Goal: Task Accomplishment & Management: Manage account settings

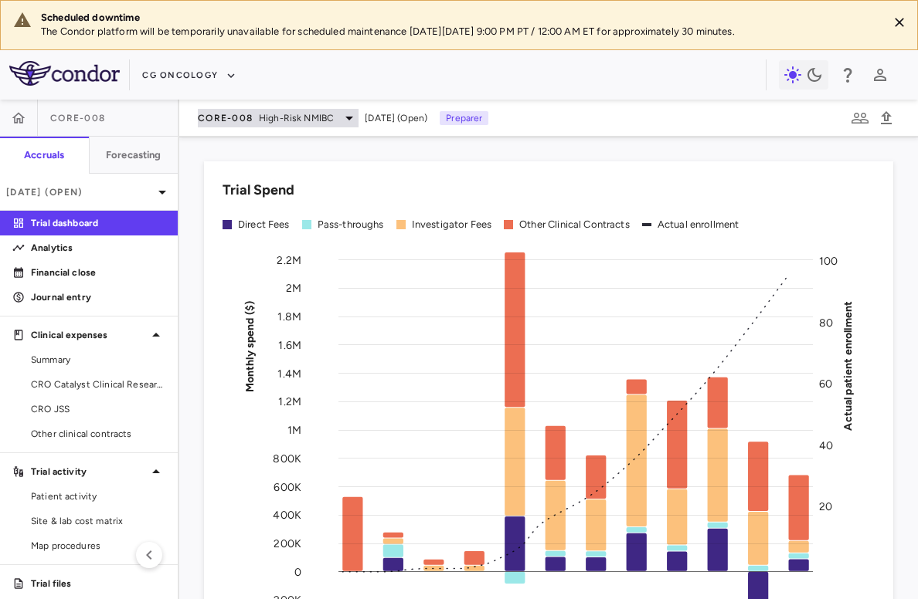
click at [242, 118] on span "CORE-008" at bounding box center [225, 118] width 55 height 12
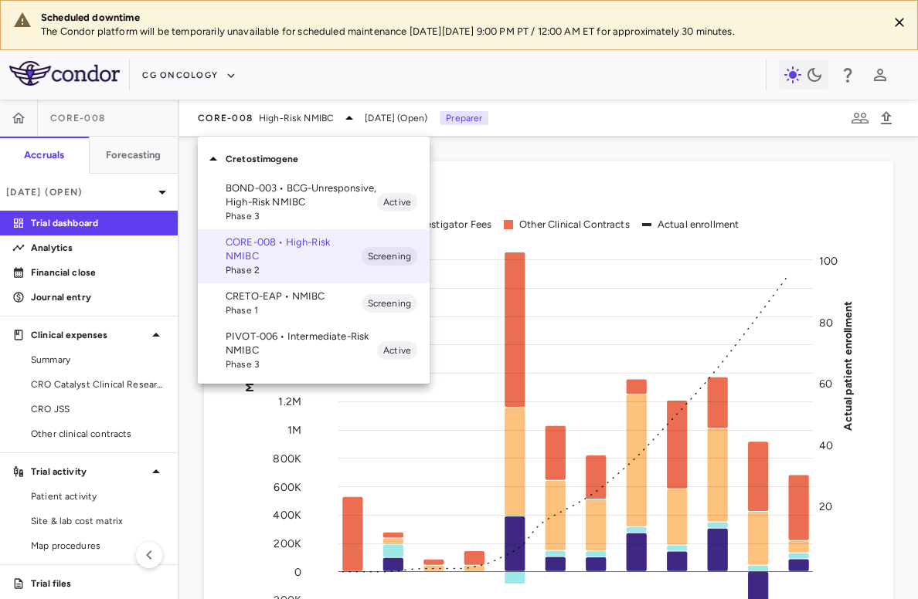
click at [251, 352] on p "PIVOT-006 • Intermediate-Risk NMIBC" at bounding box center [301, 344] width 151 height 28
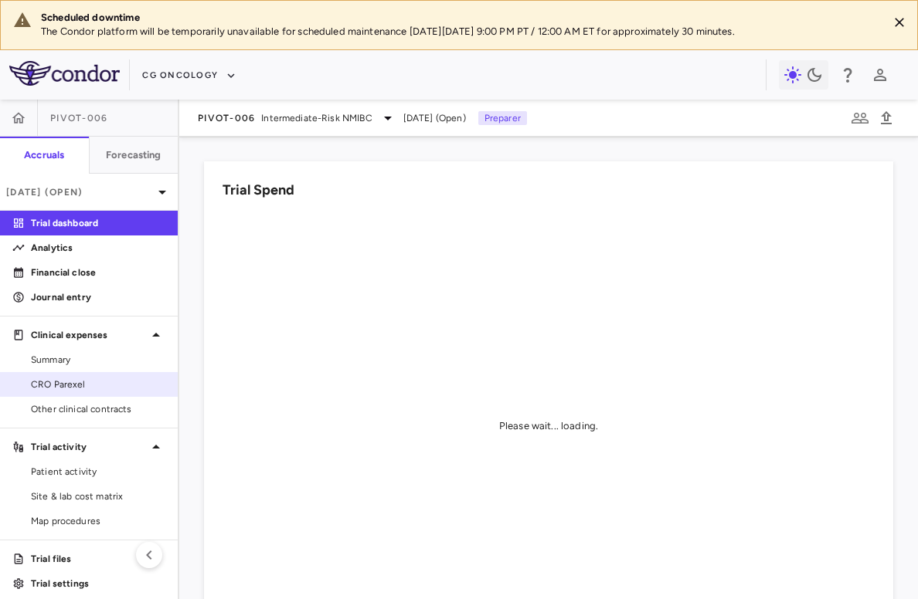
click at [93, 387] on span "CRO Parexel" at bounding box center [98, 385] width 134 height 14
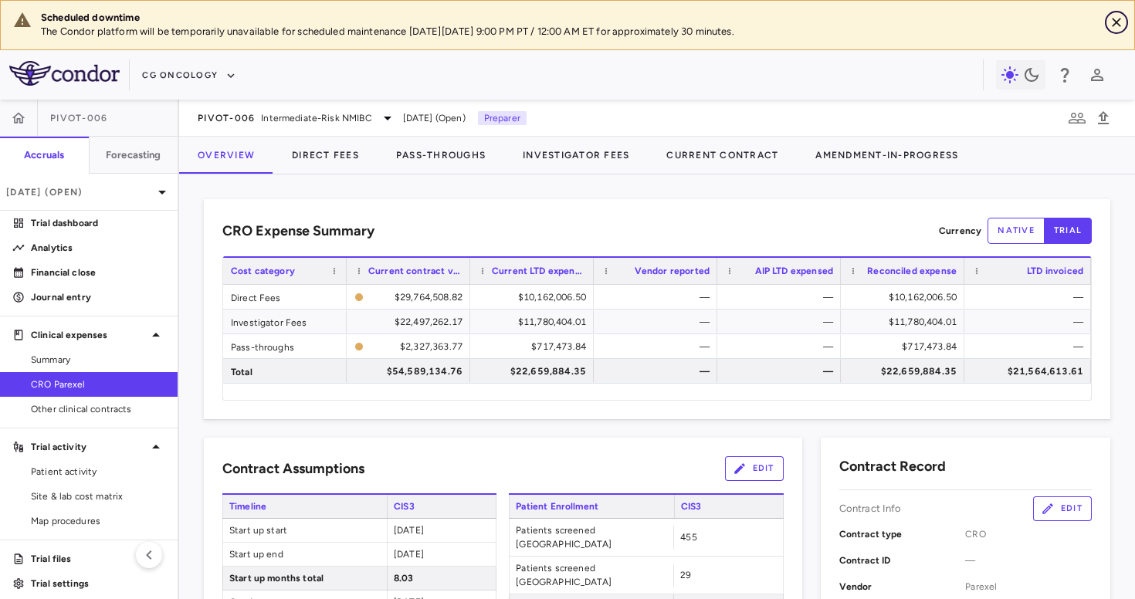
click at [917, 24] on icon "Close" at bounding box center [1116, 22] width 15 height 15
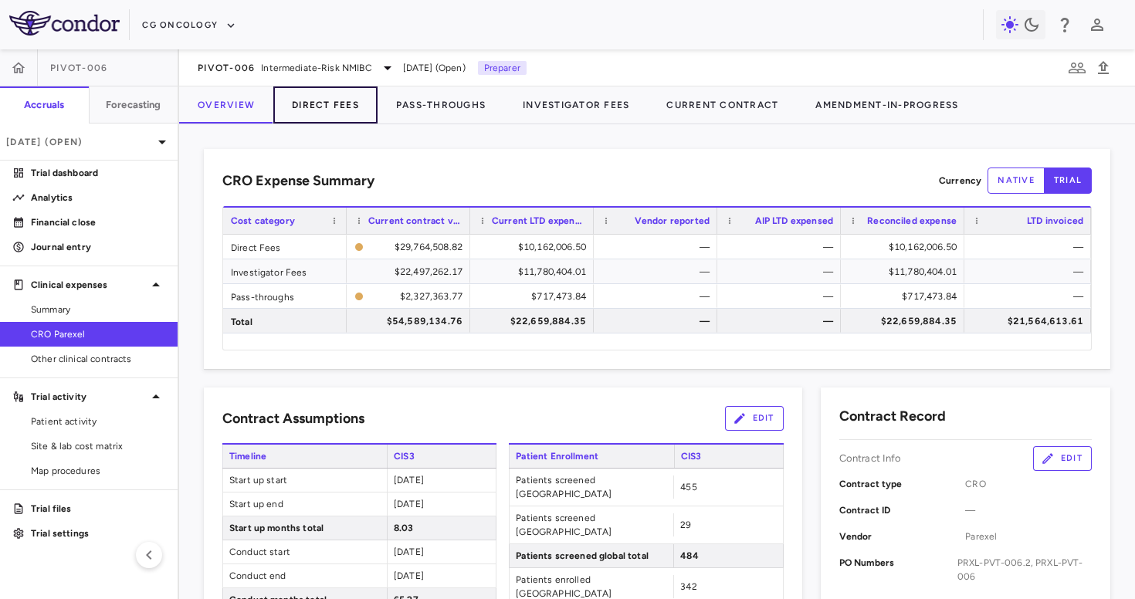
click at [355, 120] on button "Direct Fees" at bounding box center [325, 105] width 104 height 37
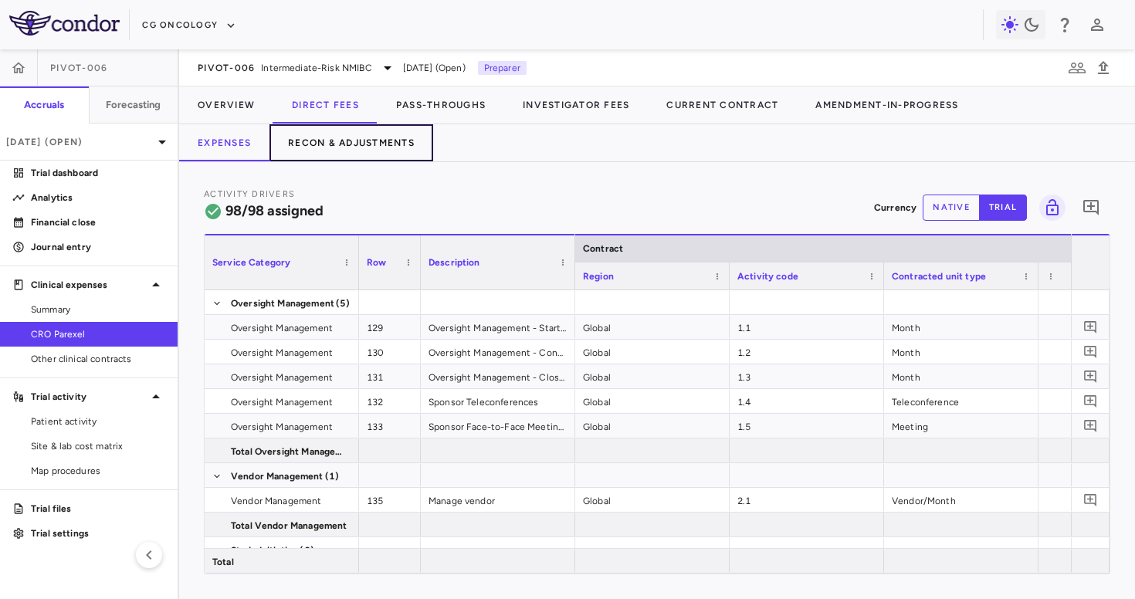
click at [395, 150] on button "Recon & Adjustments" at bounding box center [352, 142] width 164 height 37
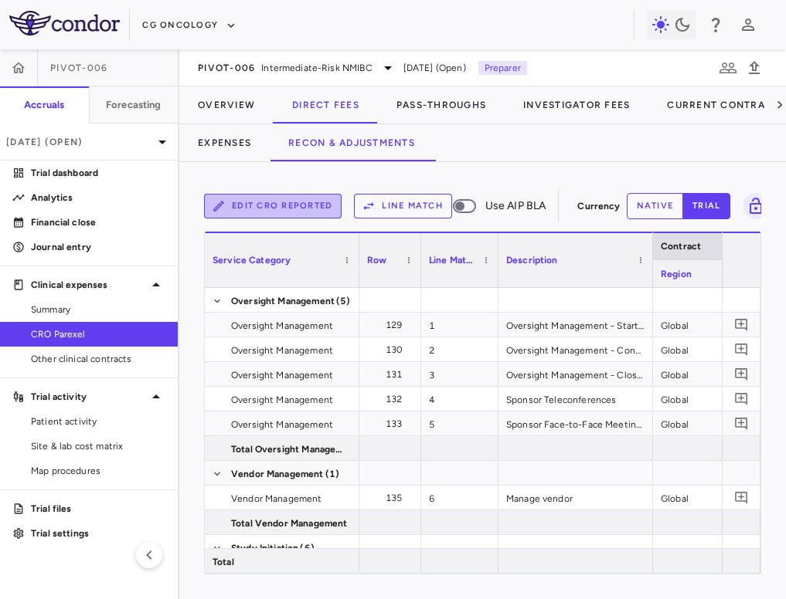
click at [296, 202] on button "Edit CRO reported" at bounding box center [272, 206] width 137 height 25
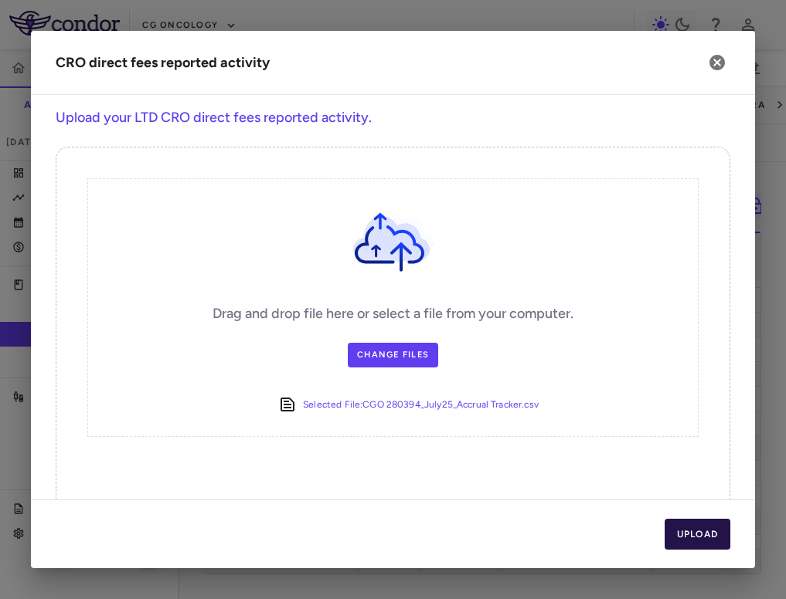
click at [691, 525] on button "Upload" at bounding box center [697, 534] width 66 height 31
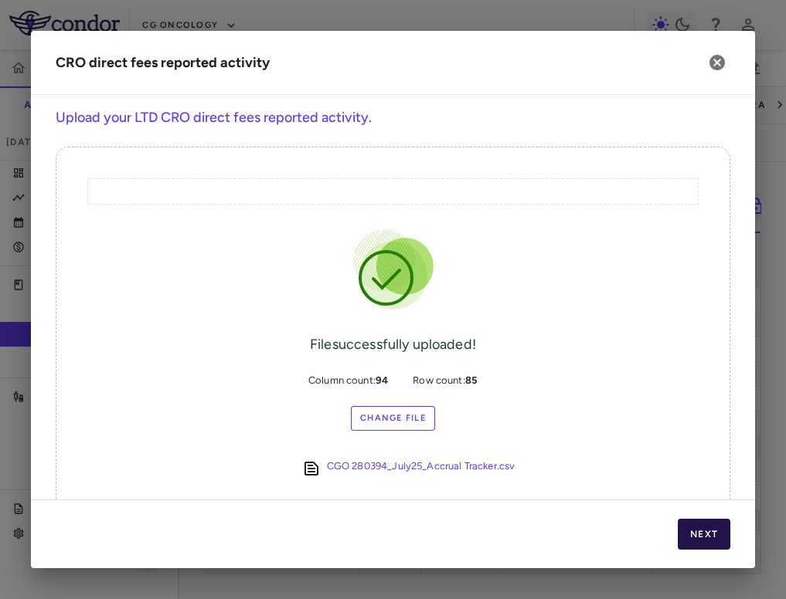
click at [696, 533] on button "Next" at bounding box center [703, 534] width 53 height 31
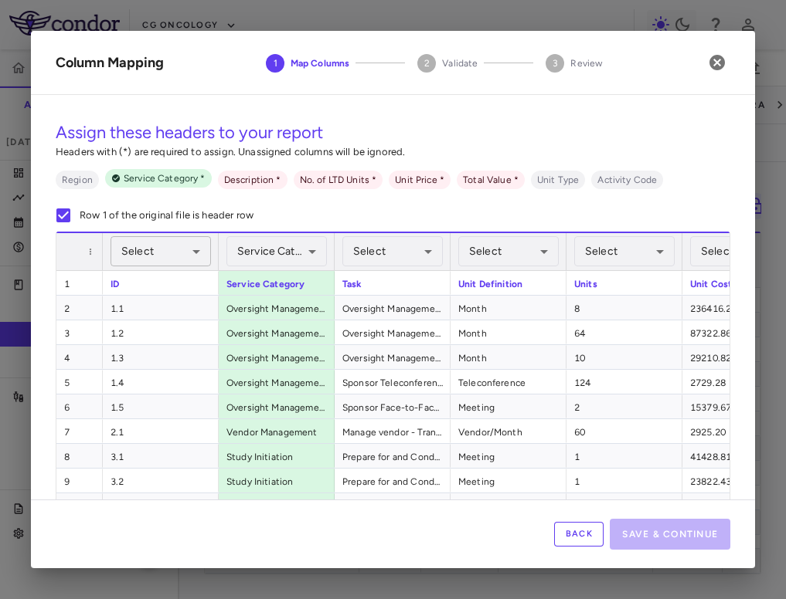
click at [195, 249] on body "Skip to sidebar Skip to main content CG Oncology PIVOT-006 Accruals Forecasting…" at bounding box center [393, 299] width 786 height 599
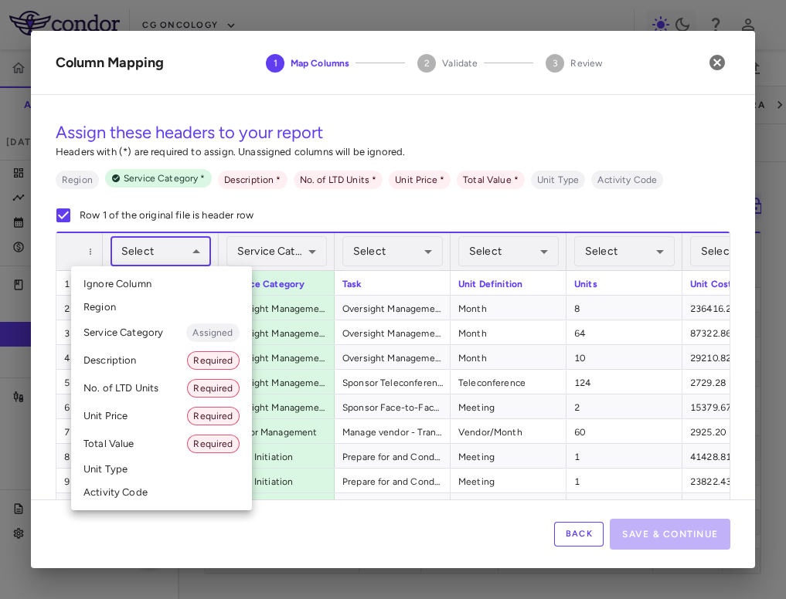
click at [126, 497] on li "Activity Code" at bounding box center [161, 492] width 181 height 23
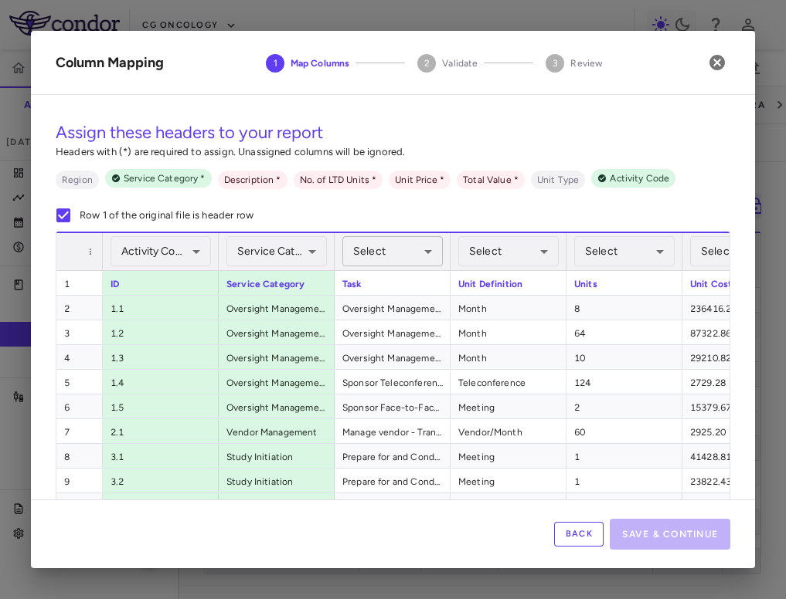
click at [411, 259] on body "Skip to sidebar Skip to main content CG Oncology PIVOT-006 Accruals Forecasting…" at bounding box center [393, 299] width 786 height 599
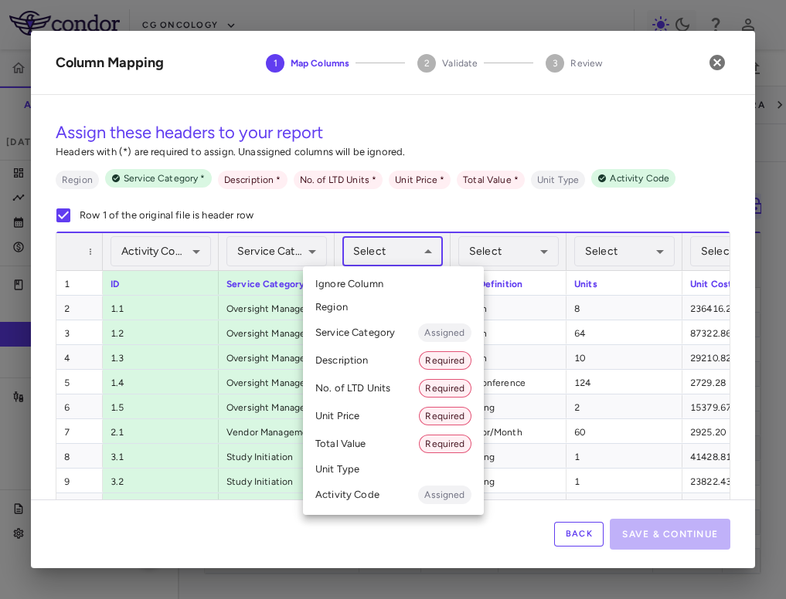
click at [384, 361] on li "Description Required" at bounding box center [393, 361] width 181 height 28
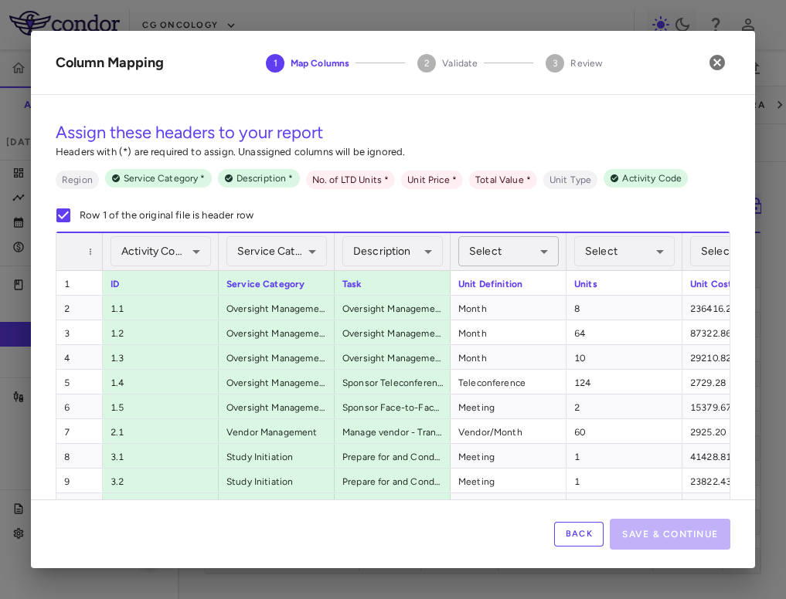
click at [511, 253] on body "Skip to sidebar Skip to main content CG Oncology PIVOT-006 Accruals Forecasting…" at bounding box center [393, 299] width 786 height 599
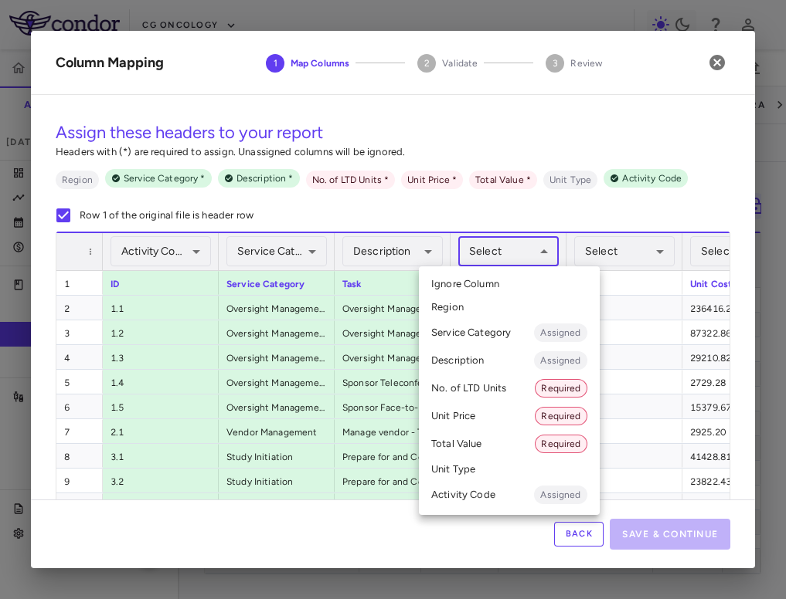
click at [483, 473] on li "Unit Type" at bounding box center [509, 469] width 181 height 23
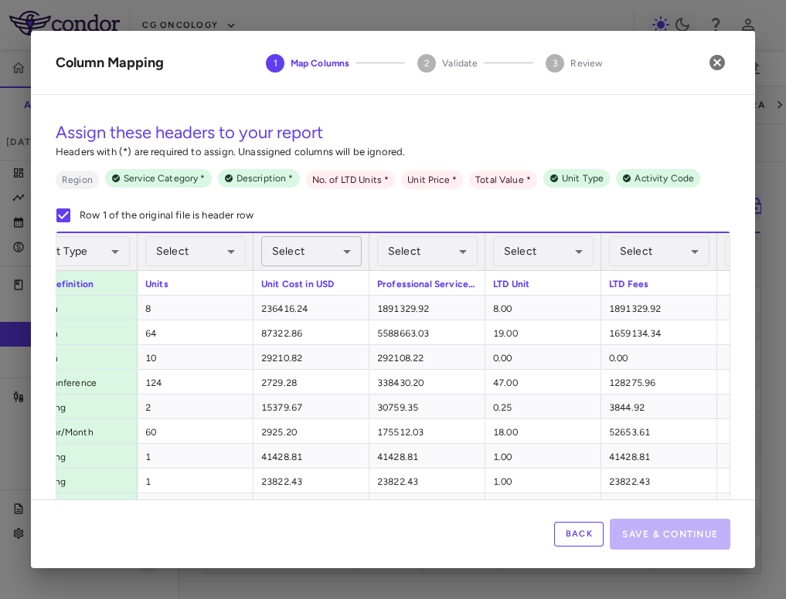
click at [326, 249] on body "Skip to sidebar Skip to main content CG Oncology PIVOT-006 Accruals Forecasting…" at bounding box center [393, 299] width 786 height 599
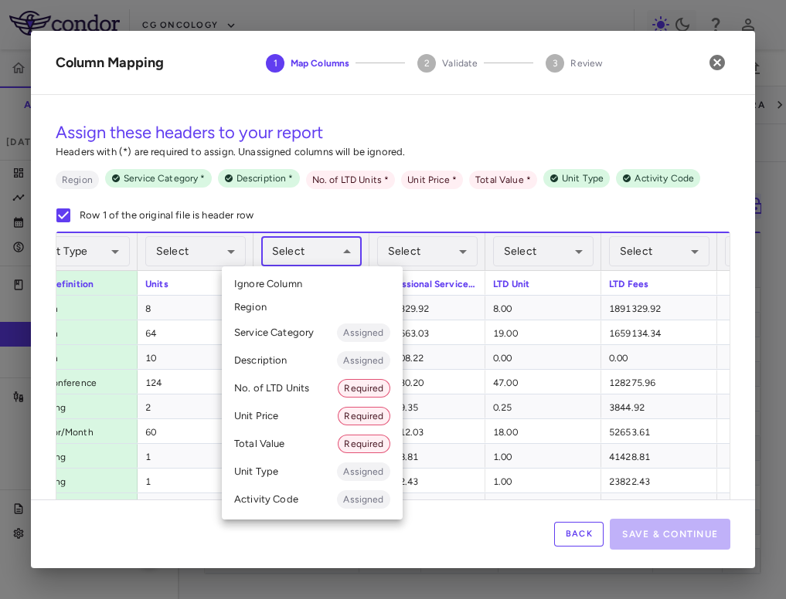
click at [287, 410] on li "Unit Price Required" at bounding box center [312, 416] width 181 height 28
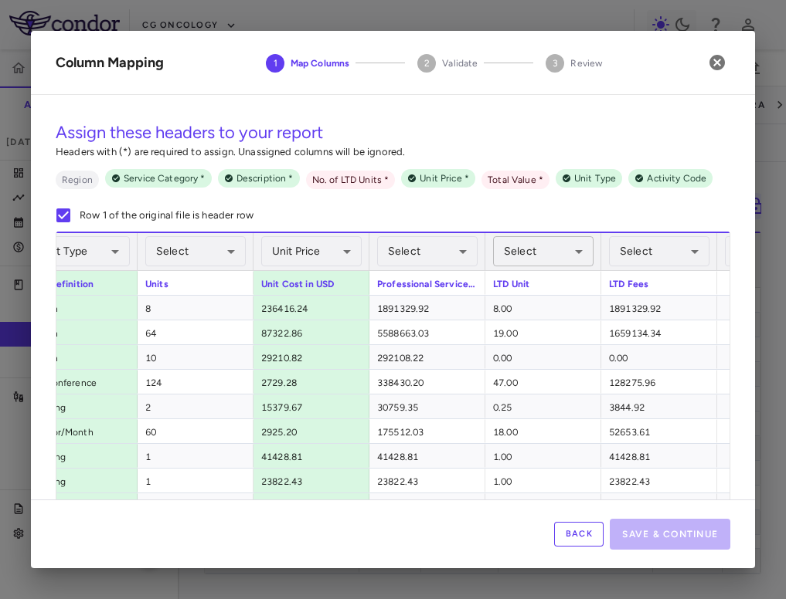
click at [548, 261] on body "Skip to sidebar Skip to main content CG Oncology PIVOT-006 Accruals Forecasting…" at bounding box center [393, 299] width 786 height 599
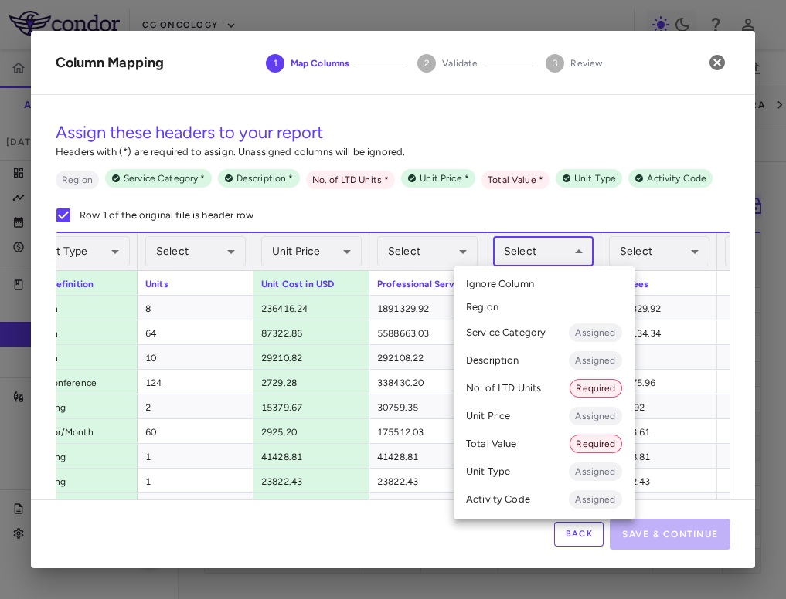
click at [490, 386] on li "No. of LTD Units Required" at bounding box center [543, 389] width 181 height 28
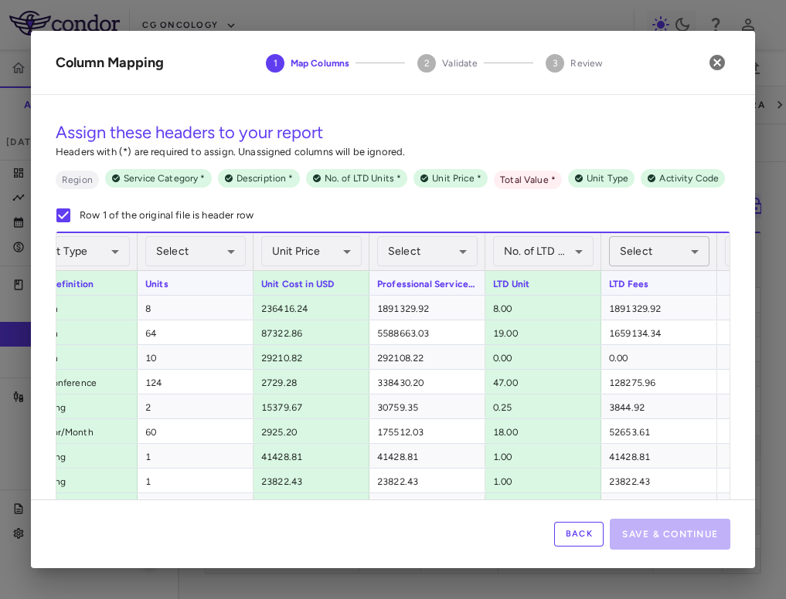
click at [653, 258] on body "Skip to sidebar Skip to main content CG Oncology PIVOT-006 Accruals Forecasting…" at bounding box center [393, 299] width 786 height 599
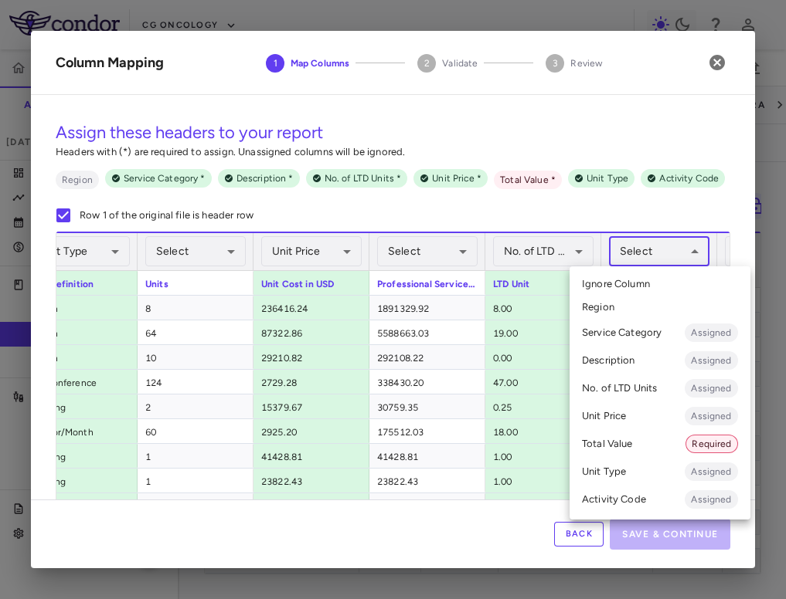
click at [651, 438] on li "Total Value Required" at bounding box center [659, 444] width 181 height 28
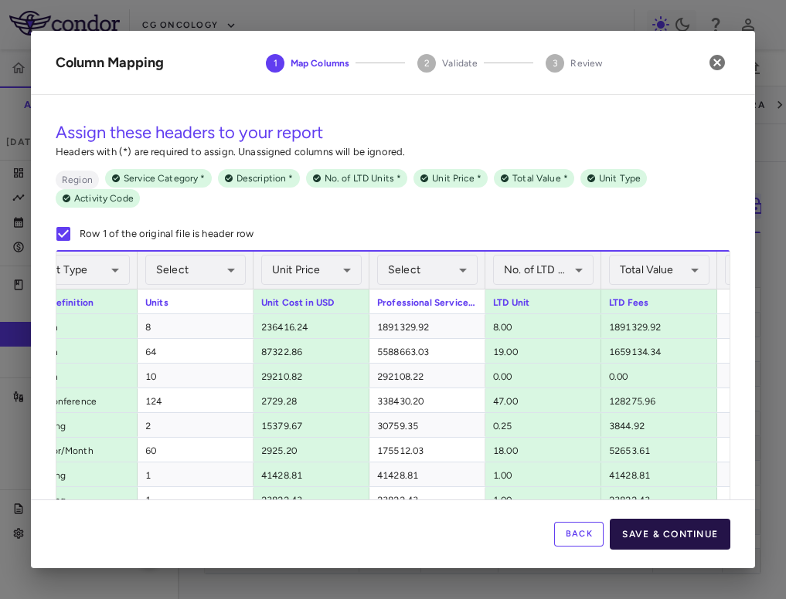
click at [687, 533] on button "Save & Continue" at bounding box center [669, 534] width 120 height 31
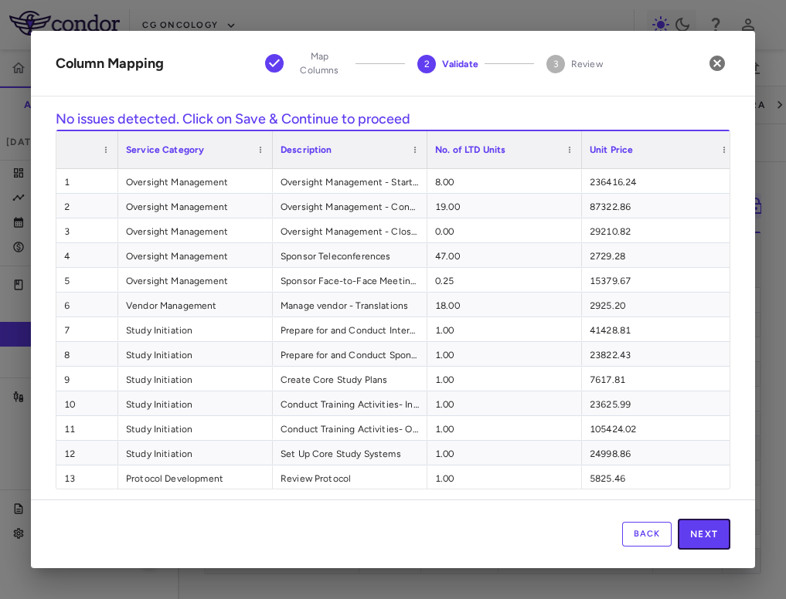
click at [687, 533] on button "Next" at bounding box center [703, 534] width 53 height 31
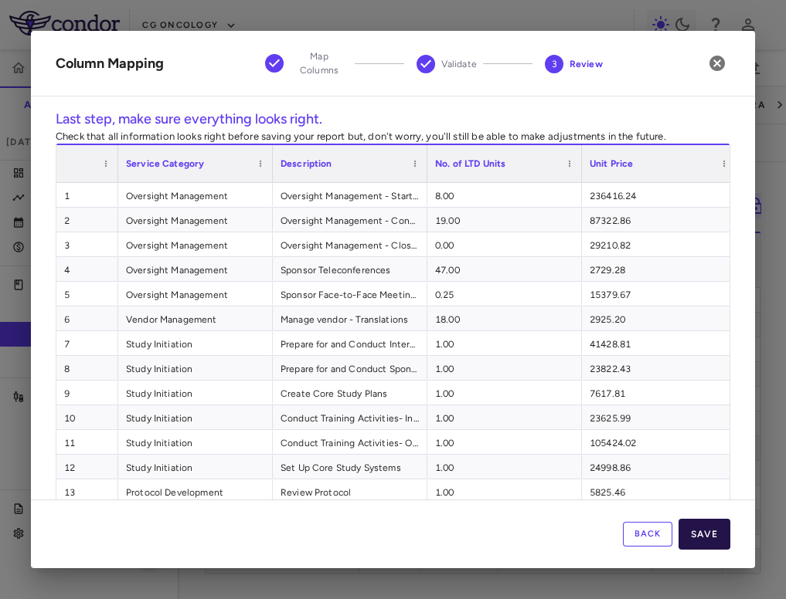
click at [703, 535] on button "Save" at bounding box center [704, 534] width 52 height 31
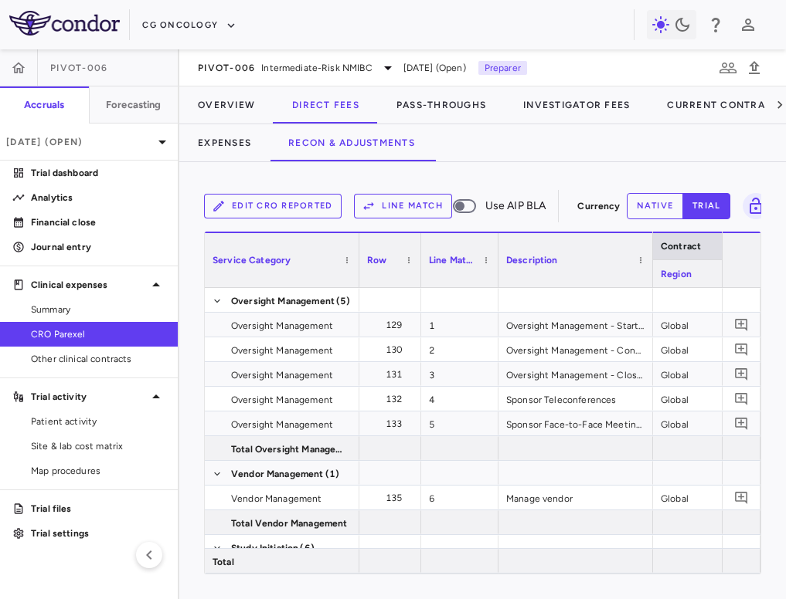
click at [400, 213] on button "Line Match" at bounding box center [403, 206] width 98 height 25
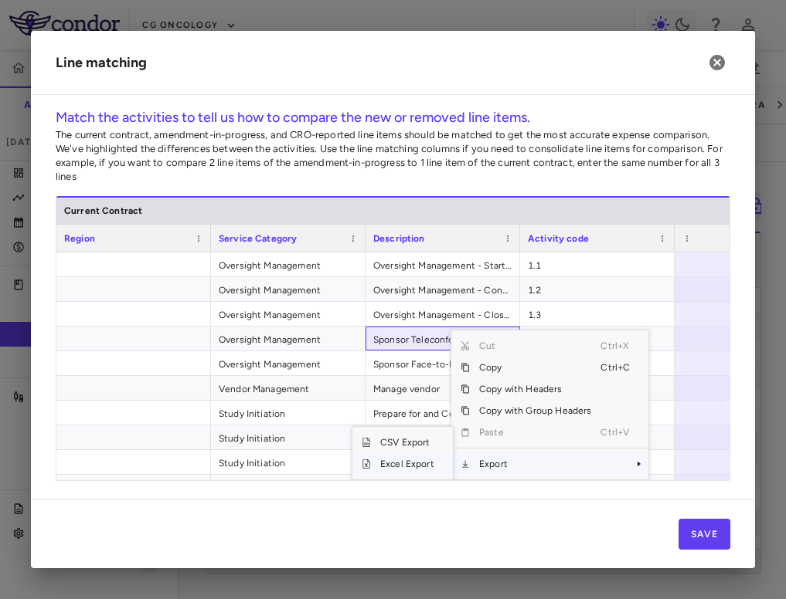
click at [423, 462] on span "Excel Export" at bounding box center [407, 464] width 73 height 22
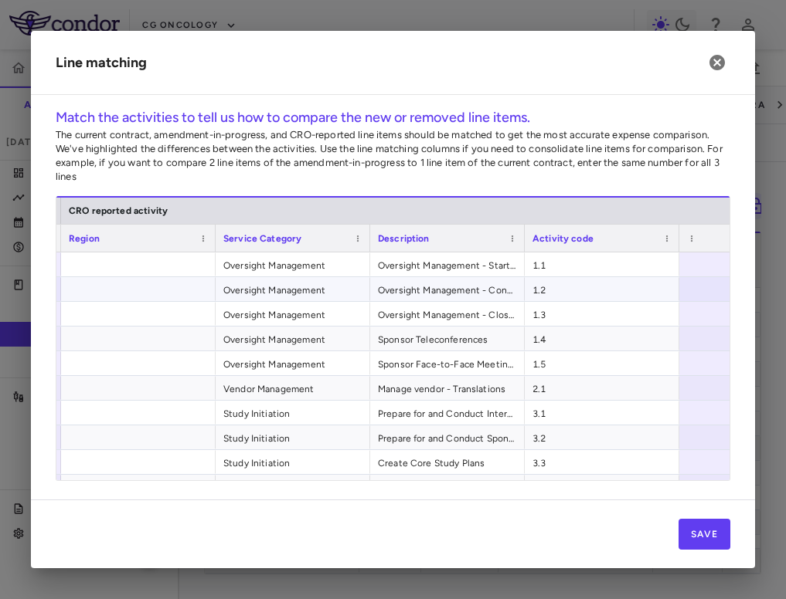
scroll to position [0, 851]
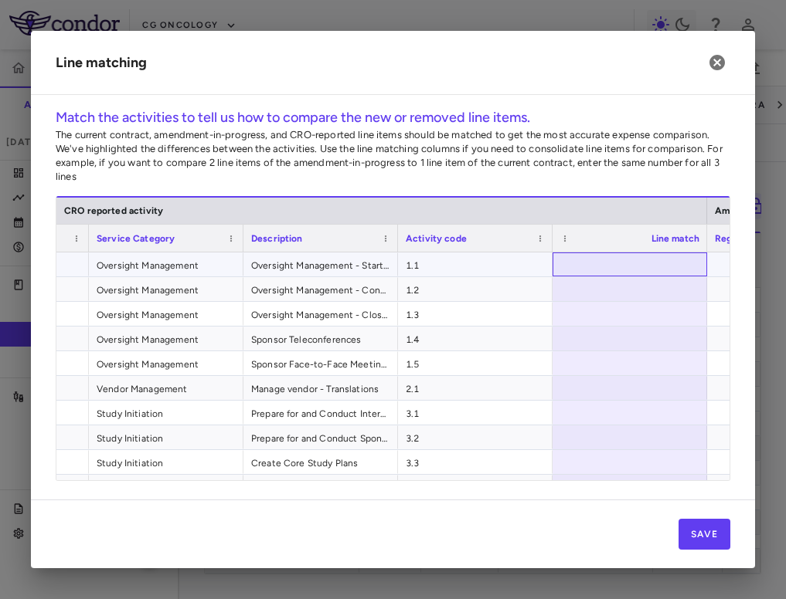
click at [632, 270] on div at bounding box center [629, 265] width 154 height 24
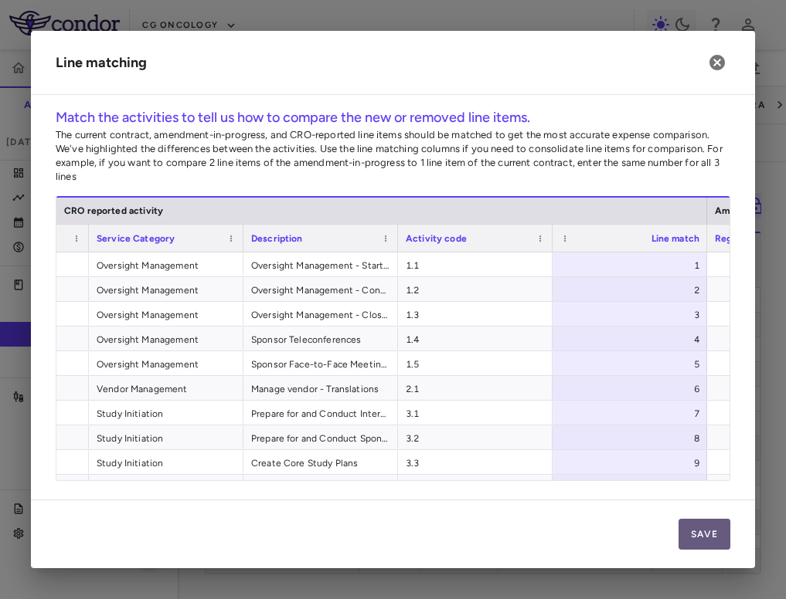
click at [707, 536] on button "Save" at bounding box center [704, 534] width 52 height 31
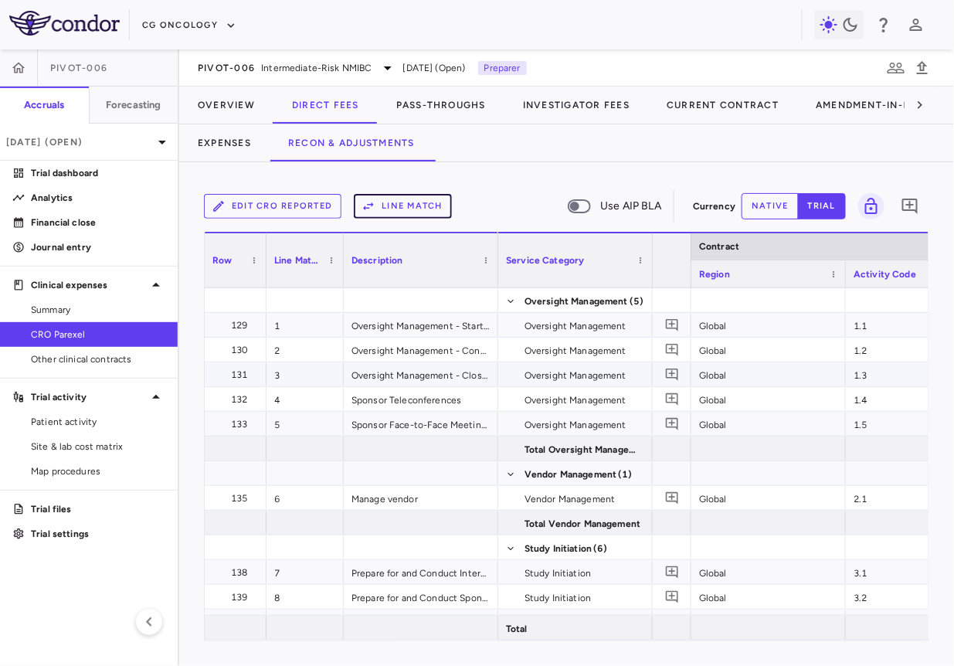
scroll to position [0, 2]
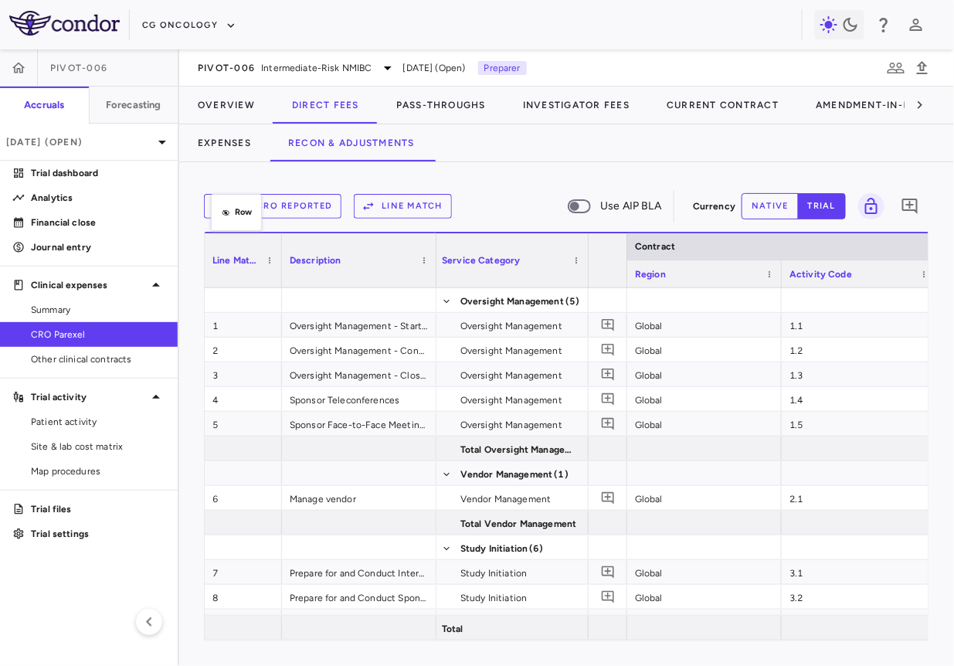
drag, startPoint x: 222, startPoint y: 258, endPoint x: 218, endPoint y: 203, distance: 55.0
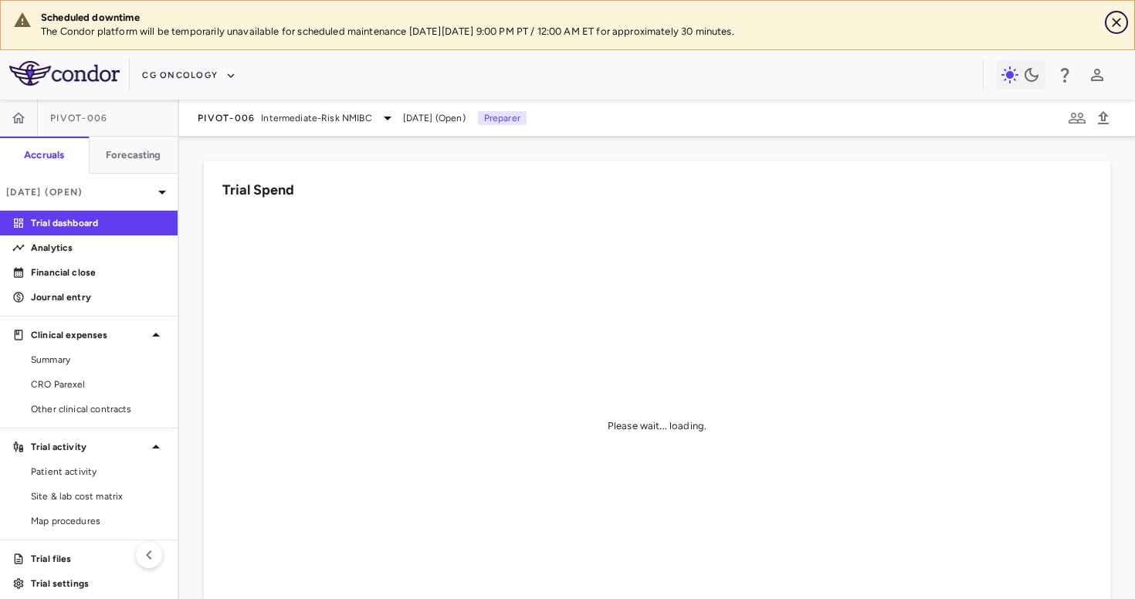
click at [1116, 30] on button "Close" at bounding box center [1116, 22] width 23 height 23
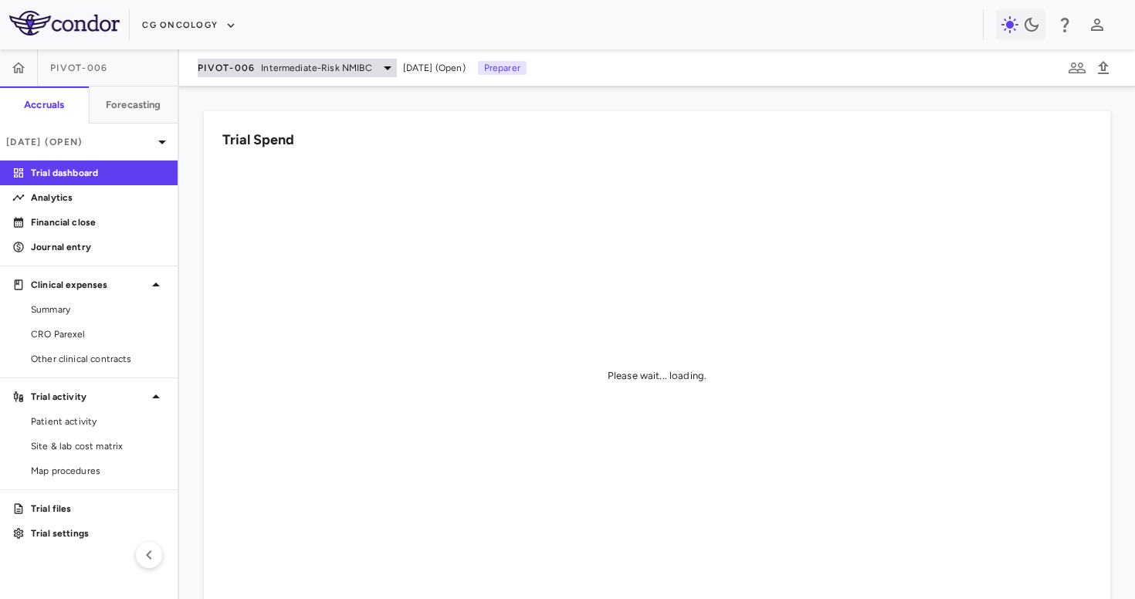
click at [222, 71] on span "PIVOT-006" at bounding box center [226, 68] width 57 height 12
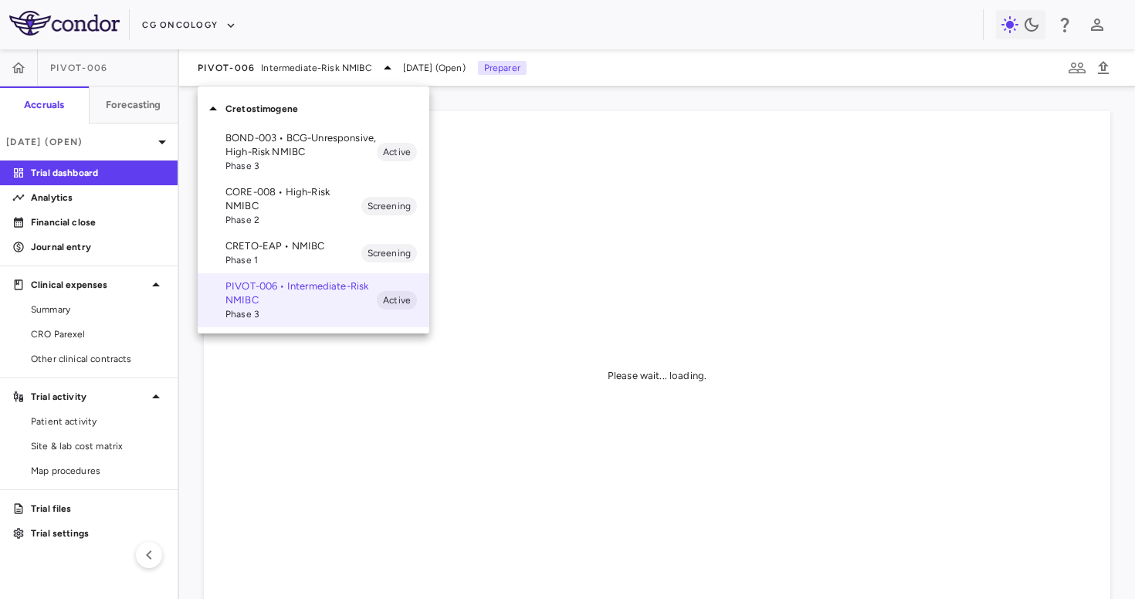
click at [215, 27] on div at bounding box center [567, 299] width 1135 height 599
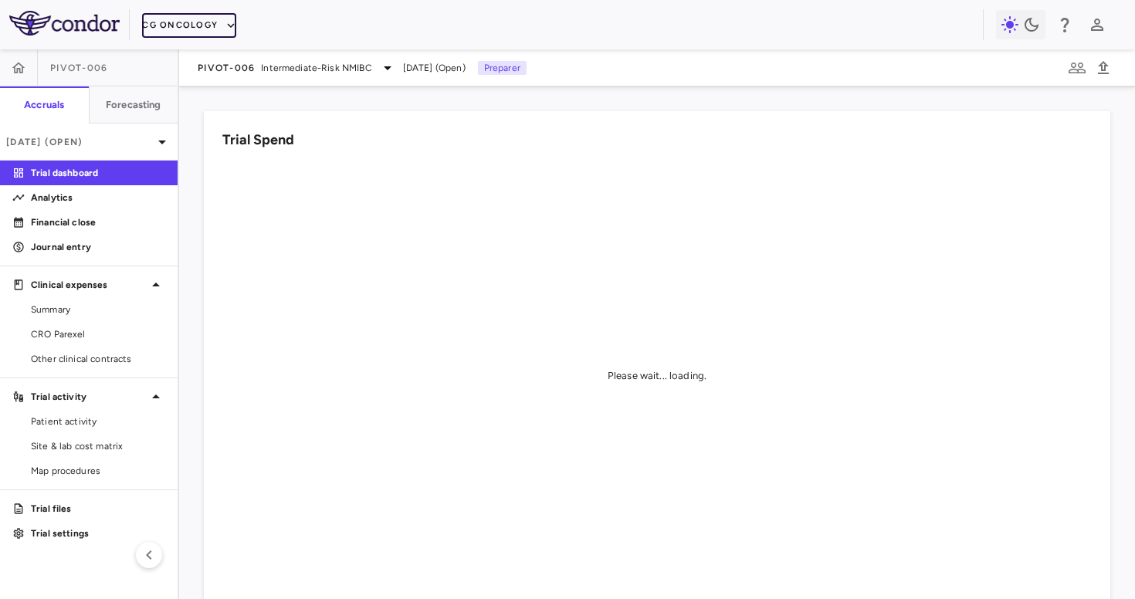
click at [212, 22] on button "CG Oncology" at bounding box center [189, 25] width 94 height 25
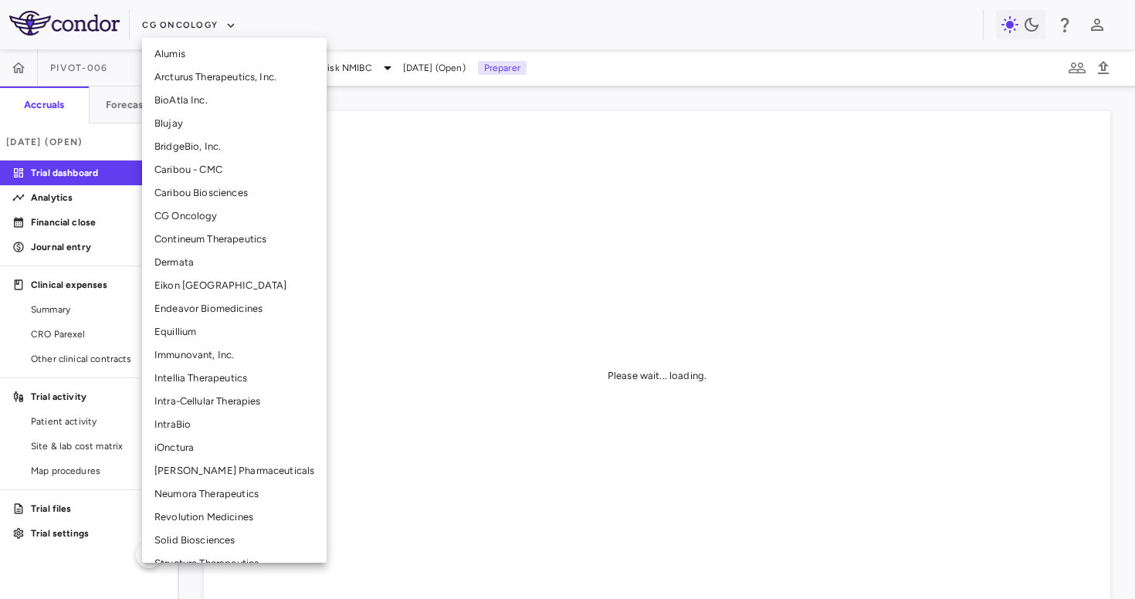
scroll to position [198, 0]
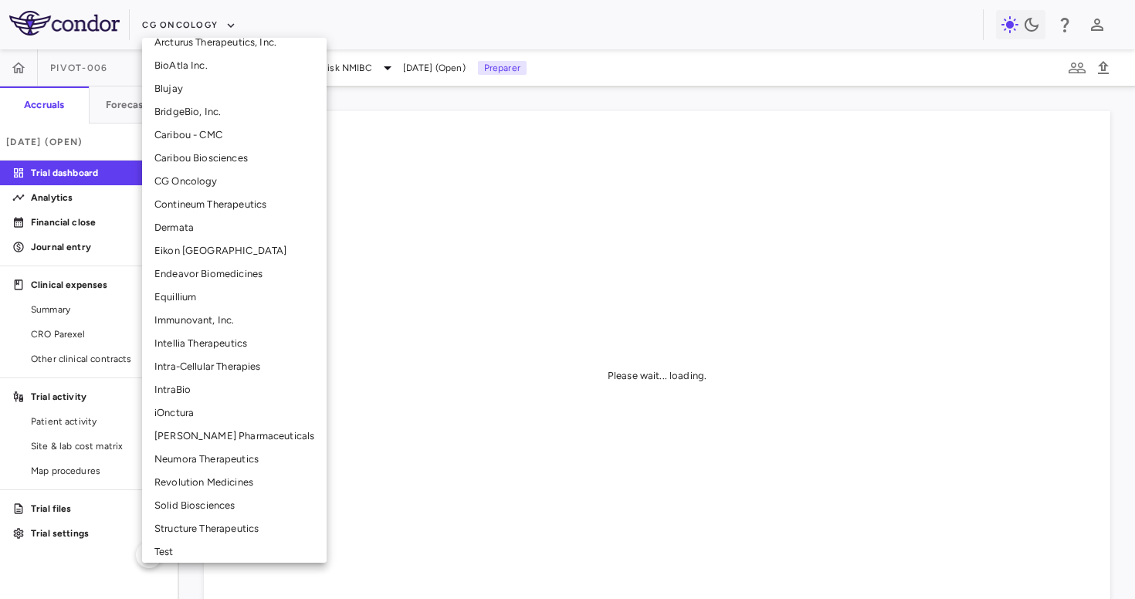
click at [211, 372] on li "Intra-Cellular Therapies" at bounding box center [234, 366] width 185 height 23
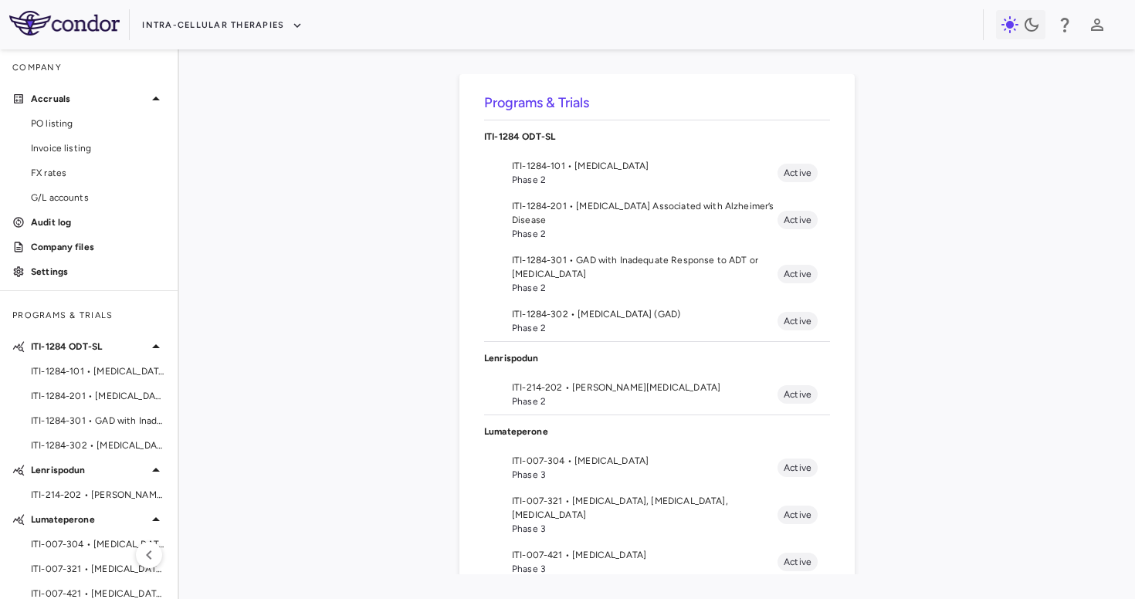
click at [580, 522] on span "Phase 3" at bounding box center [645, 529] width 266 height 14
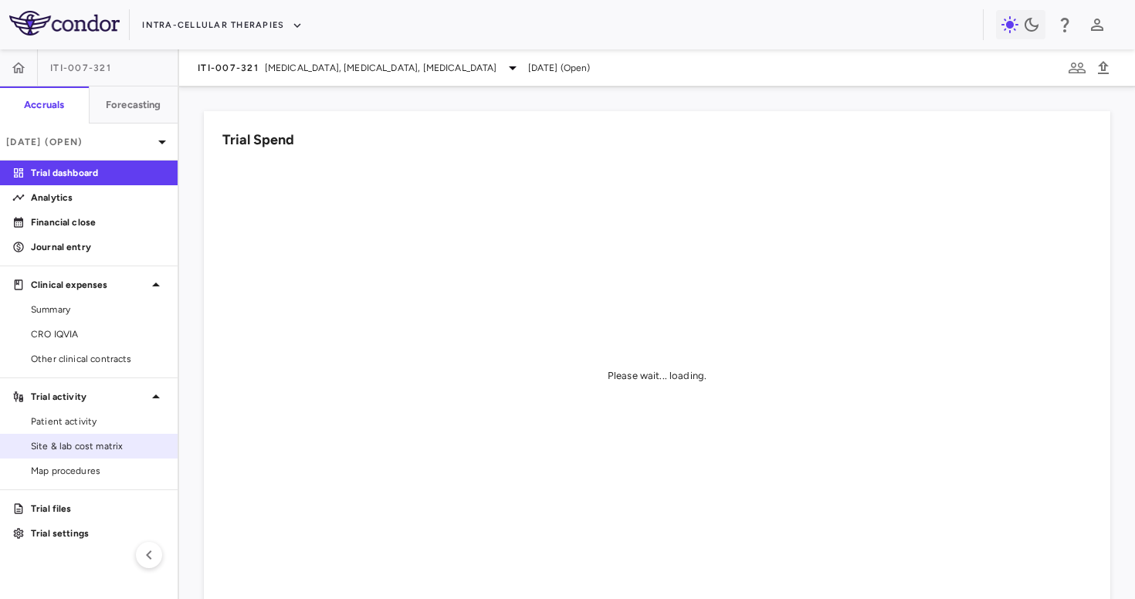
click at [87, 448] on span "Site & lab cost matrix" at bounding box center [98, 446] width 134 height 14
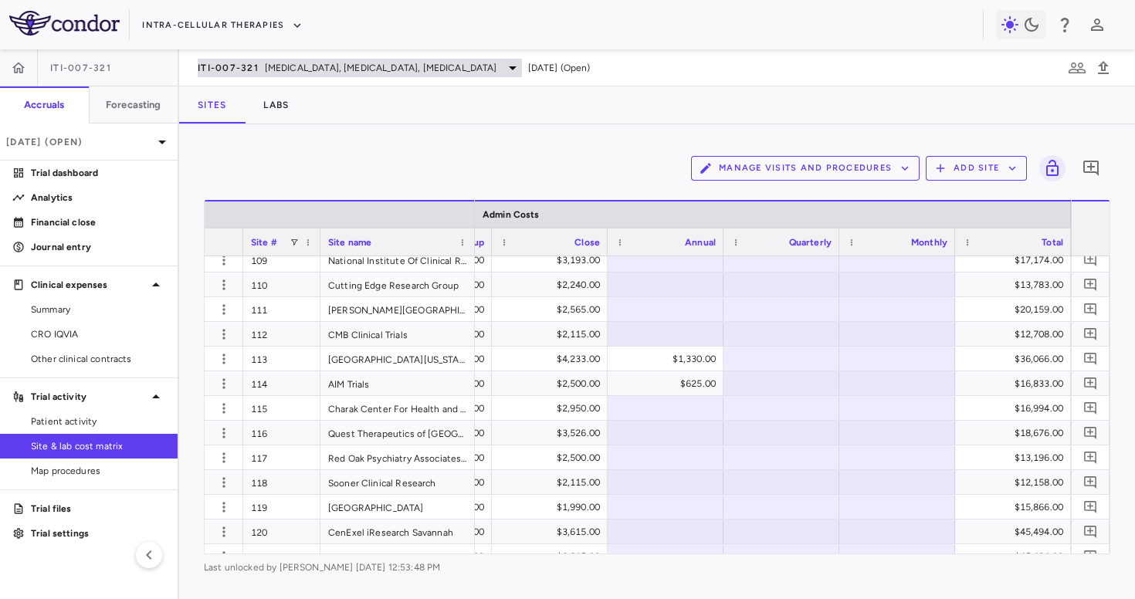
click at [378, 66] on span "Bipolar Disorder, Autism, Schizophrenia" at bounding box center [381, 68] width 232 height 14
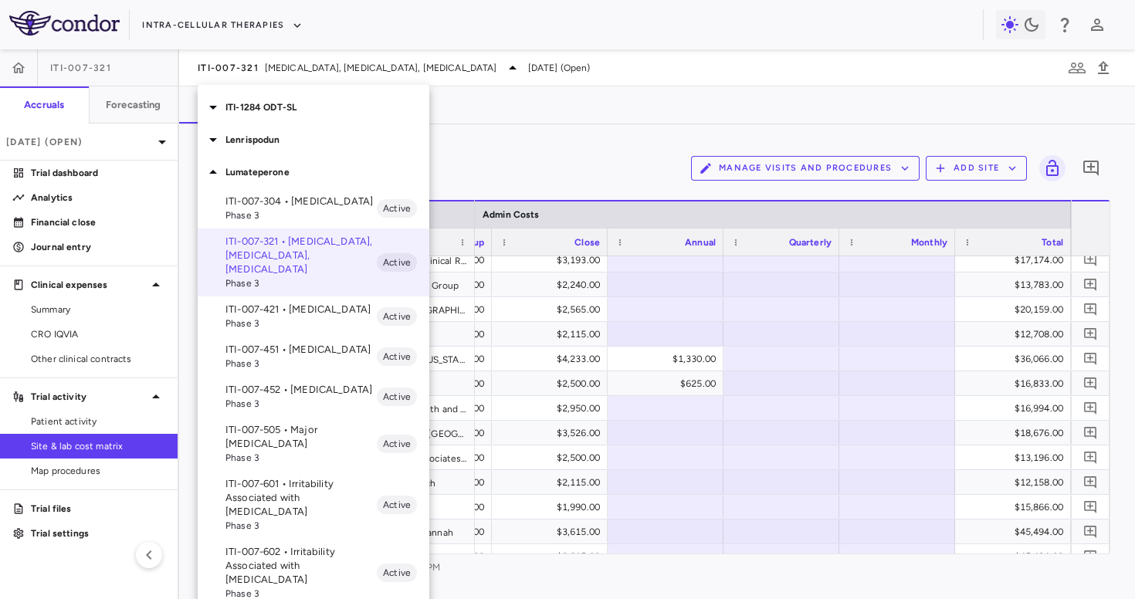
click at [378, 66] on div at bounding box center [567, 299] width 1135 height 599
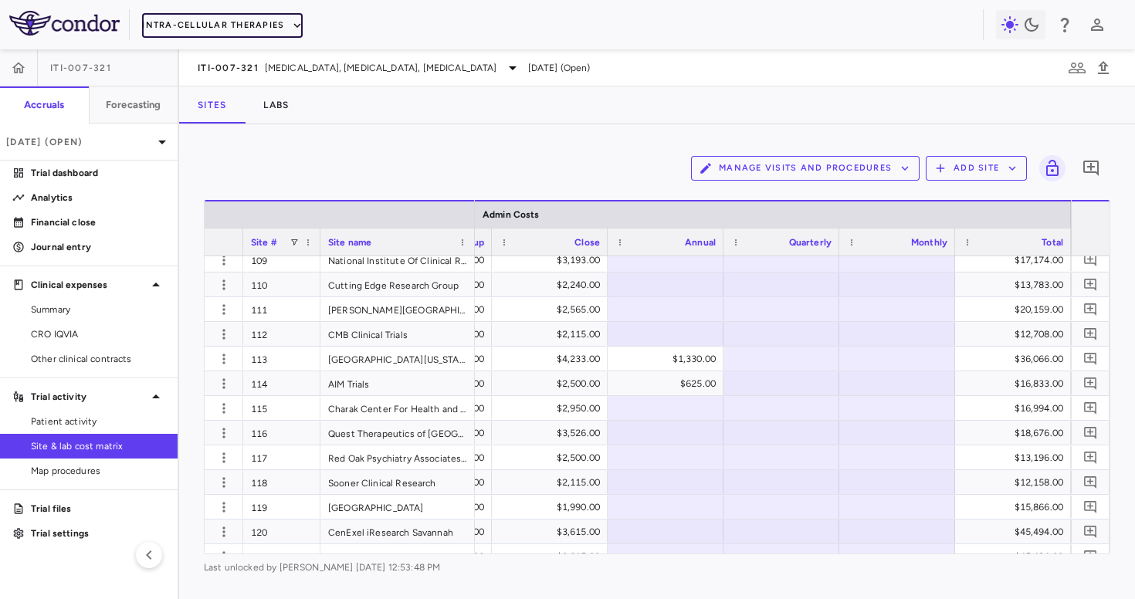
click at [274, 20] on button "Intra-Cellular Therapies" at bounding box center [222, 25] width 161 height 25
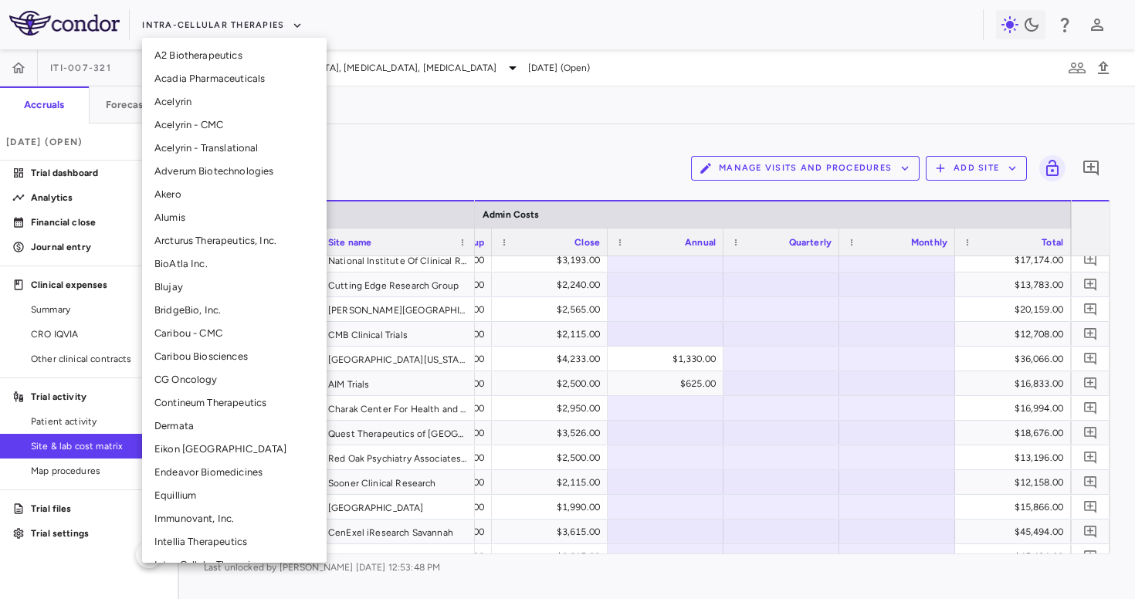
click at [182, 374] on li "CG Oncology" at bounding box center [234, 379] width 185 height 23
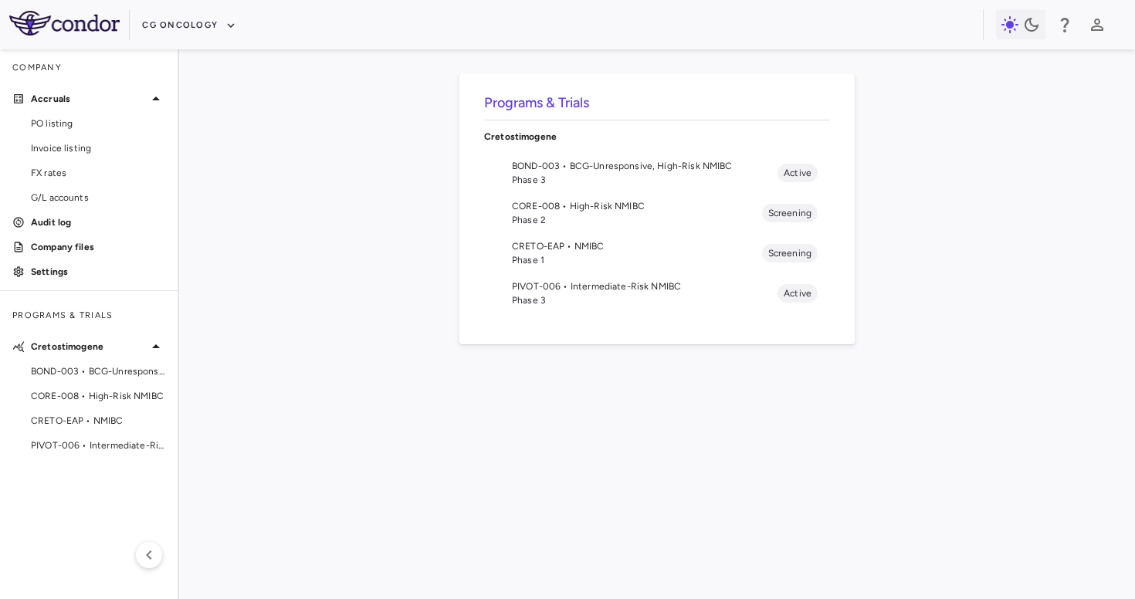
click at [571, 287] on span "PIVOT-006 • Intermediate-Risk NMIBC" at bounding box center [645, 287] width 266 height 14
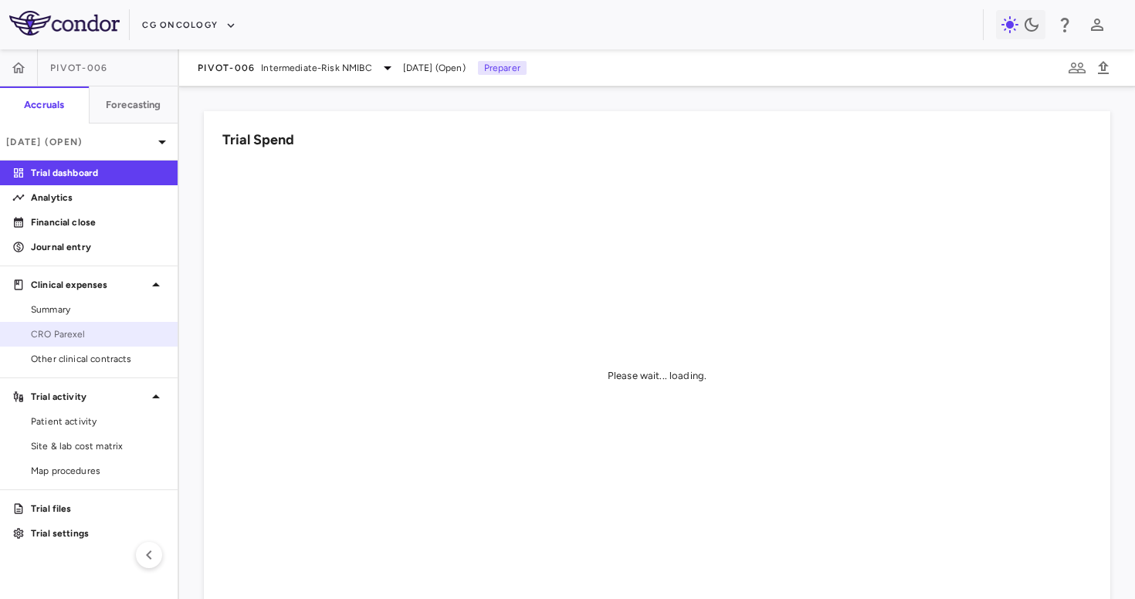
click at [89, 336] on span "CRO Parexel" at bounding box center [98, 334] width 134 height 14
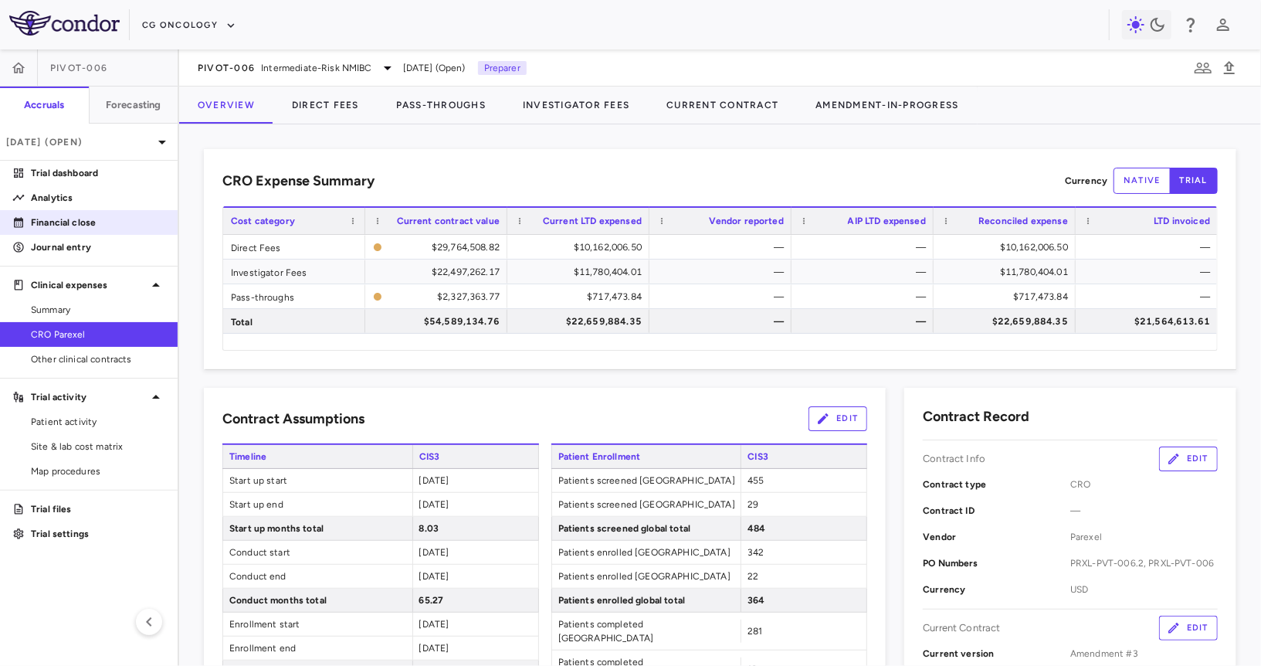
click at [110, 220] on p "Financial close" at bounding box center [98, 222] width 134 height 14
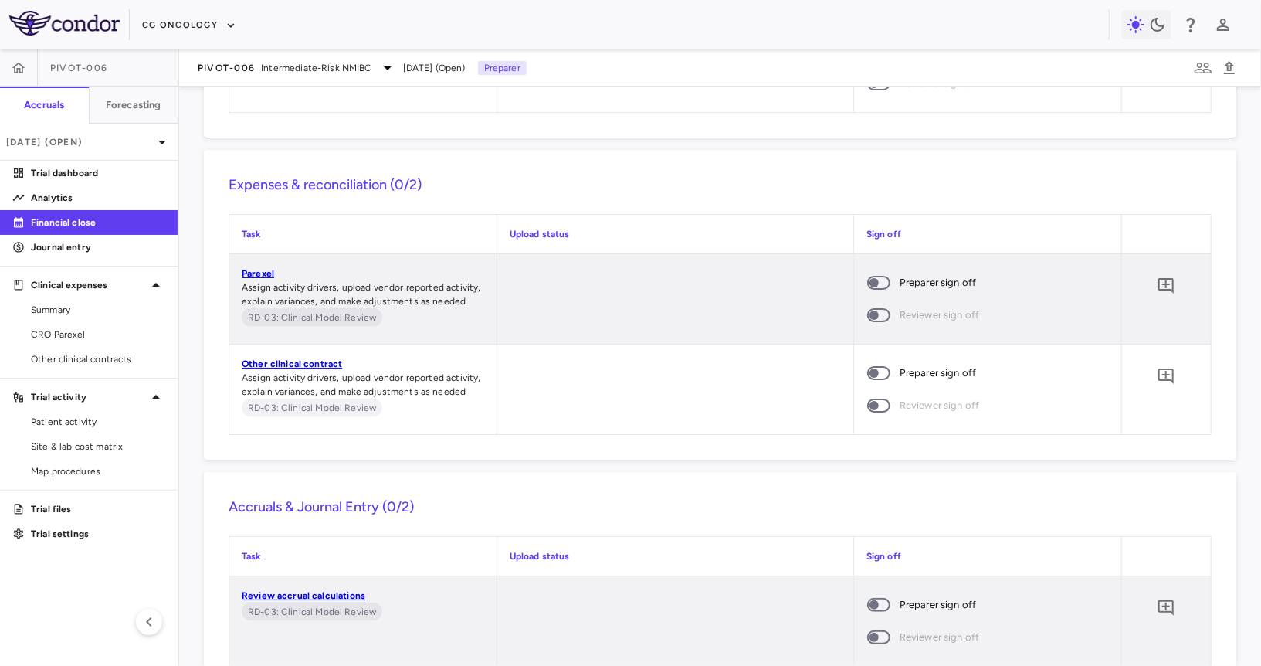
scroll to position [1614, 0]
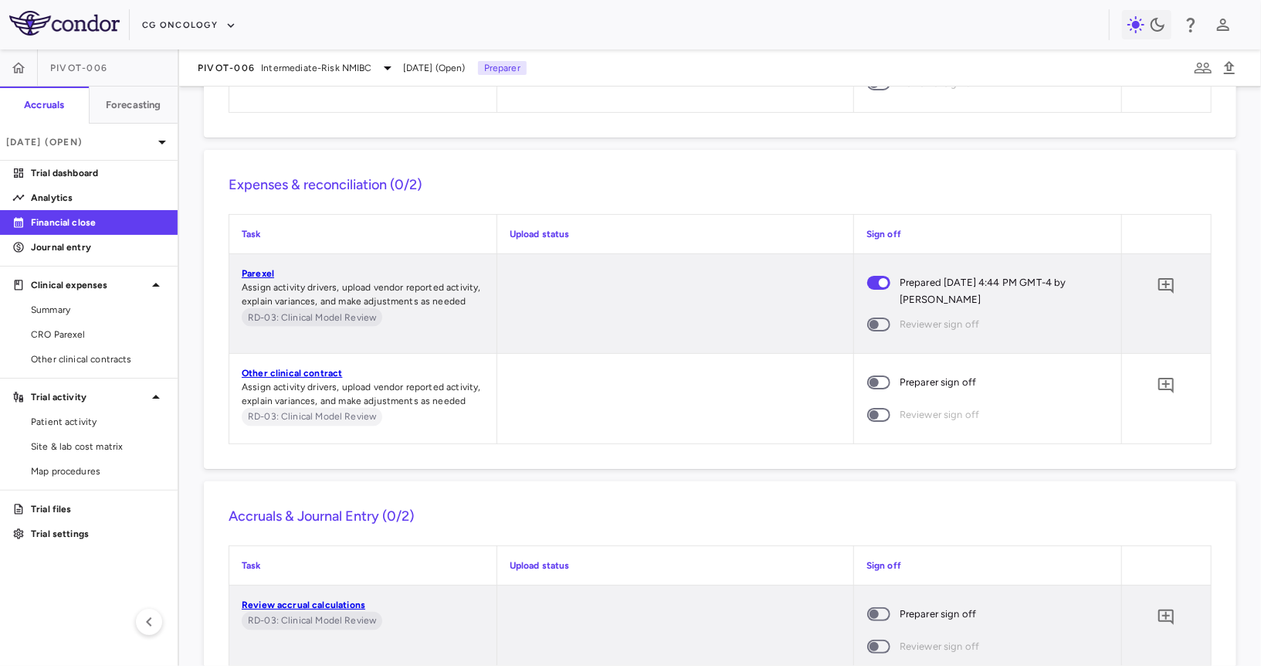
click at [881, 375] on span at bounding box center [878, 382] width 23 height 14
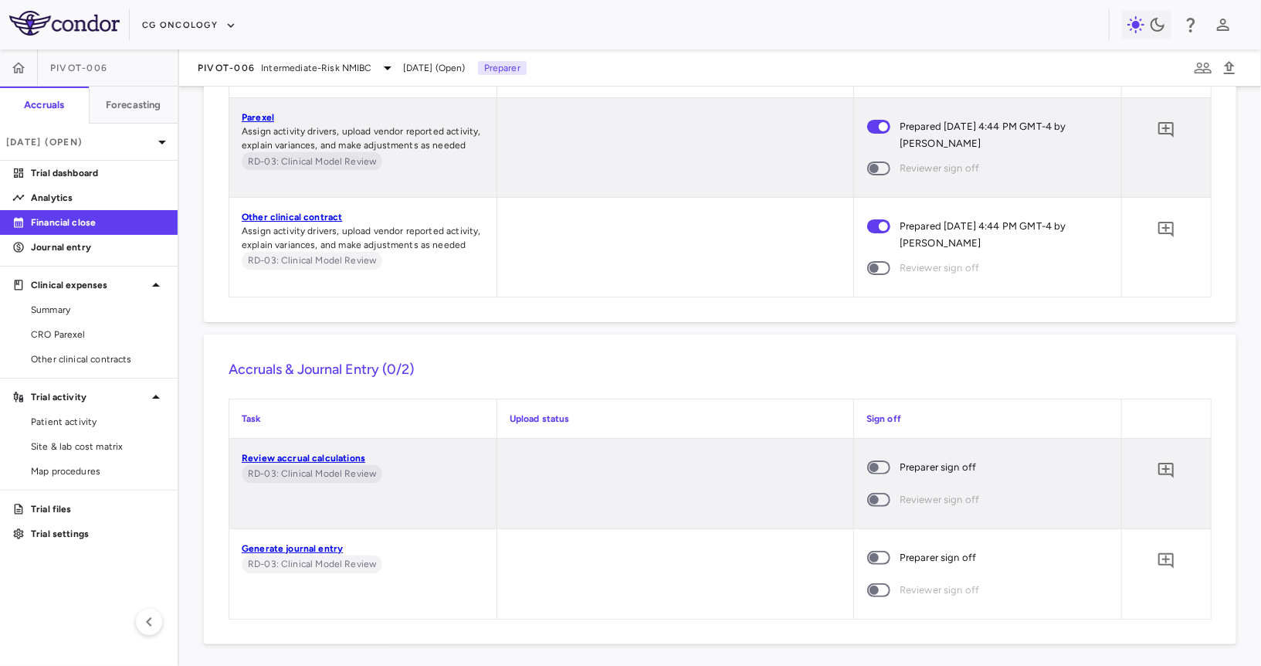
scroll to position [1773, 0]
click at [874, 470] on span at bounding box center [878, 465] width 23 height 14
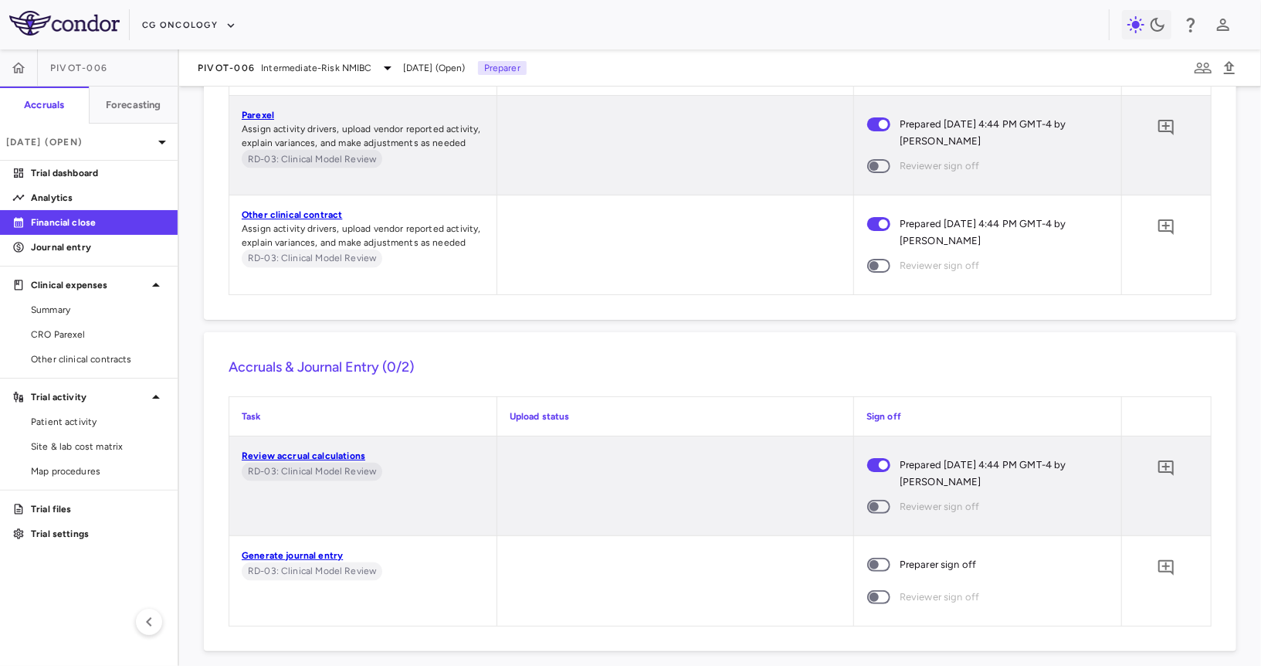
click at [889, 567] on span at bounding box center [878, 565] width 23 height 14
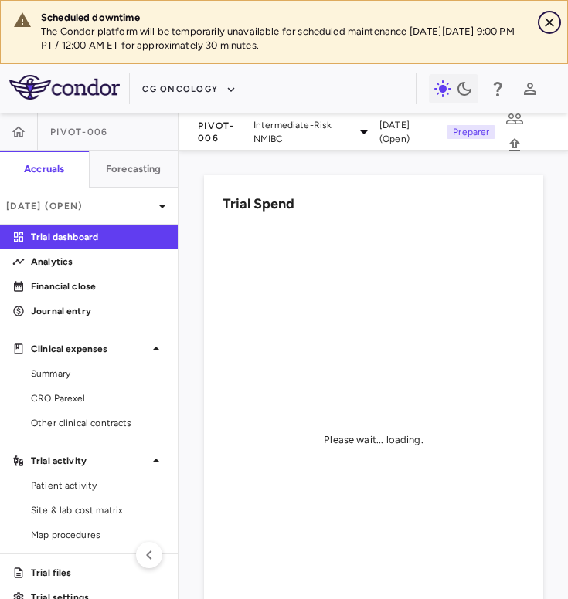
click at [547, 23] on icon "Close" at bounding box center [549, 22] width 9 height 9
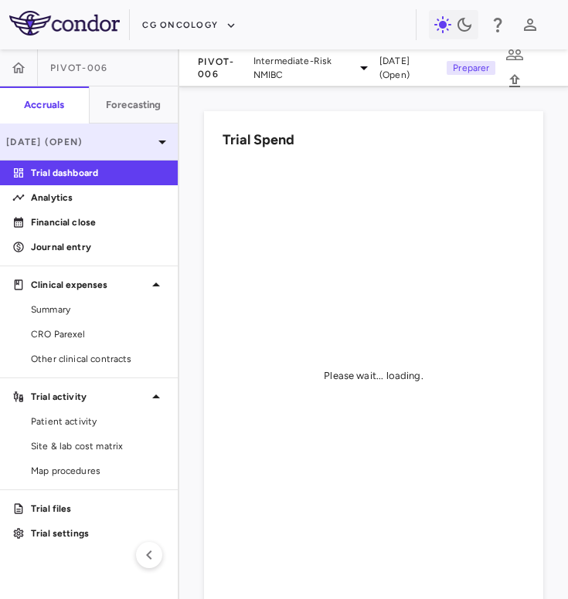
click at [114, 143] on p "[DATE] (Open)" at bounding box center [79, 142] width 147 height 14
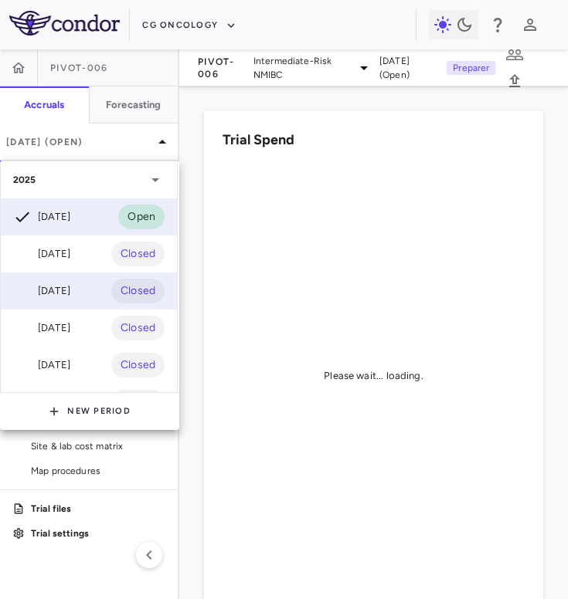
click at [55, 283] on div "May 2025" at bounding box center [41, 291] width 57 height 19
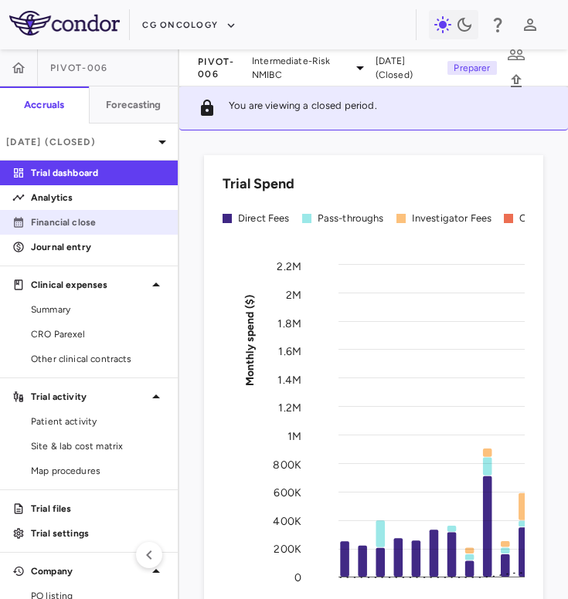
click at [93, 212] on link "Financial close" at bounding box center [89, 222] width 178 height 23
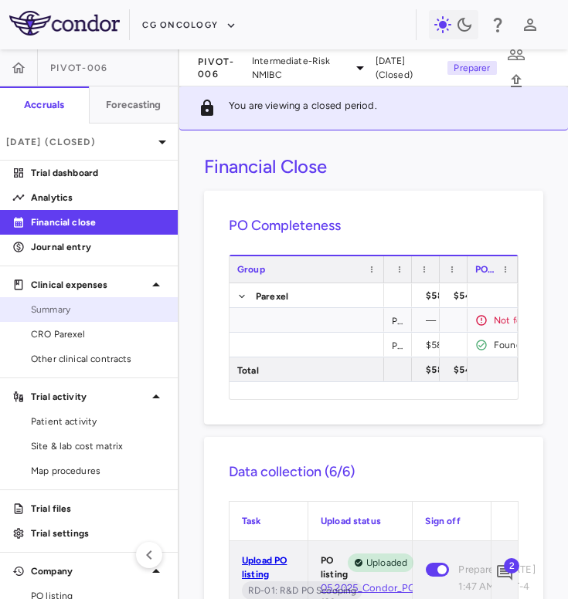
click at [76, 316] on span "Summary" at bounding box center [98, 310] width 134 height 14
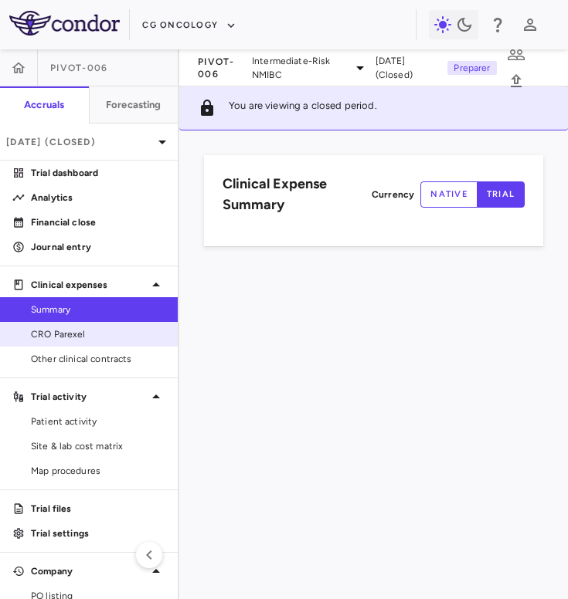
click at [76, 334] on span "CRO Parexel" at bounding box center [98, 334] width 134 height 14
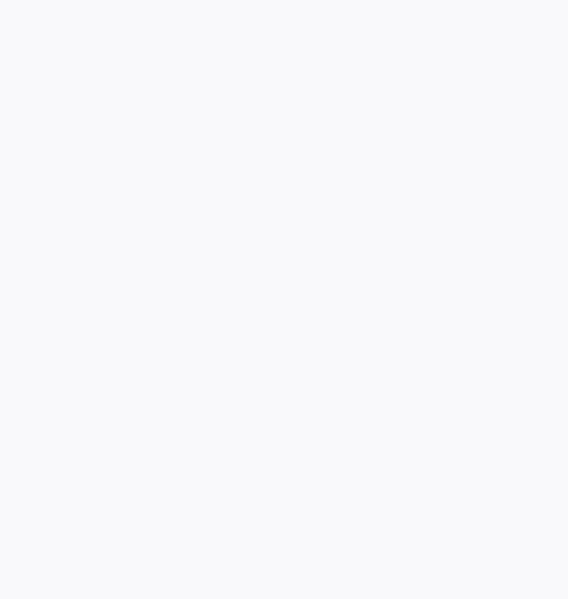
click at [415, 143] on div at bounding box center [284, 299] width 568 height 599
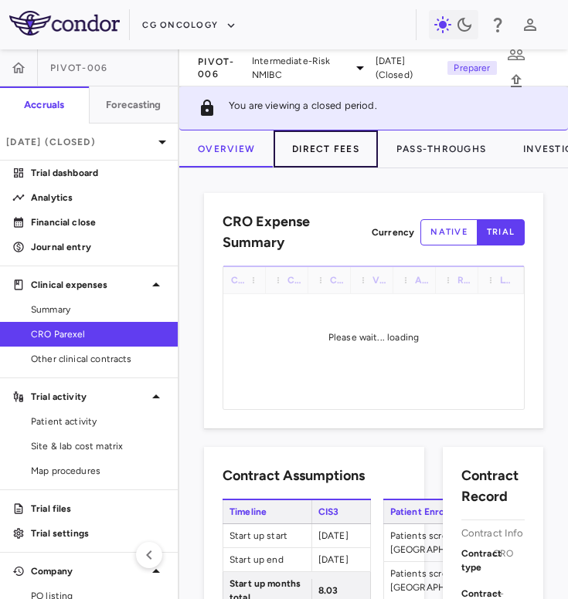
click at [322, 145] on button "Direct Fees" at bounding box center [325, 149] width 104 height 37
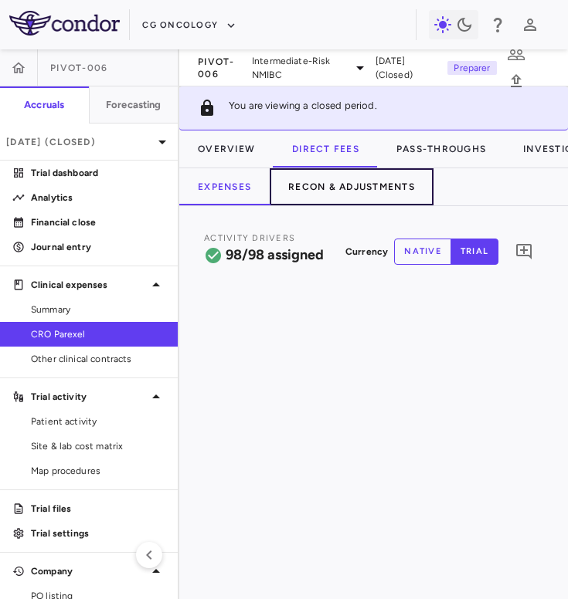
click at [343, 190] on button "Recon & Adjustments" at bounding box center [352, 186] width 164 height 37
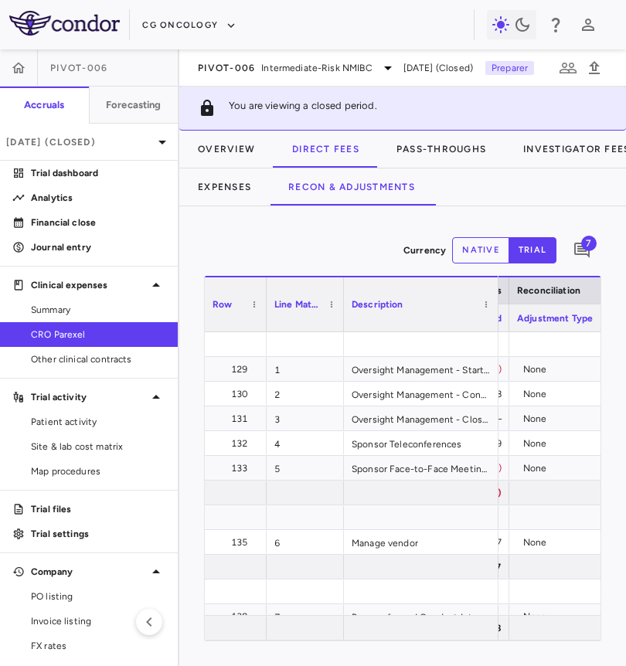
click at [567, 243] on span "7" at bounding box center [588, 243] width 15 height 15
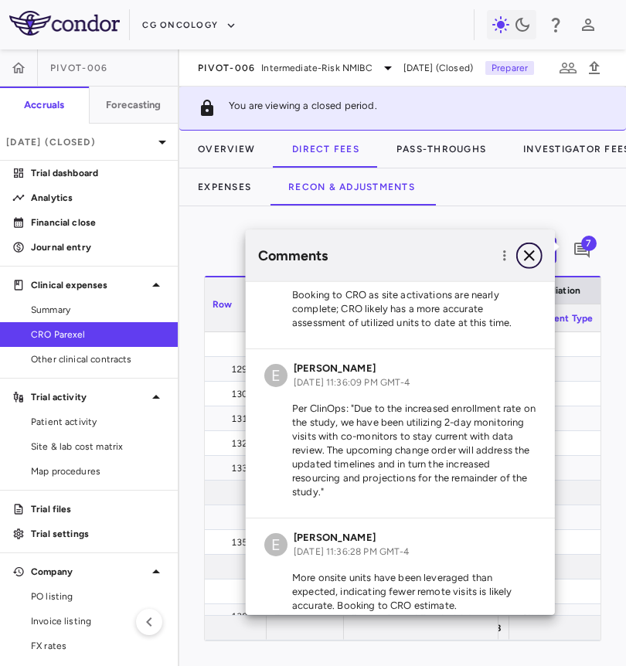
click at [528, 256] on icon "button" at bounding box center [529, 255] width 11 height 11
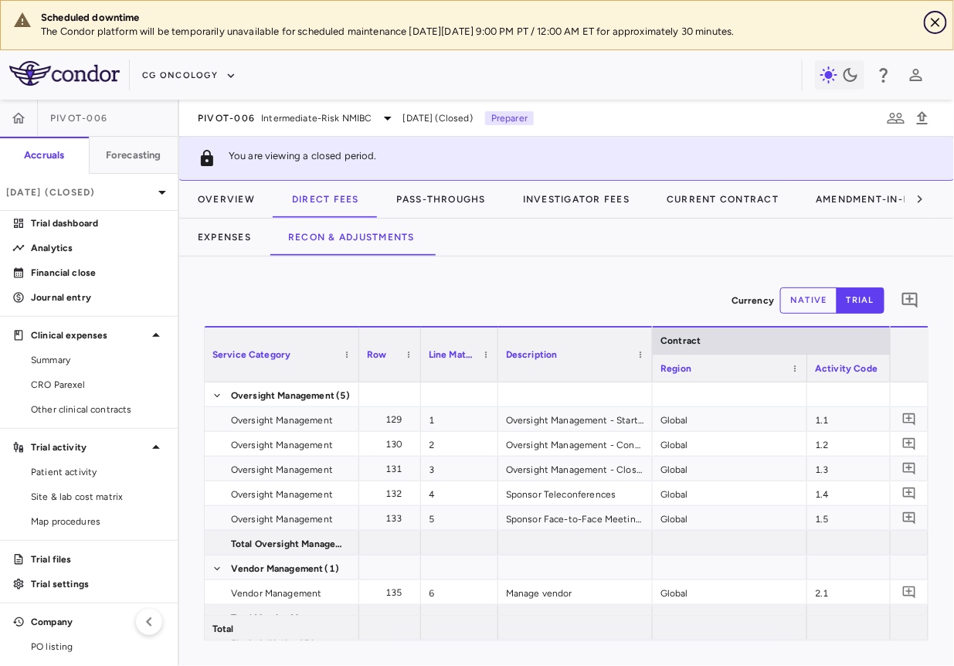
click at [935, 22] on icon "Close" at bounding box center [935, 22] width 9 height 9
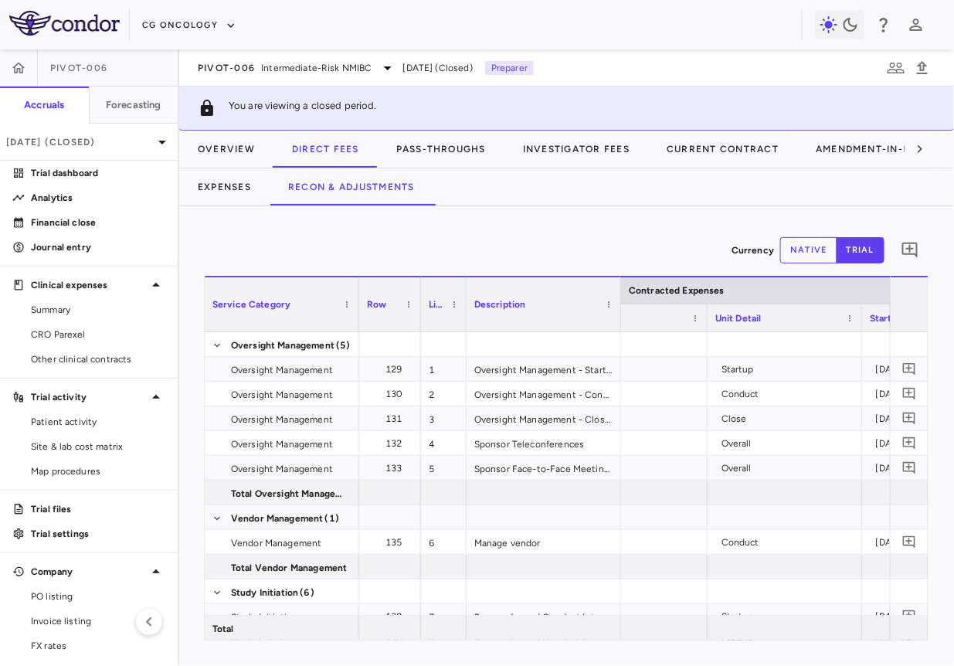
drag, startPoint x: 497, startPoint y: 300, endPoint x: 455, endPoint y: 303, distance: 42.5
click at [463, 303] on div at bounding box center [466, 304] width 6 height 54
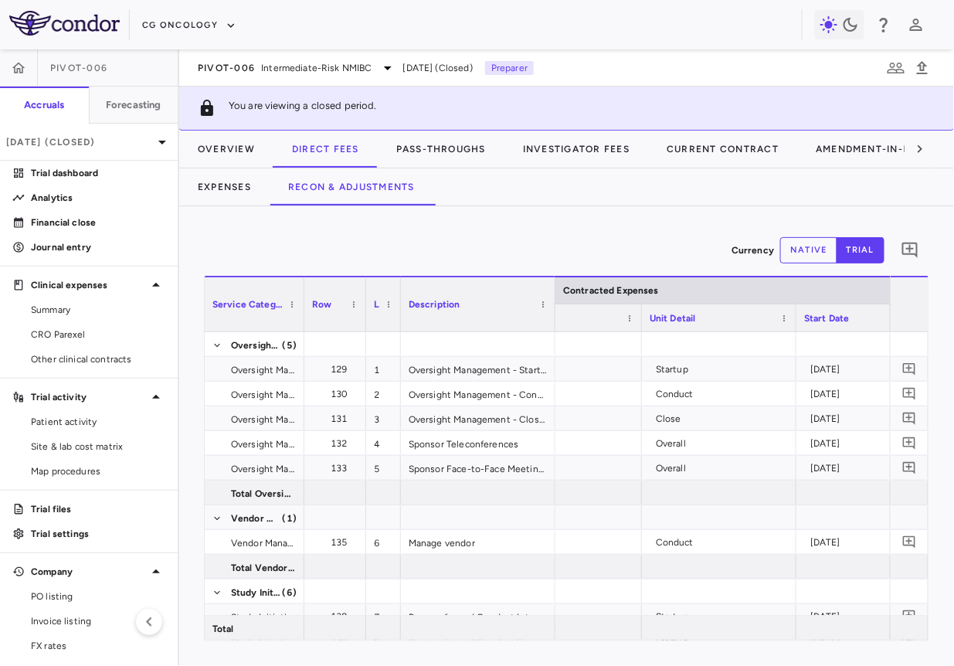
drag, startPoint x: 356, startPoint y: 307, endPoint x: 292, endPoint y: 314, distance: 64.5
click at [300, 314] on div at bounding box center [303, 304] width 6 height 54
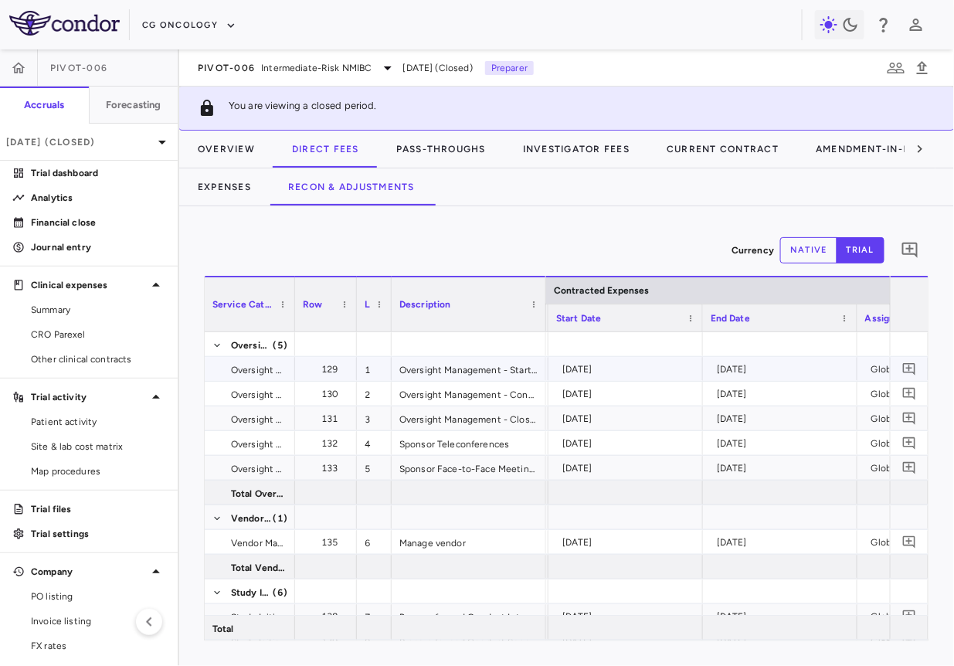
scroll to position [0, 979]
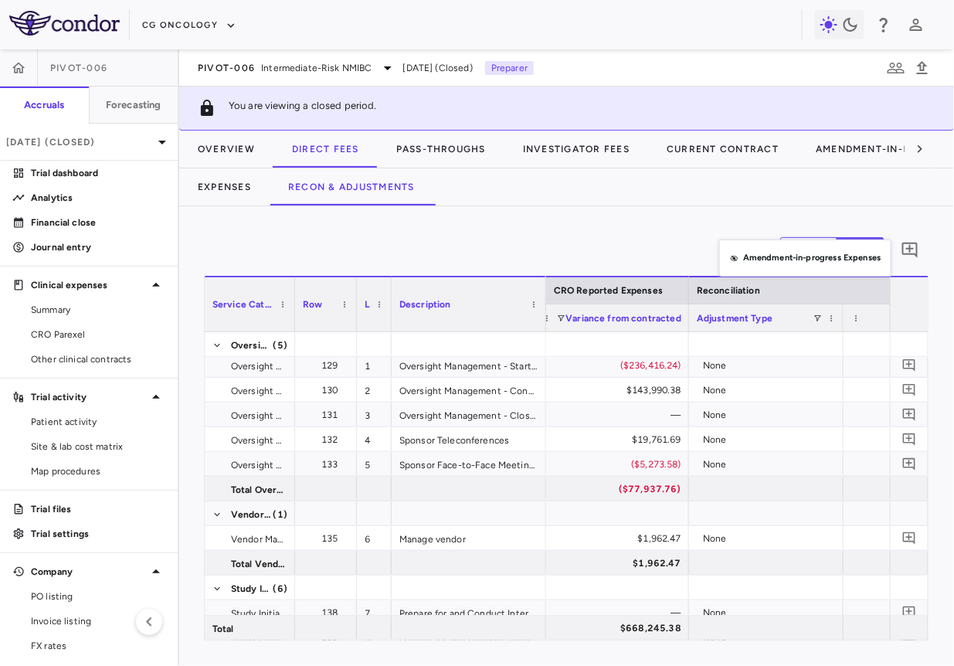
drag, startPoint x: 752, startPoint y: 298, endPoint x: 722, endPoint y: 235, distance: 69.8
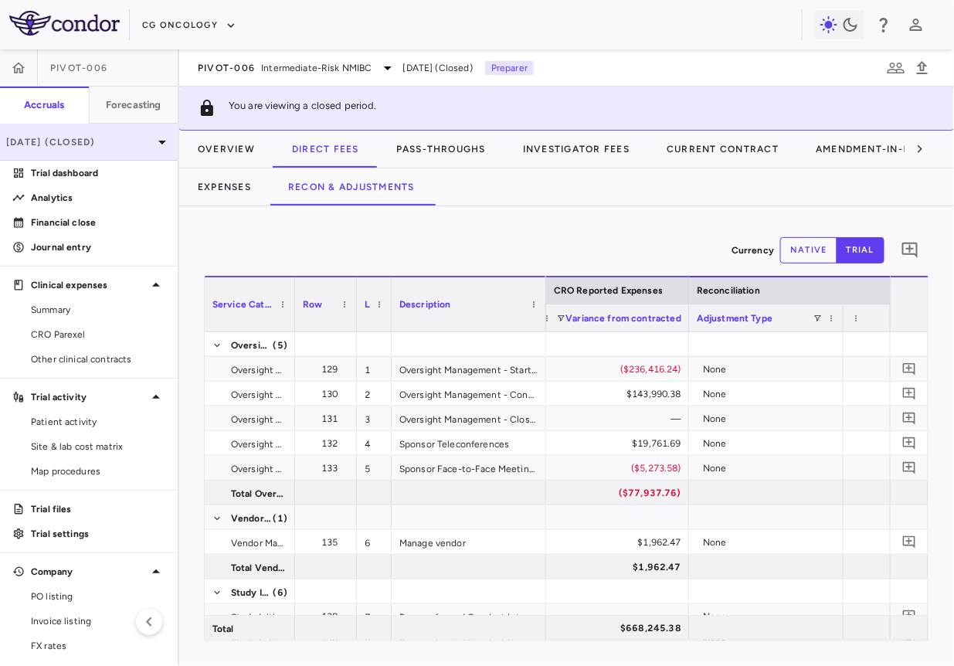
click at [131, 158] on div "May 2025 (Closed)" at bounding box center [89, 142] width 178 height 37
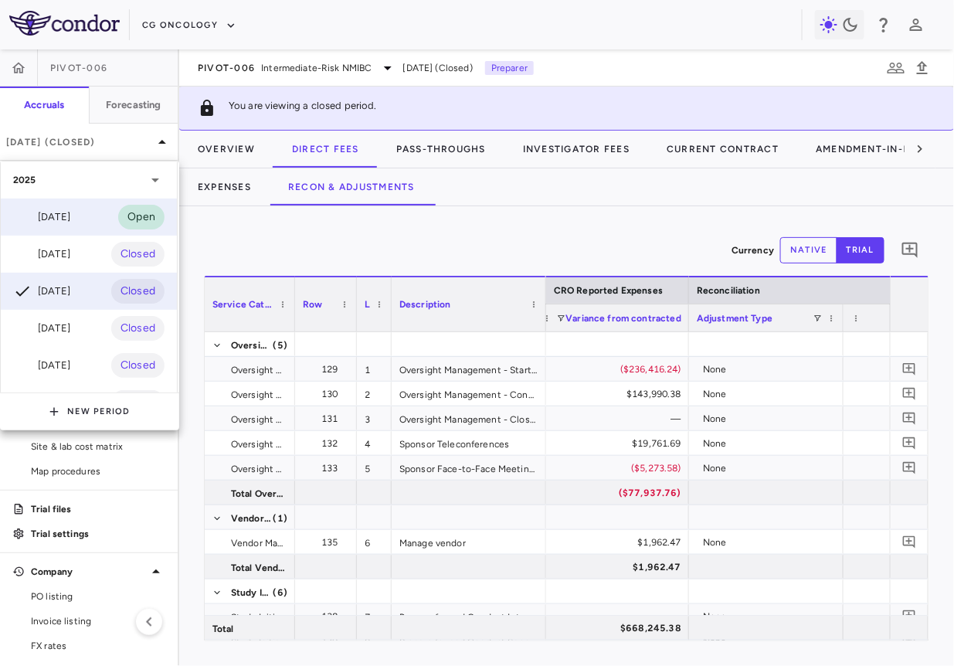
click at [98, 227] on div "Jul 2025 Open" at bounding box center [89, 216] width 176 height 37
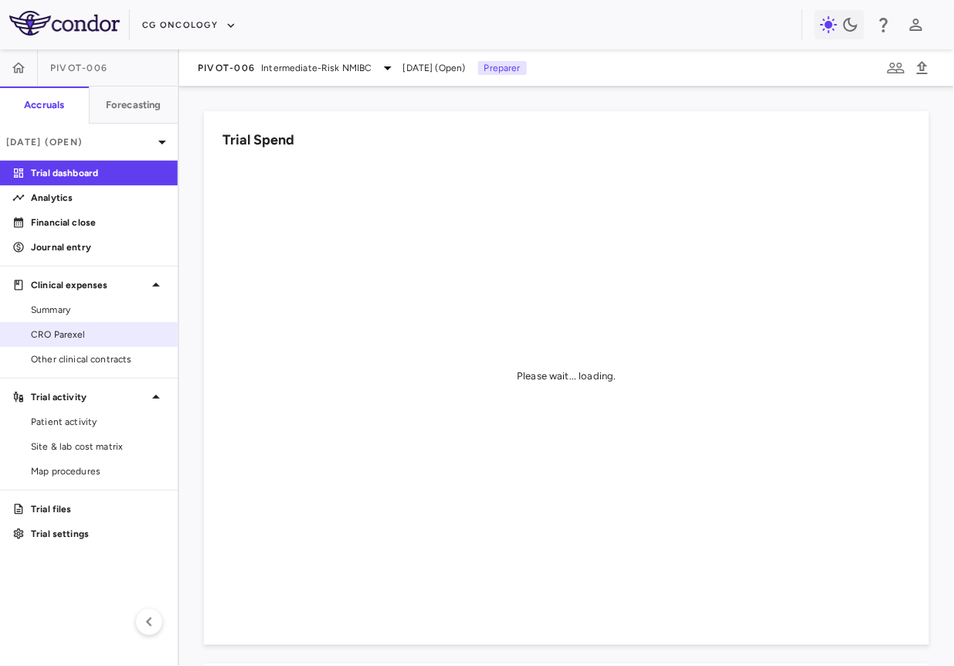
click at [95, 341] on span "CRO Parexel" at bounding box center [98, 334] width 134 height 14
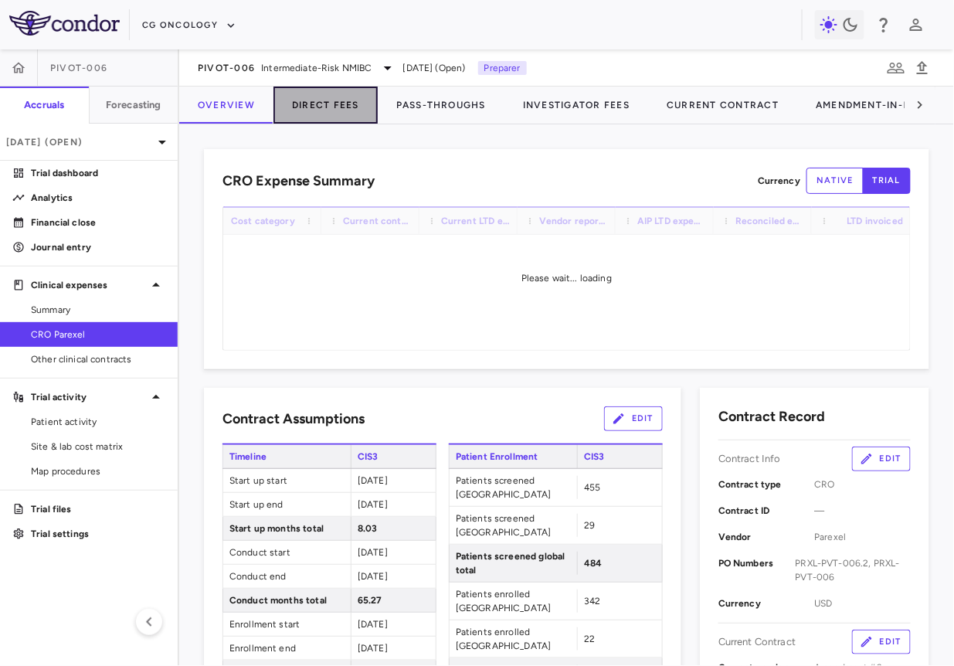
click at [335, 110] on button "Direct Fees" at bounding box center [325, 105] width 104 height 37
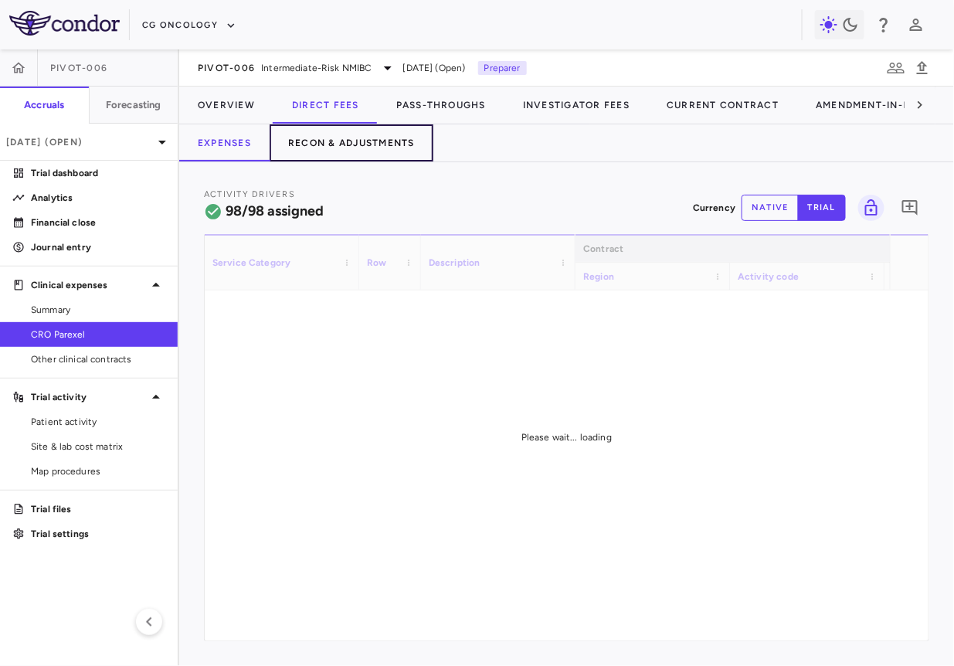
click at [334, 145] on button "Recon & Adjustments" at bounding box center [352, 142] width 164 height 37
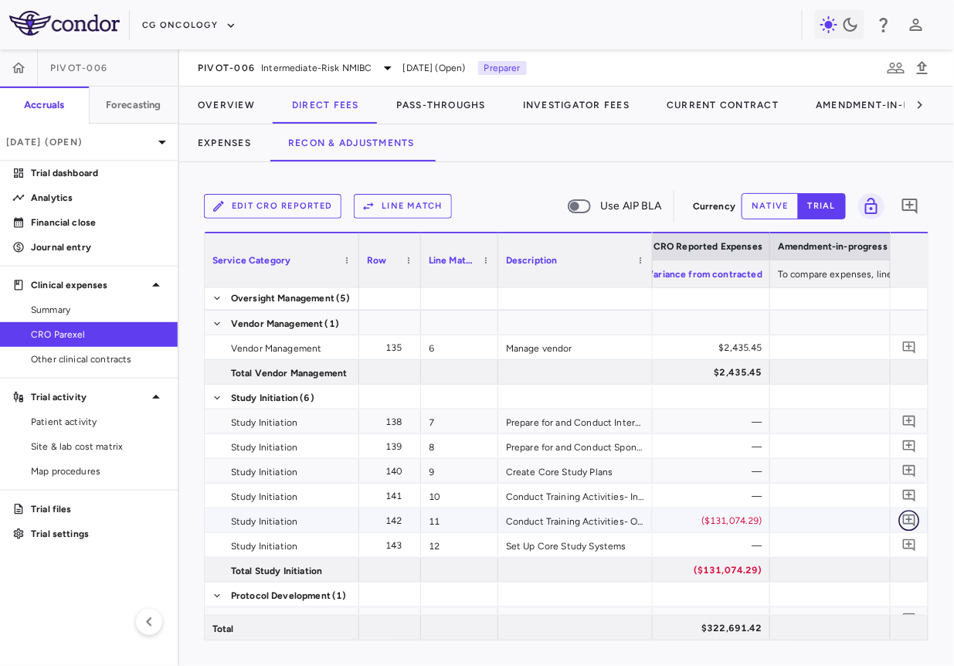
click at [912, 517] on icon "Add comment" at bounding box center [909, 520] width 15 height 15
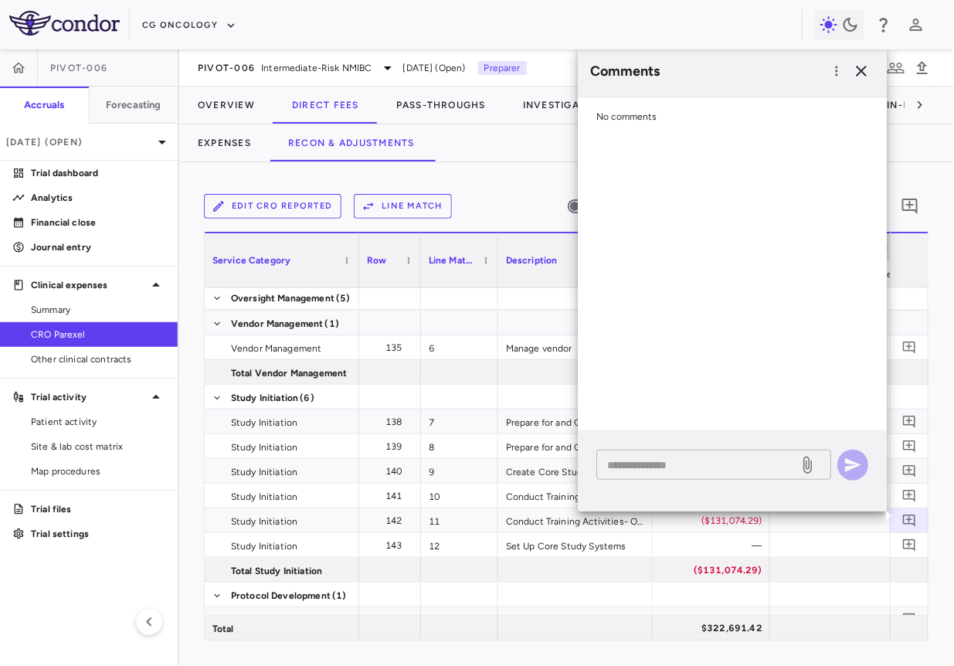
click at [749, 461] on textarea at bounding box center [697, 464] width 181 height 17
paste textarea "**********"
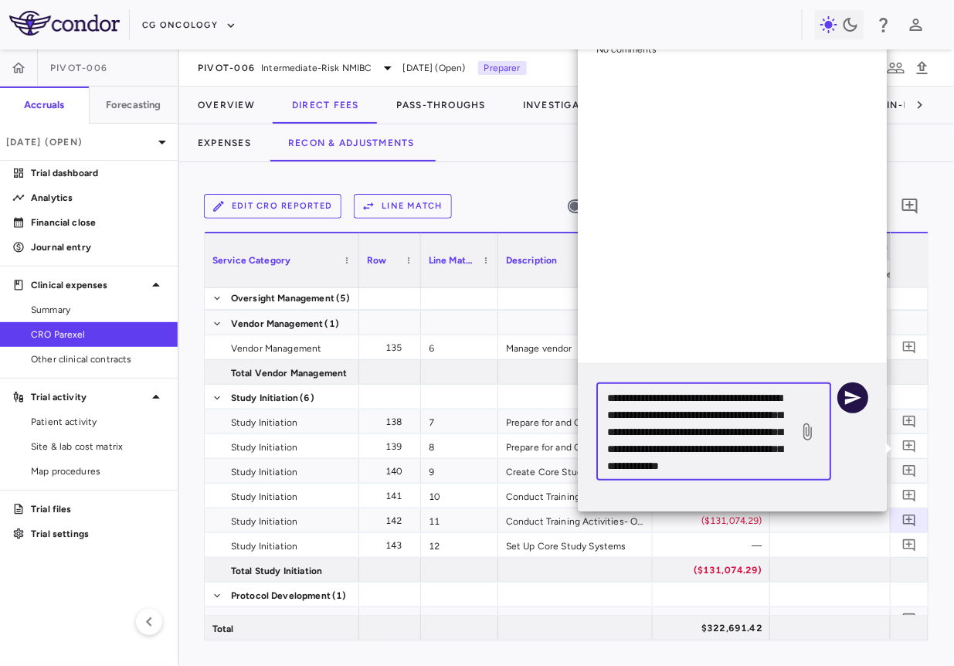
type textarea "**********"
click at [860, 399] on icon "button" at bounding box center [852, 398] width 19 height 19
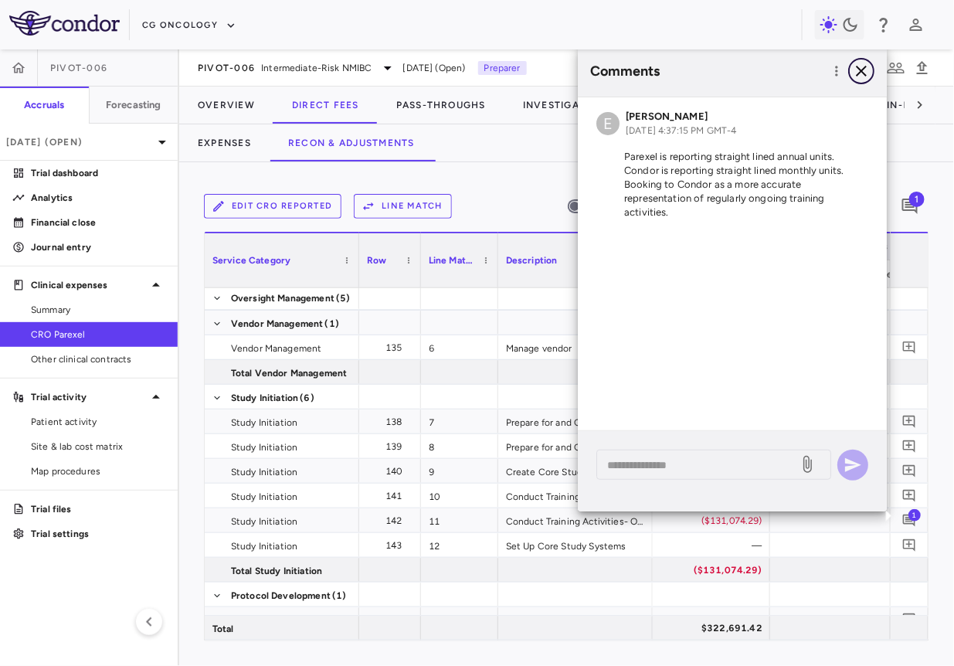
click at [862, 66] on icon "button" at bounding box center [861, 71] width 19 height 19
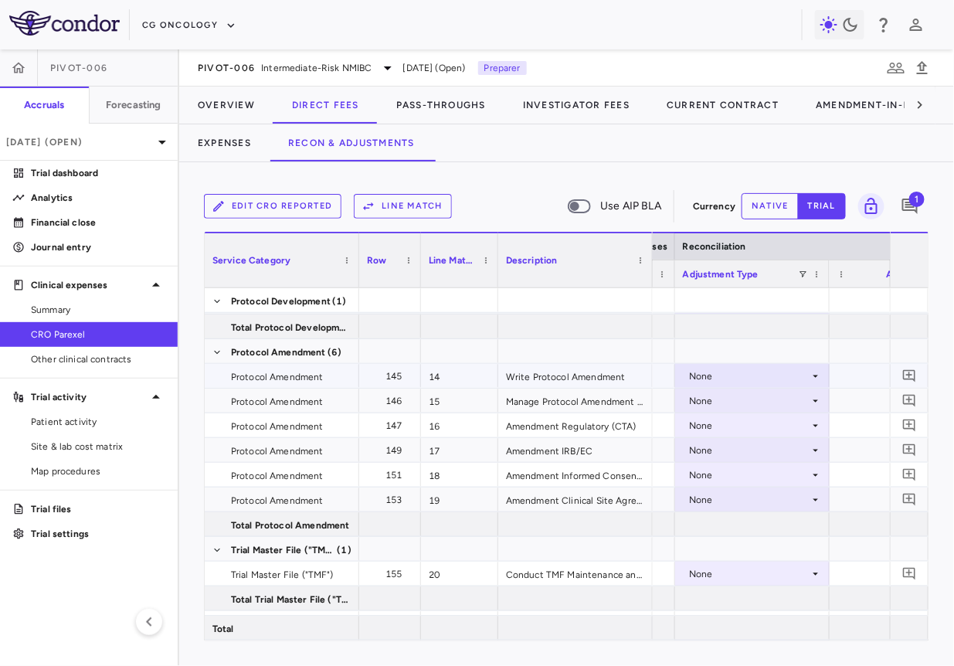
click at [755, 380] on div "None" at bounding box center [749, 376] width 120 height 25
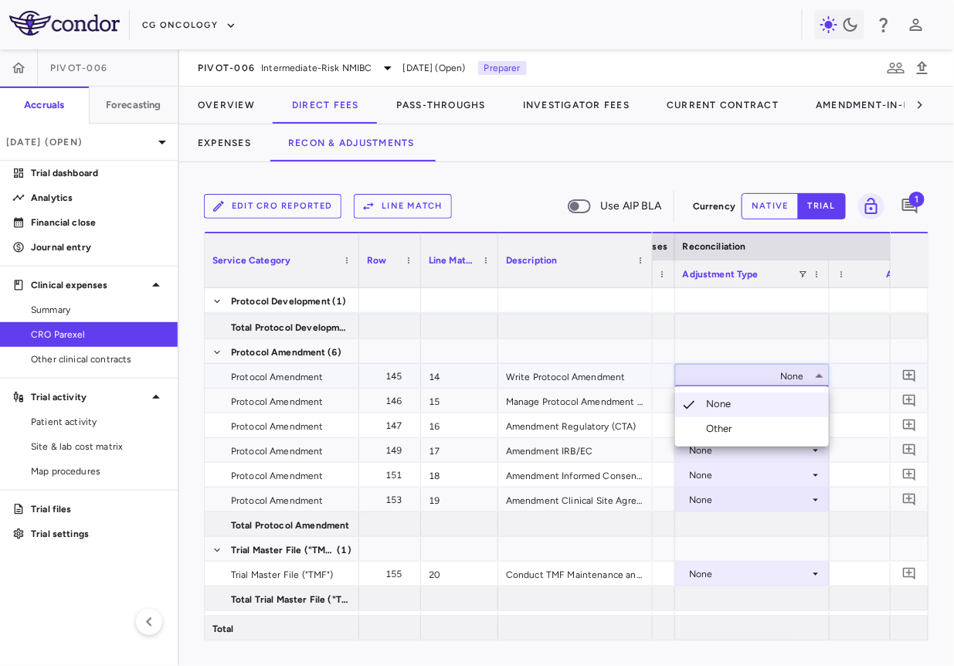
click at [754, 369] on div at bounding box center [477, 333] width 954 height 666
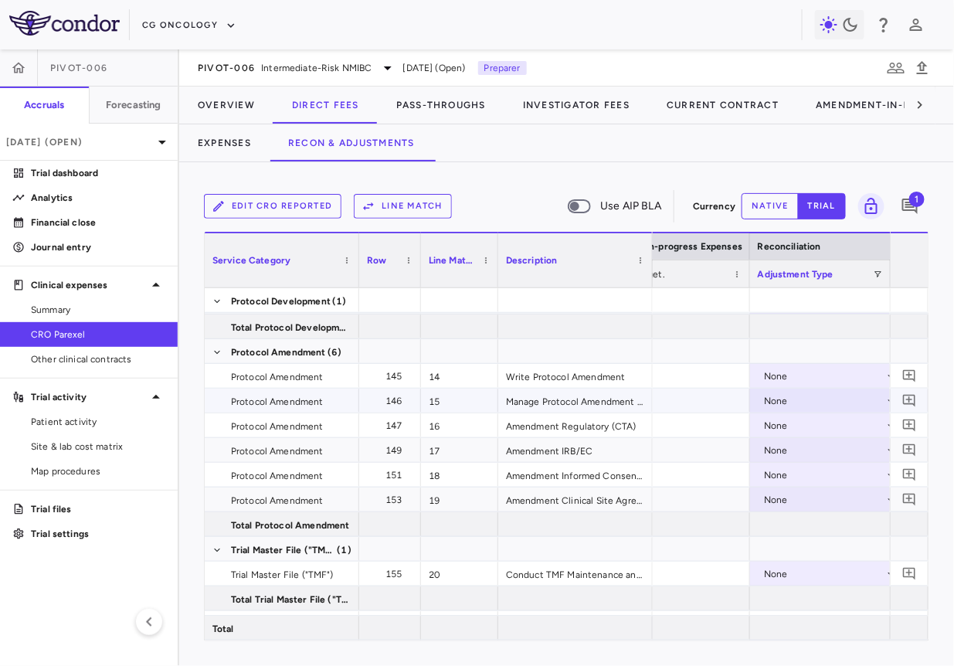
click at [836, 399] on div "None" at bounding box center [824, 401] width 120 height 25
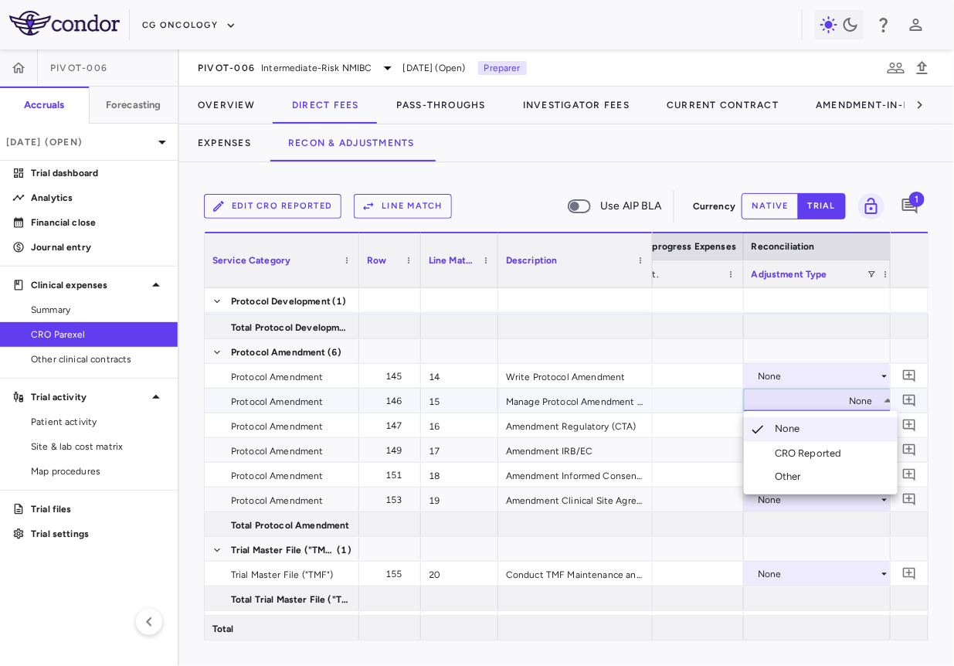
click at [789, 453] on div "CRO Reported" at bounding box center [811, 453] width 73 height 14
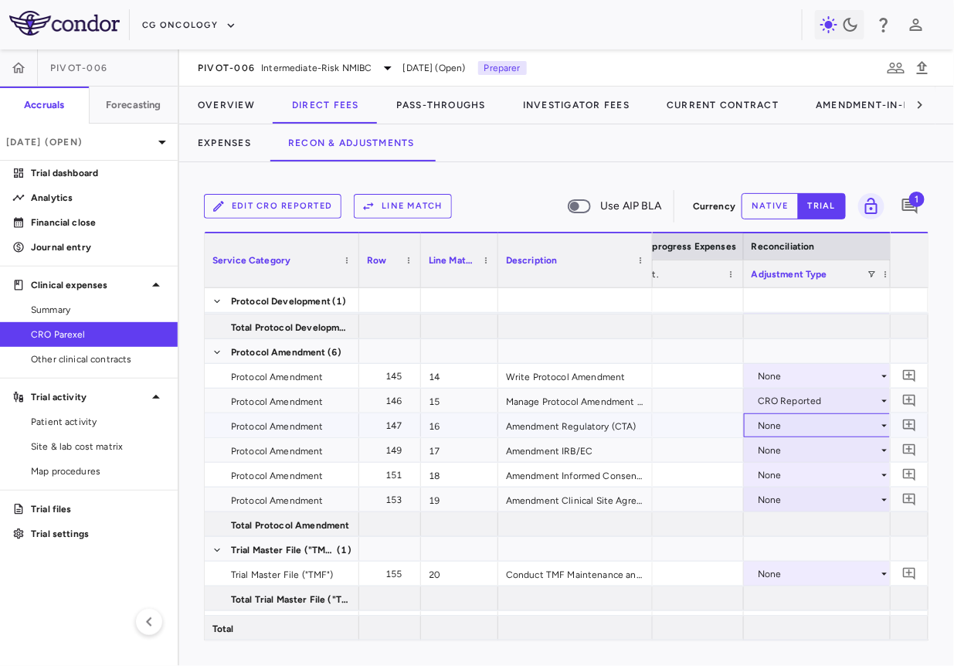
click at [806, 428] on div "None" at bounding box center [818, 425] width 120 height 25
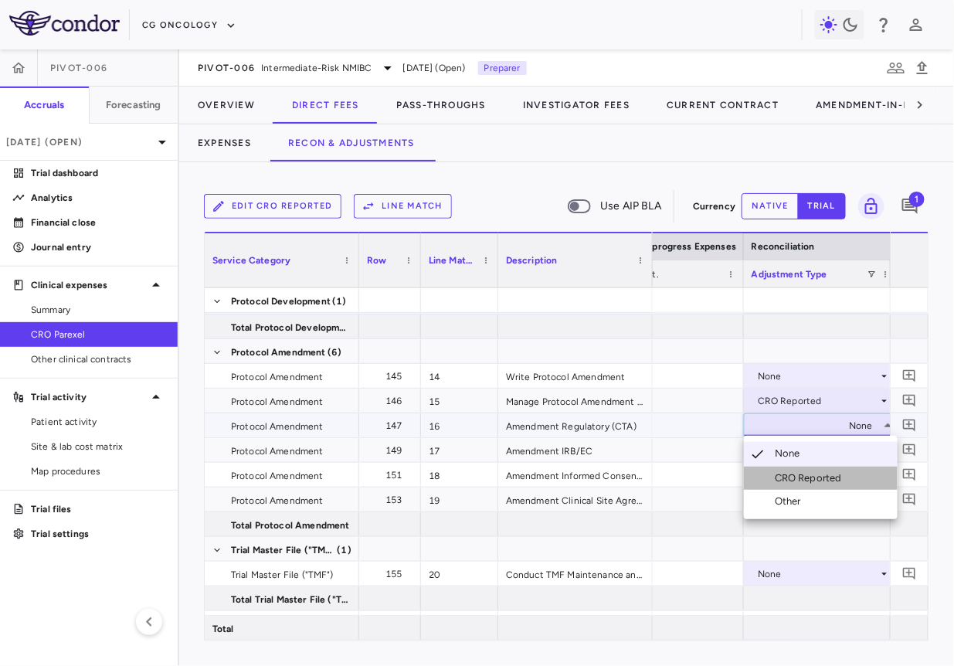
click at [795, 473] on div "CRO Reported" at bounding box center [811, 478] width 73 height 14
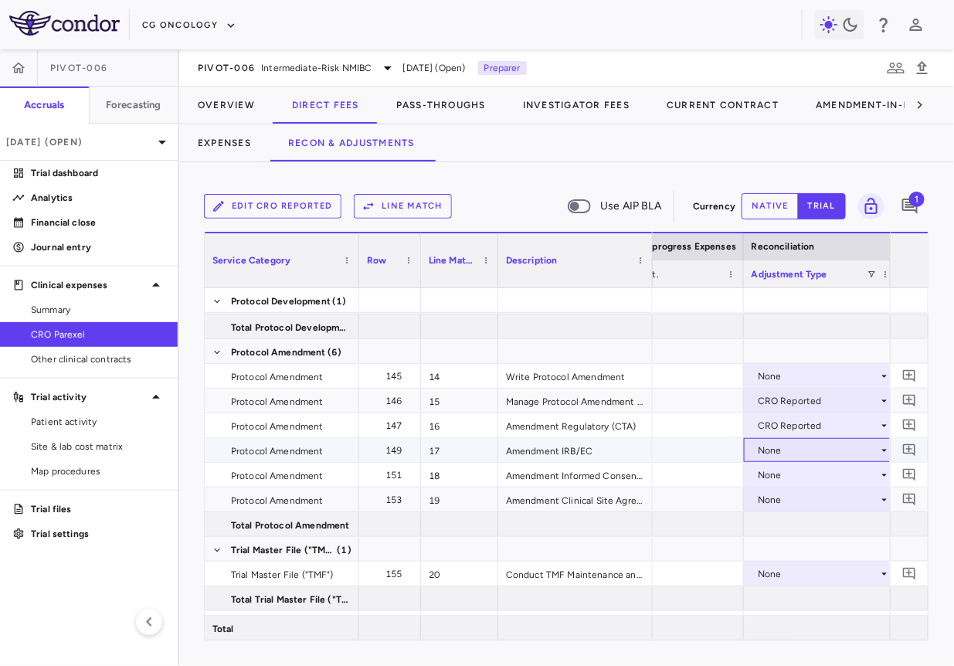
click at [795, 446] on div "None" at bounding box center [818, 450] width 120 height 25
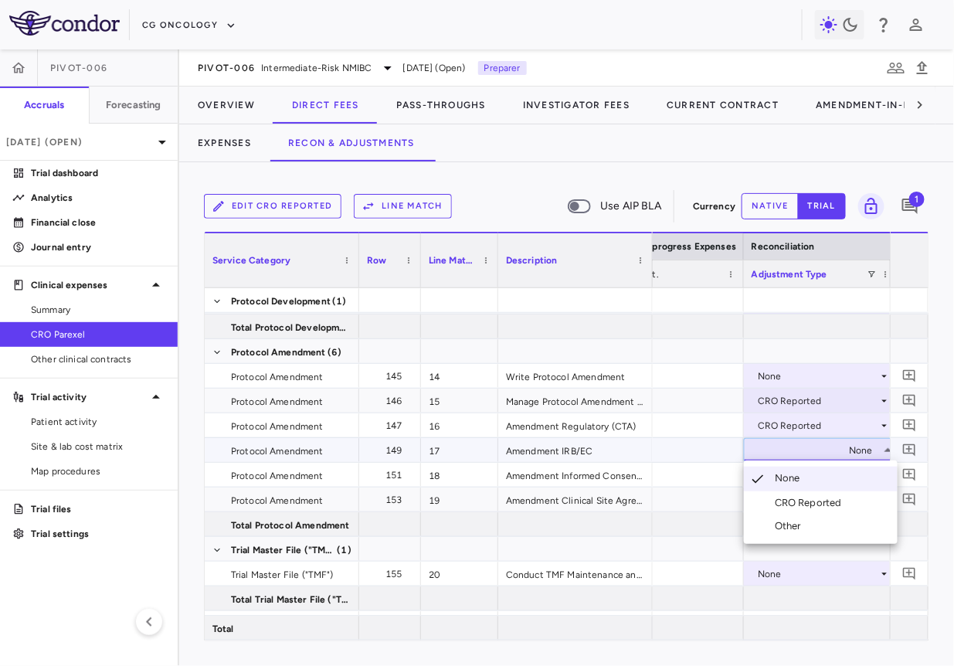
click at [784, 498] on div "CRO Reported" at bounding box center [811, 503] width 73 height 14
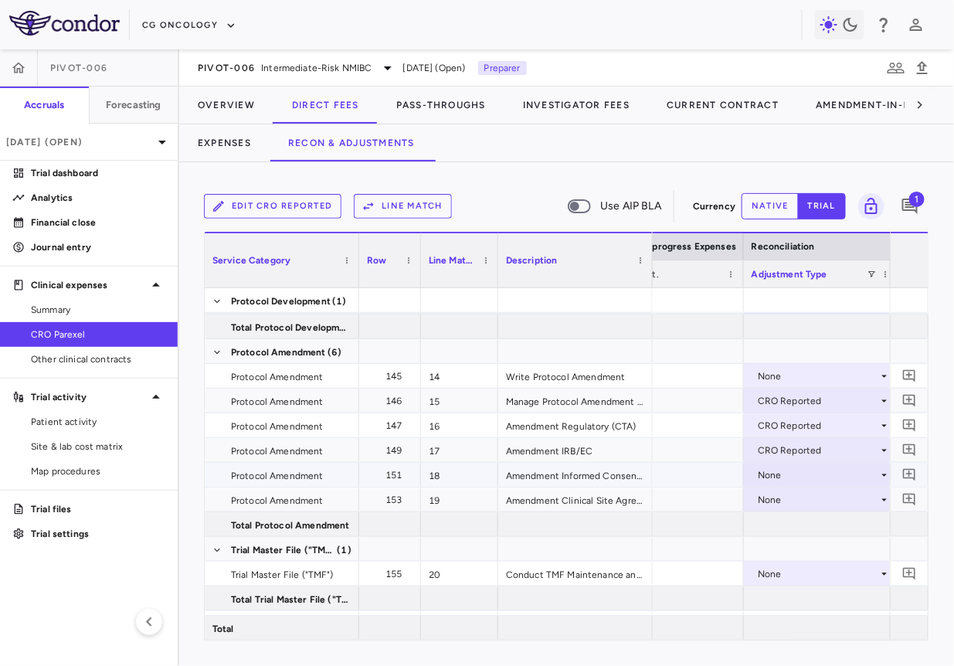
click at [792, 476] on div "None" at bounding box center [818, 475] width 120 height 25
click at [792, 521] on div "CRO Reported" at bounding box center [811, 528] width 73 height 14
click at [793, 503] on div "None" at bounding box center [818, 499] width 120 height 25
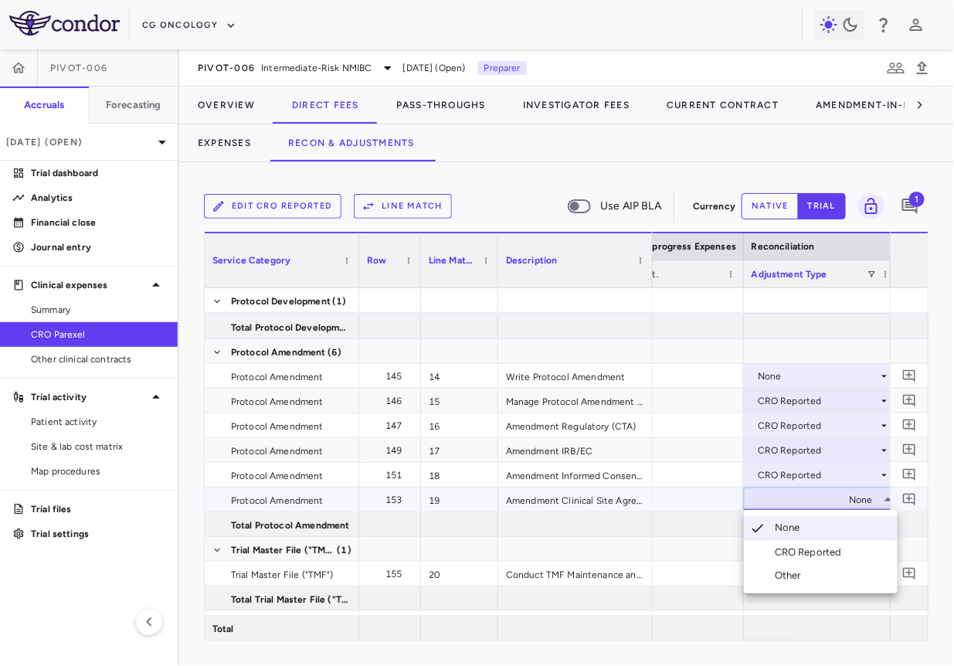
click at [794, 546] on div "CRO Reported" at bounding box center [811, 552] width 73 height 14
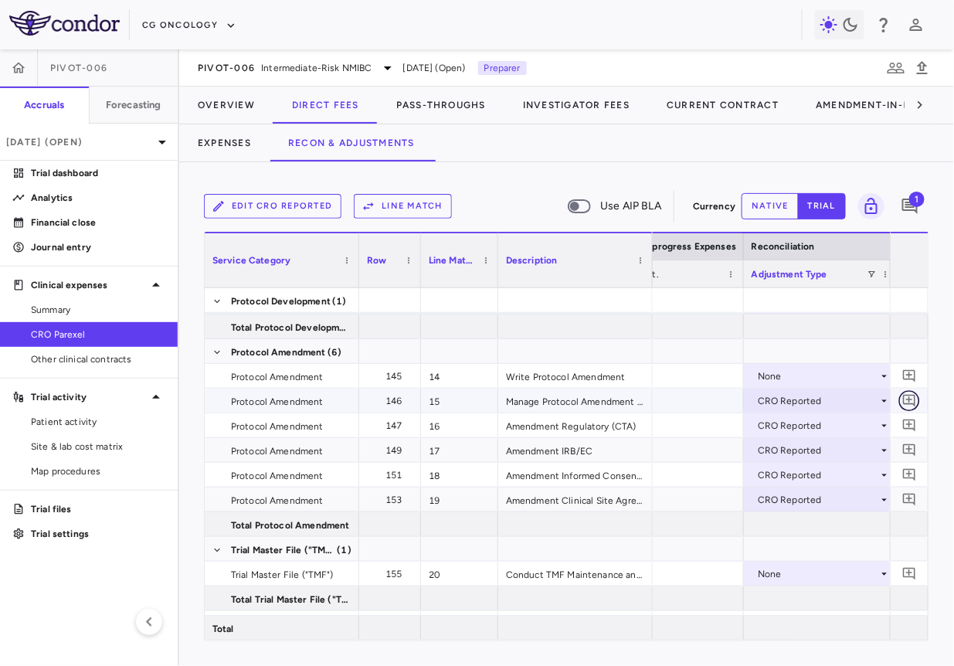
click at [910, 395] on icon "Add comment" at bounding box center [909, 400] width 15 height 15
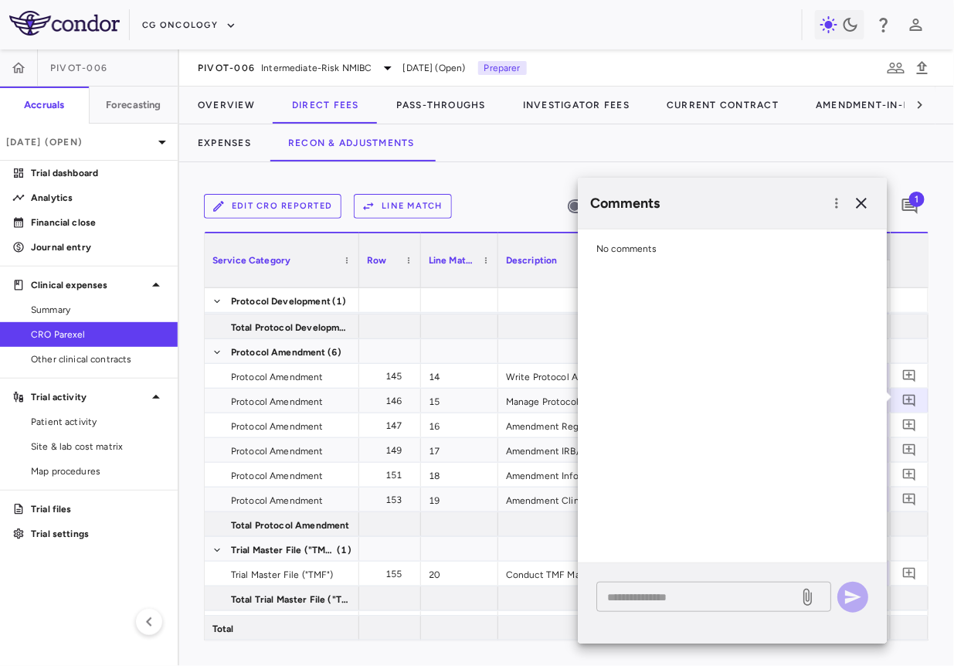
click at [720, 582] on div "* ​" at bounding box center [713, 597] width 235 height 30
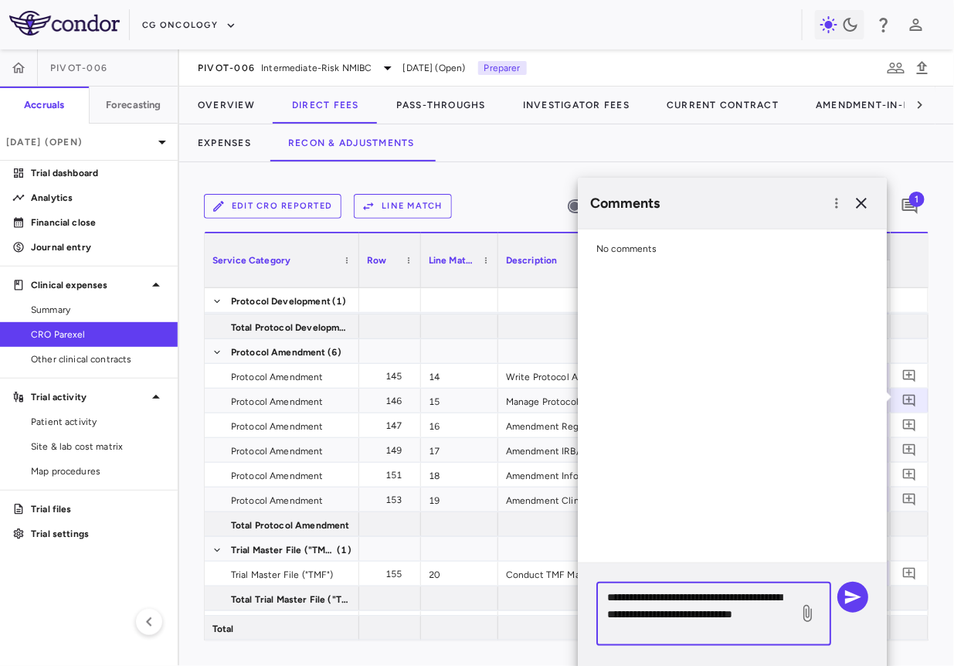
drag, startPoint x: 667, startPoint y: 636, endPoint x: 603, endPoint y: 578, distance: 86.9
click at [603, 578] on div "**********" at bounding box center [732, 620] width 309 height 114
type textarea "**********"
click at [865, 596] on button "button" at bounding box center [852, 597] width 31 height 31
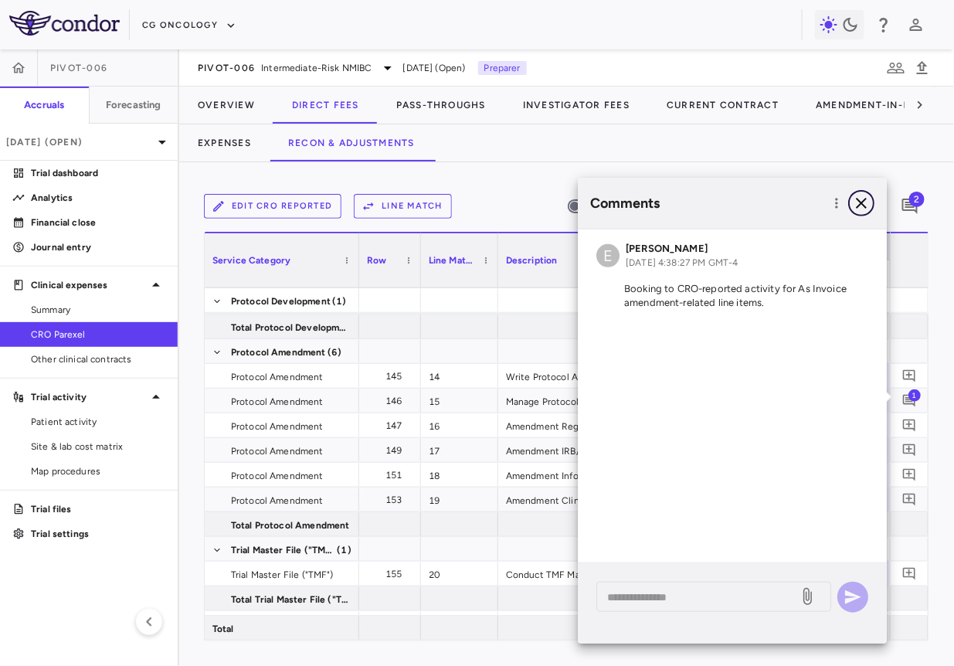
click at [863, 205] on icon "button" at bounding box center [861, 203] width 11 height 11
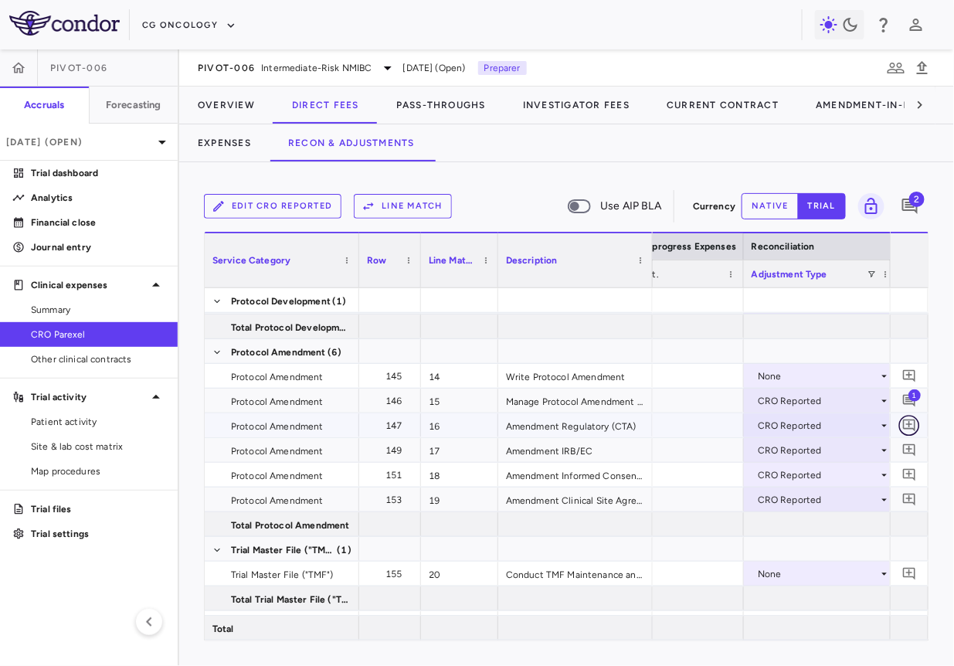
click at [904, 422] on icon "Add comment" at bounding box center [909, 425] width 12 height 12
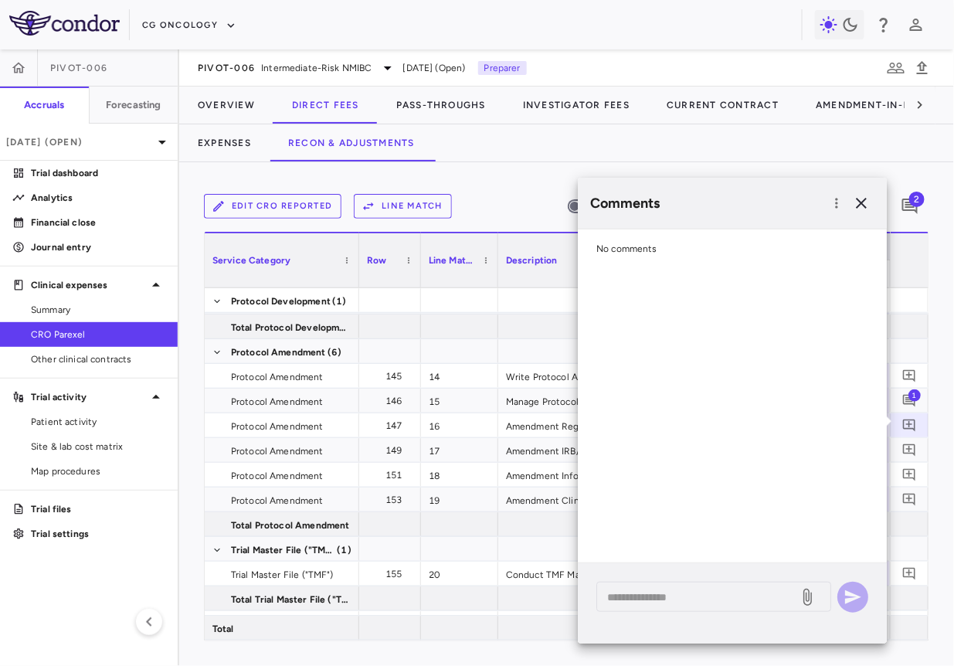
click at [745, 573] on div "* ​" at bounding box center [732, 603] width 309 height 80
click at [741, 587] on div "* ​" at bounding box center [713, 597] width 235 height 30
paste textarea "**********"
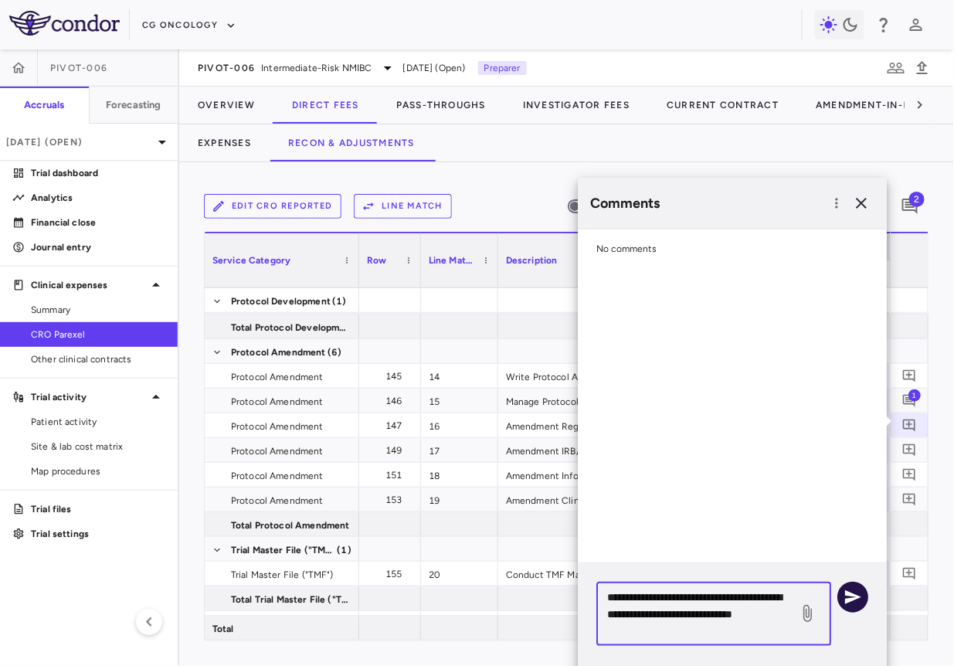
type textarea "**********"
click at [843, 595] on button "button" at bounding box center [852, 597] width 31 height 31
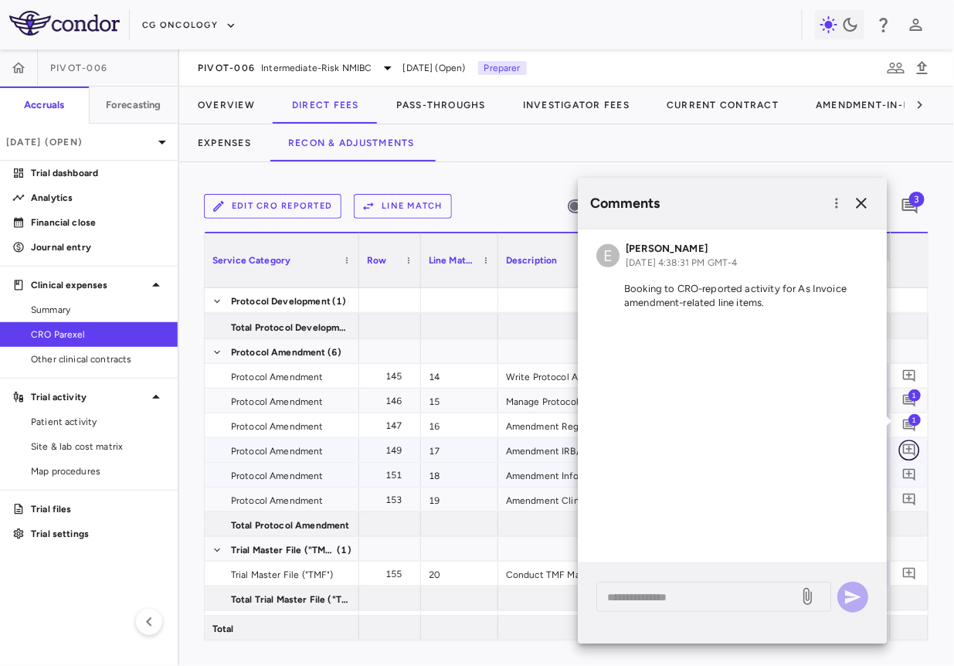
click at [909, 445] on icon "Add comment" at bounding box center [909, 450] width 12 height 12
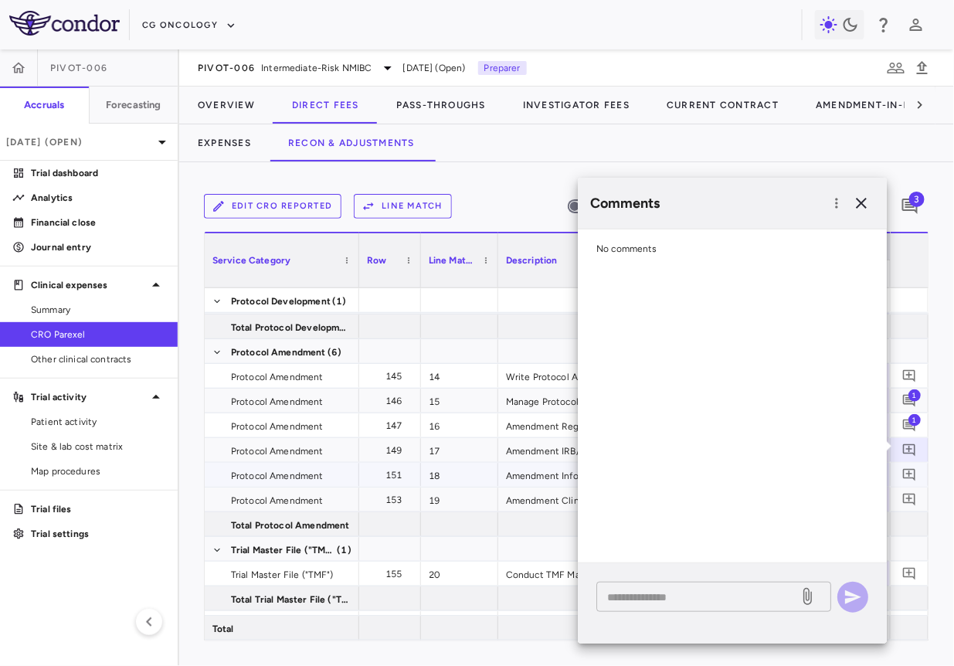
click at [741, 594] on textarea at bounding box center [697, 597] width 181 height 17
paste textarea "**********"
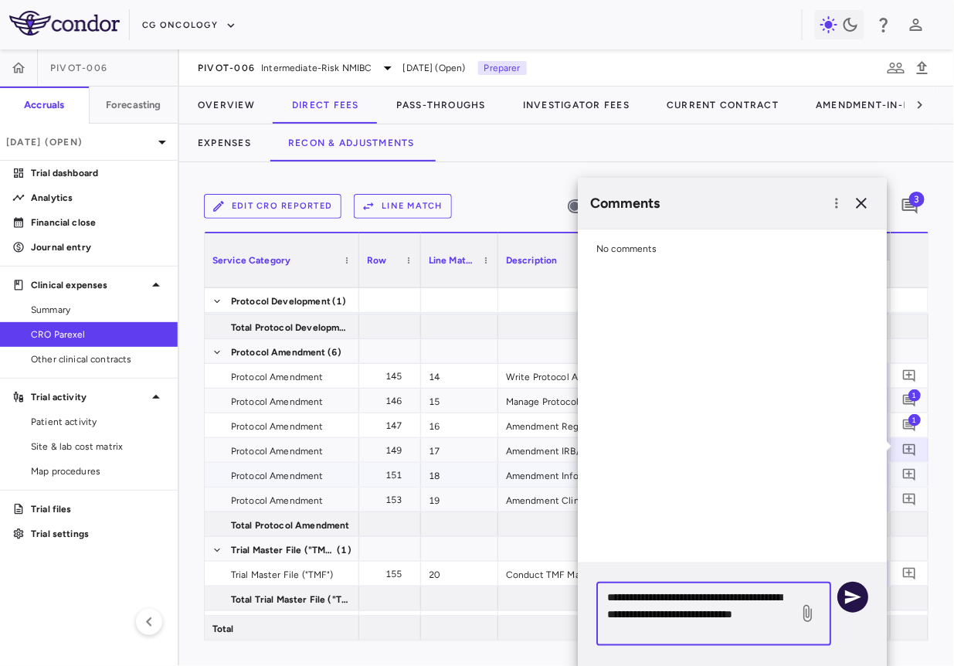
type textarea "**********"
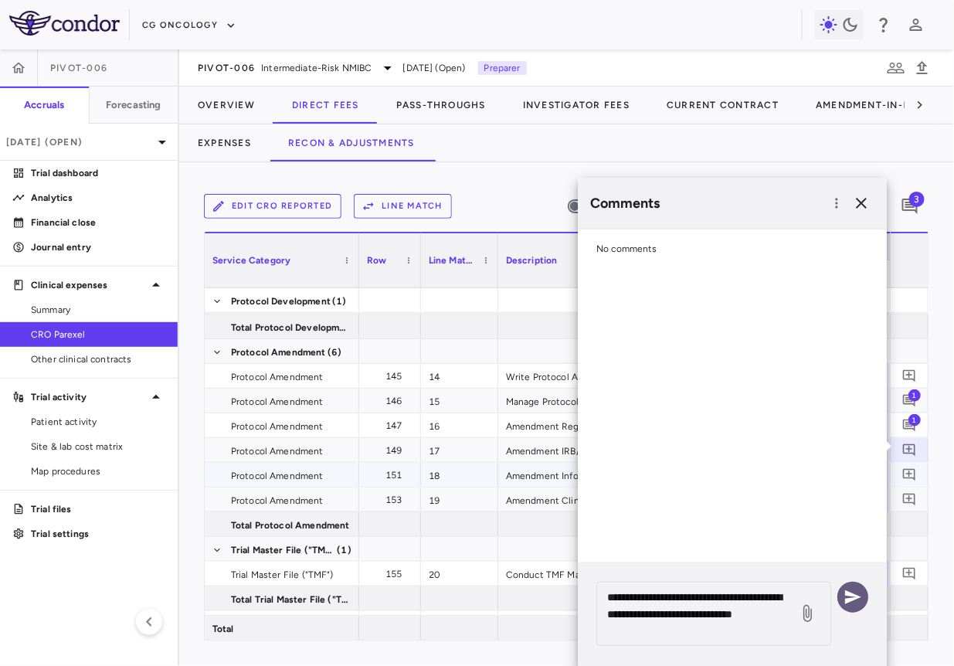
click at [857, 595] on icon "button" at bounding box center [853, 597] width 16 height 14
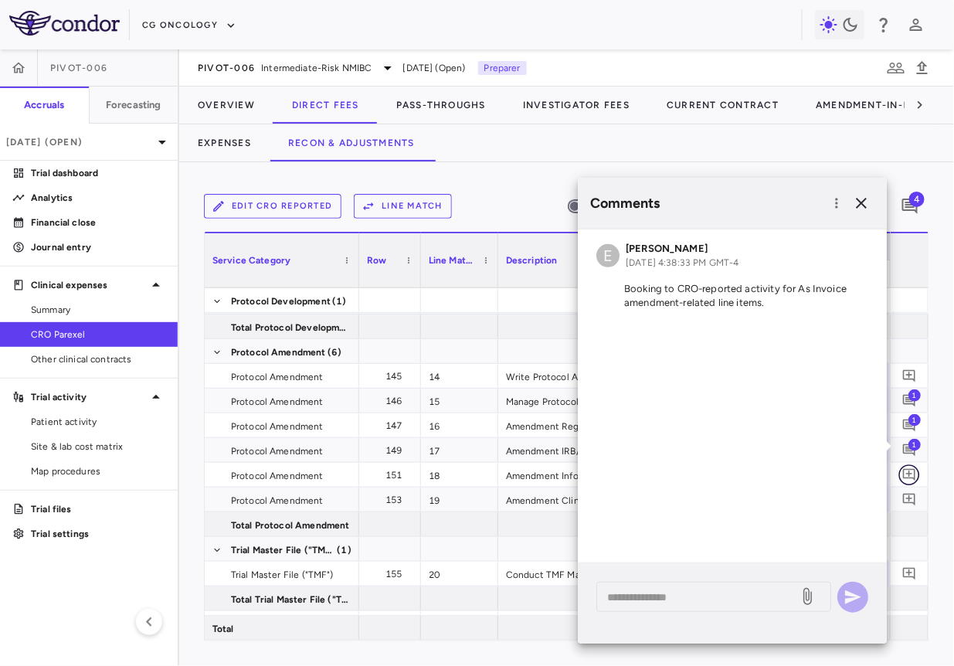
click at [914, 473] on icon "Add comment" at bounding box center [909, 475] width 12 height 12
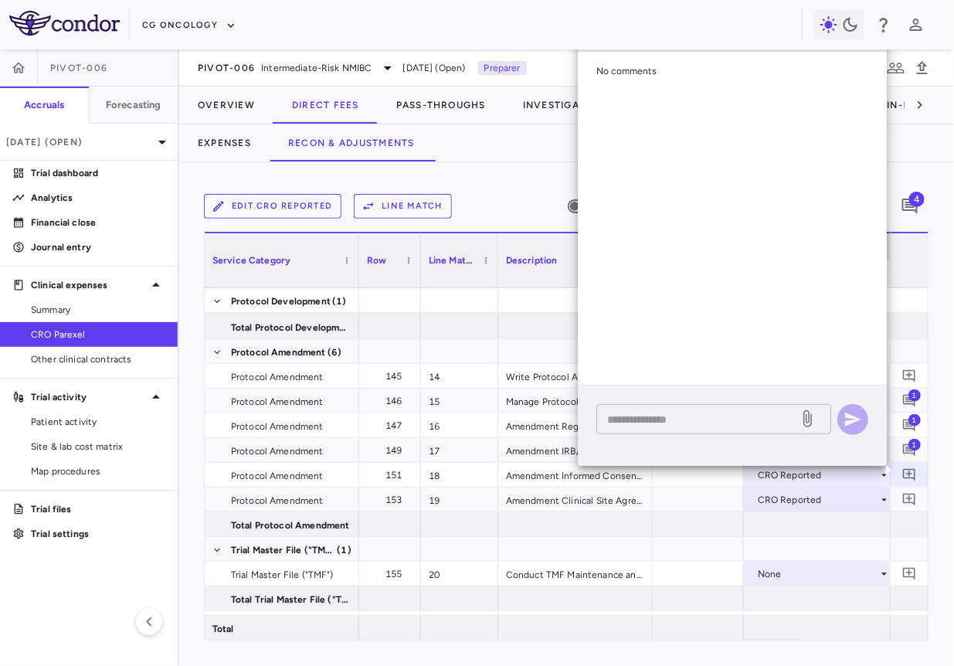
click at [762, 429] on div "* ​" at bounding box center [713, 419] width 235 height 30
paste textarea "**********"
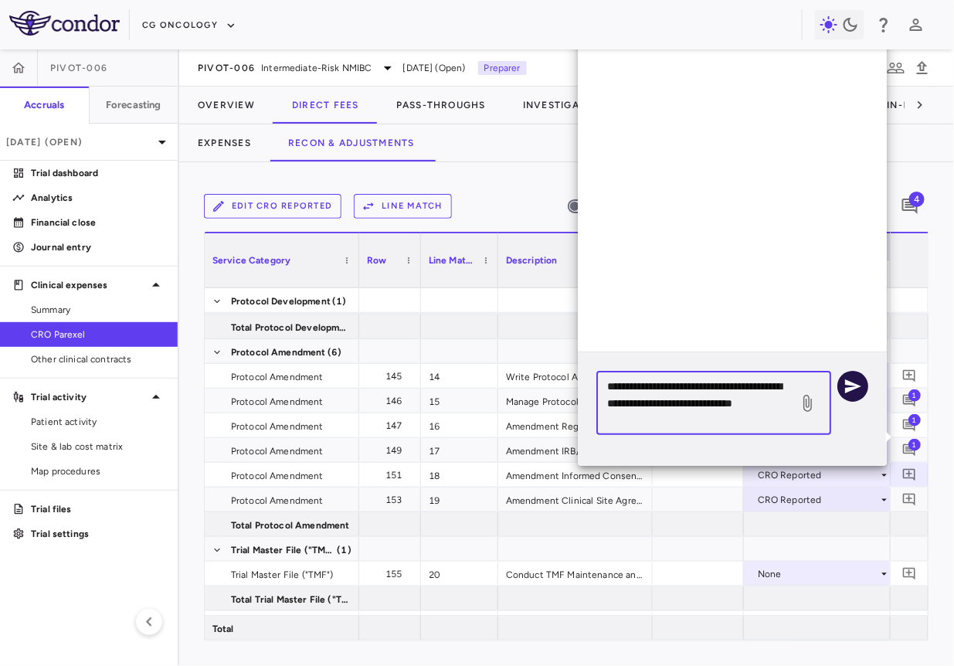
type textarea "**********"
click at [849, 385] on icon "button" at bounding box center [852, 386] width 19 height 19
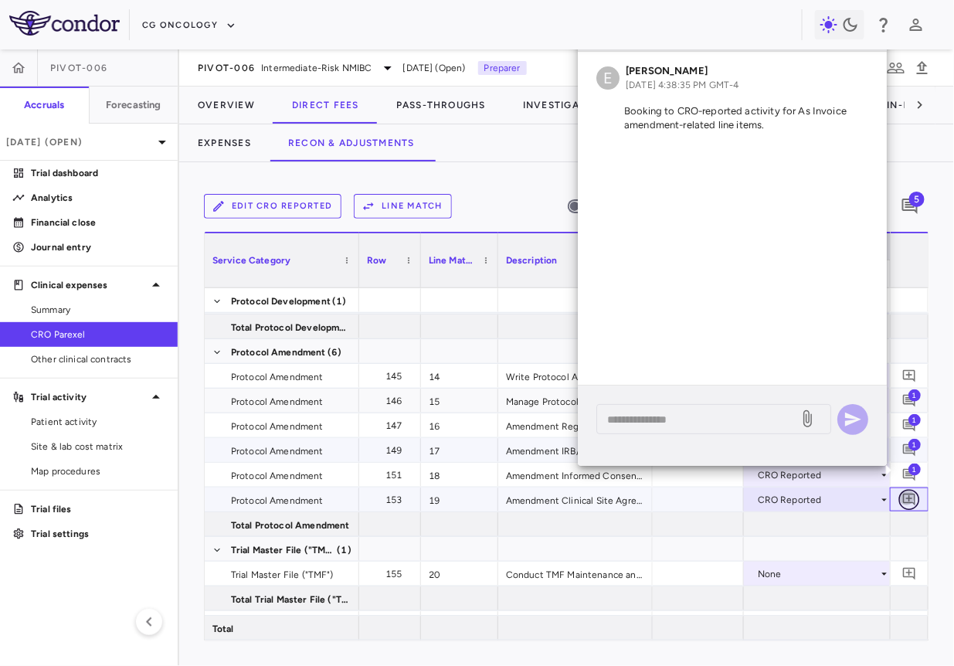
click at [908, 502] on icon "Add comment" at bounding box center [909, 499] width 15 height 15
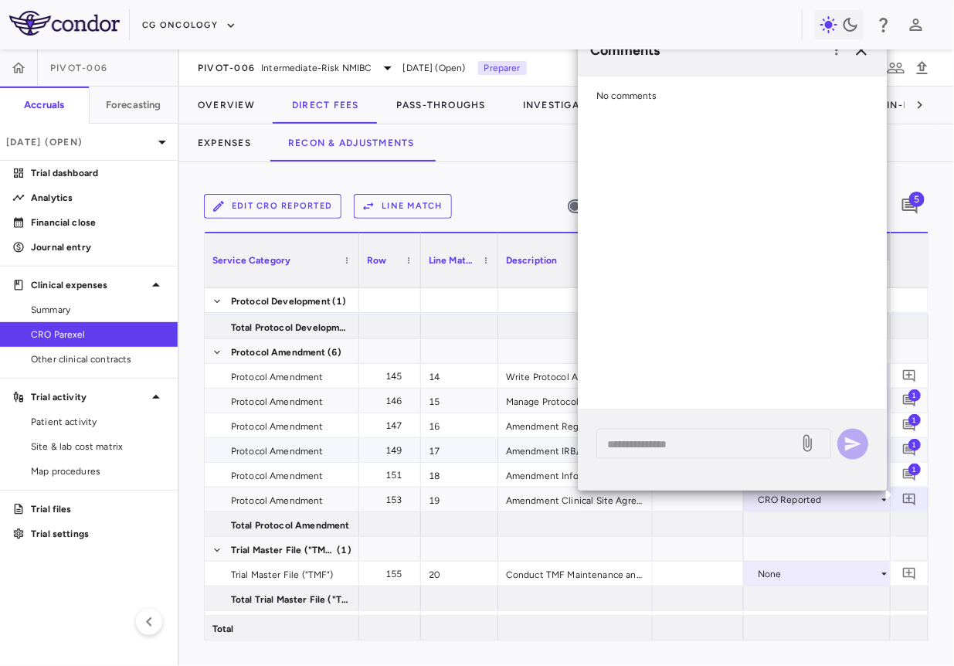
click at [735, 470] on div "* ​" at bounding box center [732, 450] width 309 height 80
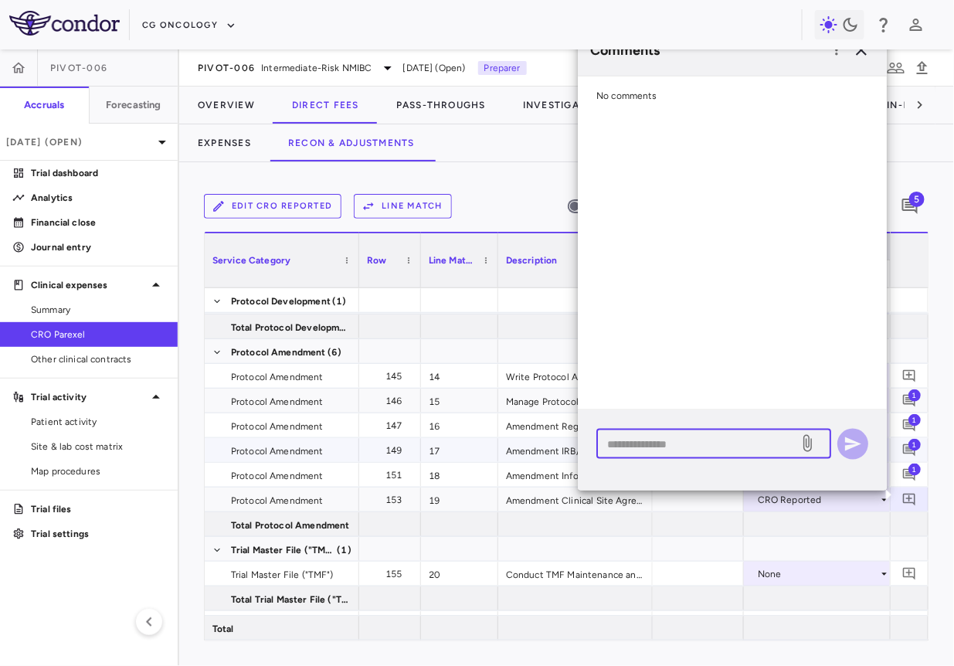
click at [735, 451] on textarea at bounding box center [697, 443] width 181 height 17
paste textarea "**********"
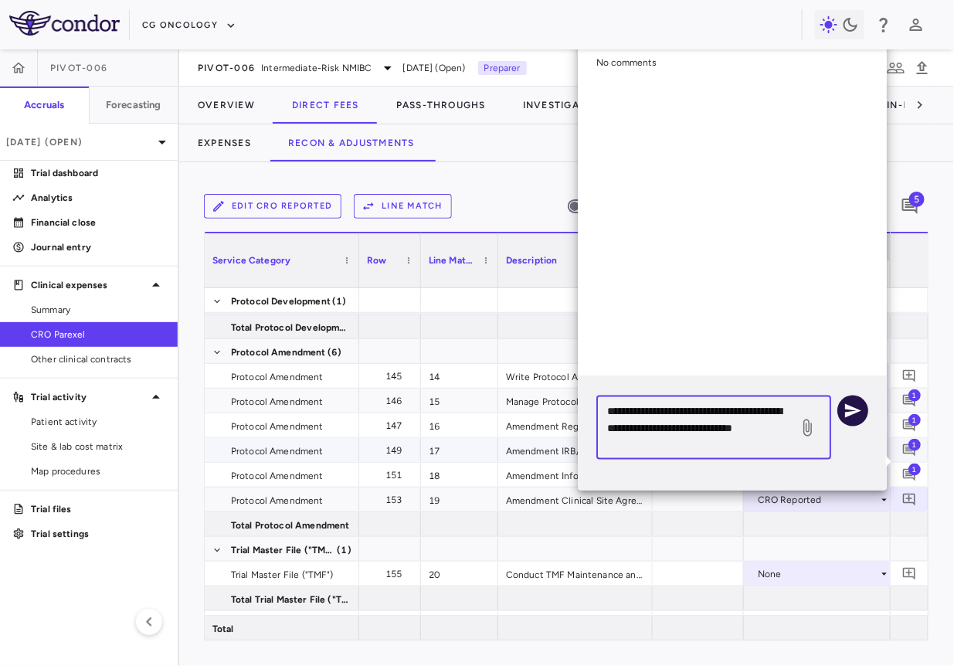
type textarea "**********"
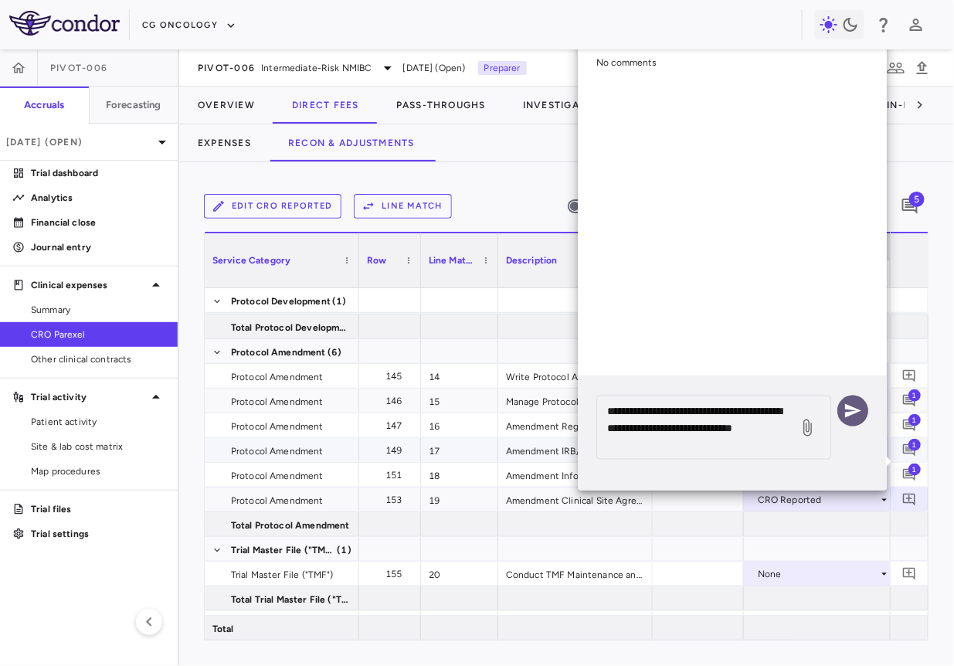
click at [857, 411] on icon "button" at bounding box center [853, 411] width 16 height 14
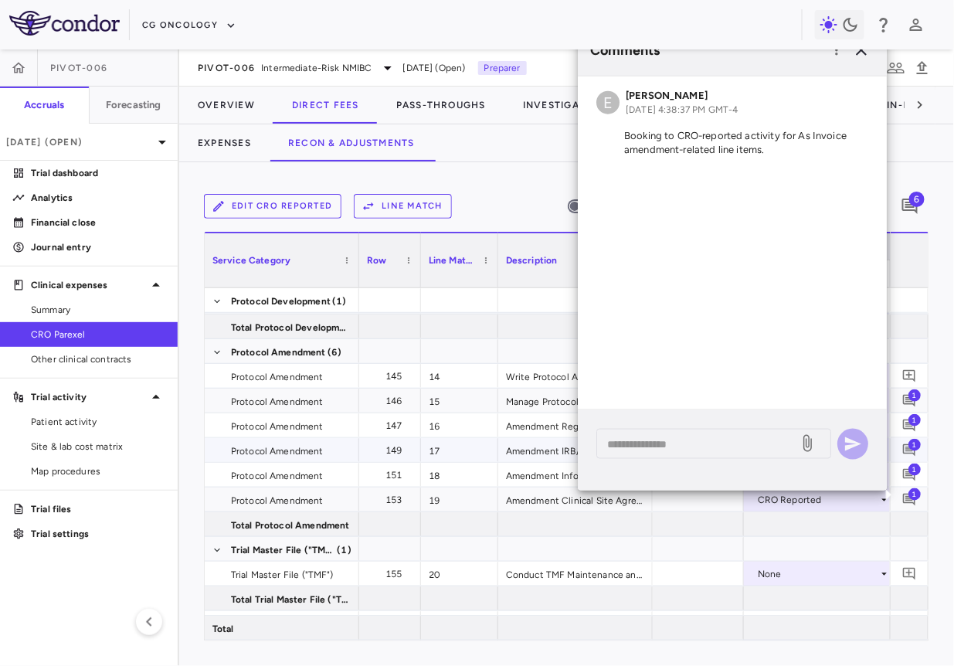
click at [864, 48] on div "CG Oncology" at bounding box center [477, 24] width 954 height 49
click at [863, 53] on icon "button" at bounding box center [861, 50] width 11 height 11
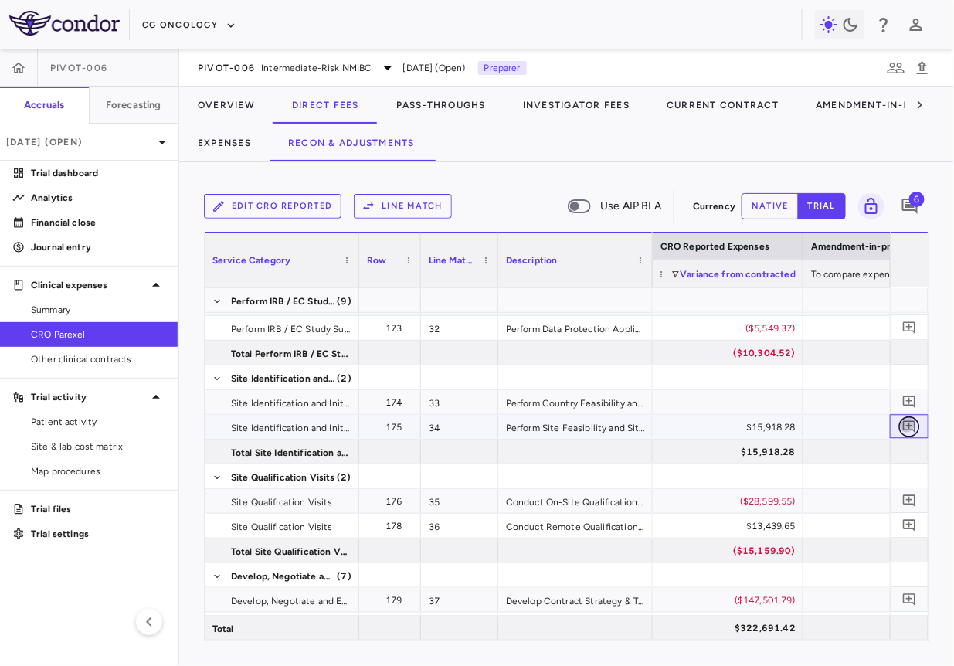
click at [914, 422] on icon "Add comment" at bounding box center [909, 427] width 12 height 12
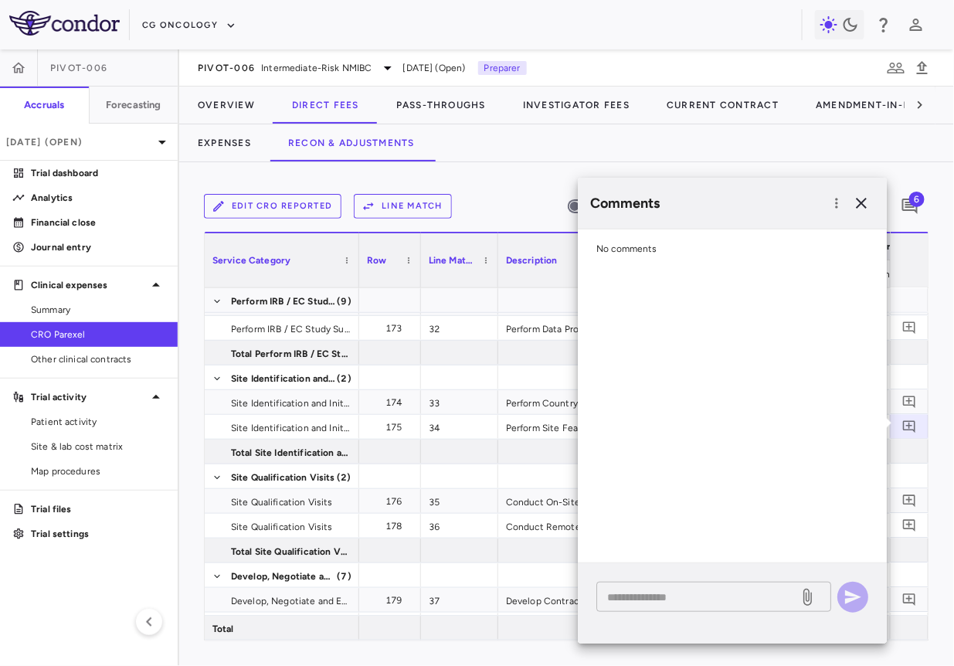
click at [747, 591] on textarea at bounding box center [697, 597] width 181 height 17
paste textarea "**********"
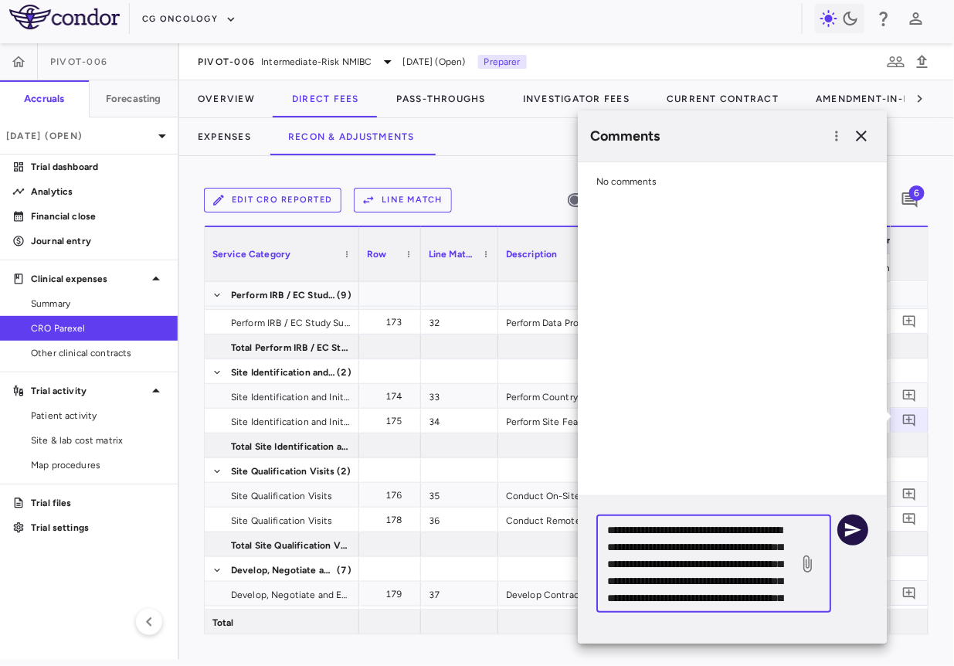
type textarea "**********"
click at [840, 531] on button "button" at bounding box center [852, 529] width 31 height 31
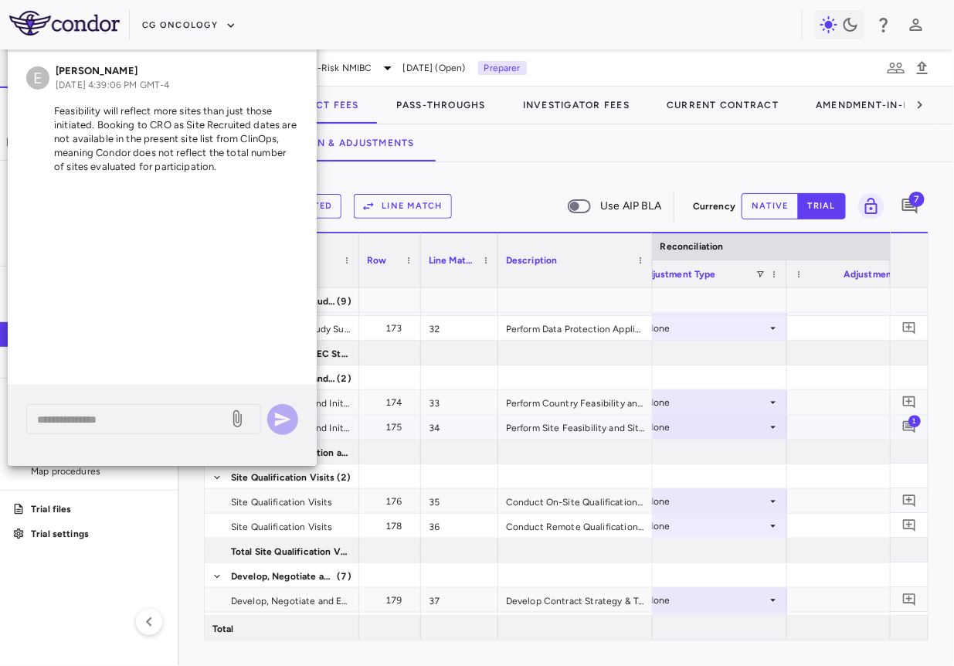
click at [741, 432] on div "None" at bounding box center [706, 427] width 120 height 25
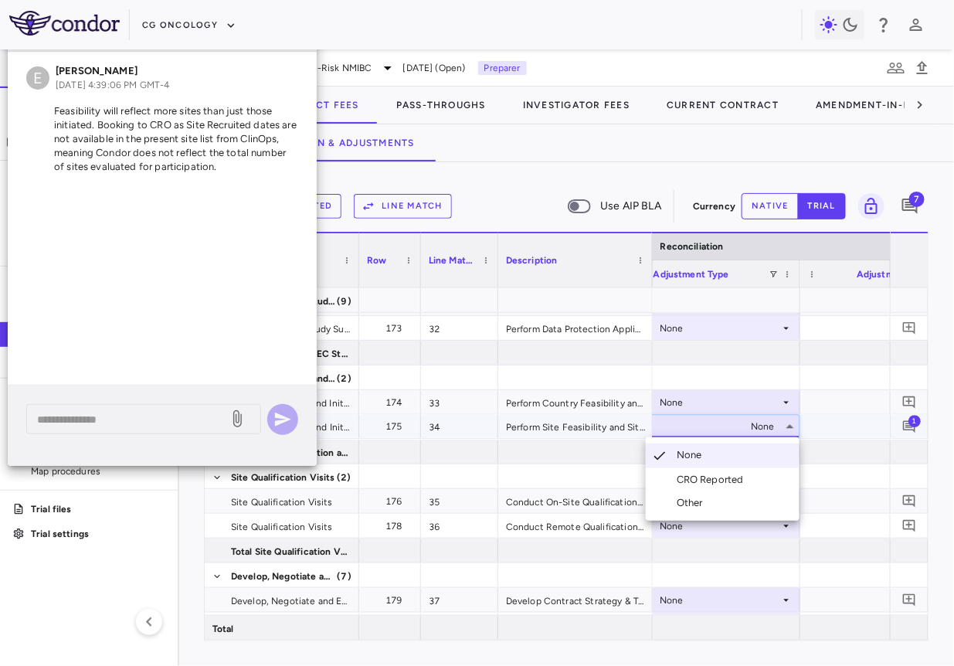
click at [721, 475] on div "CRO Reported" at bounding box center [713, 480] width 73 height 14
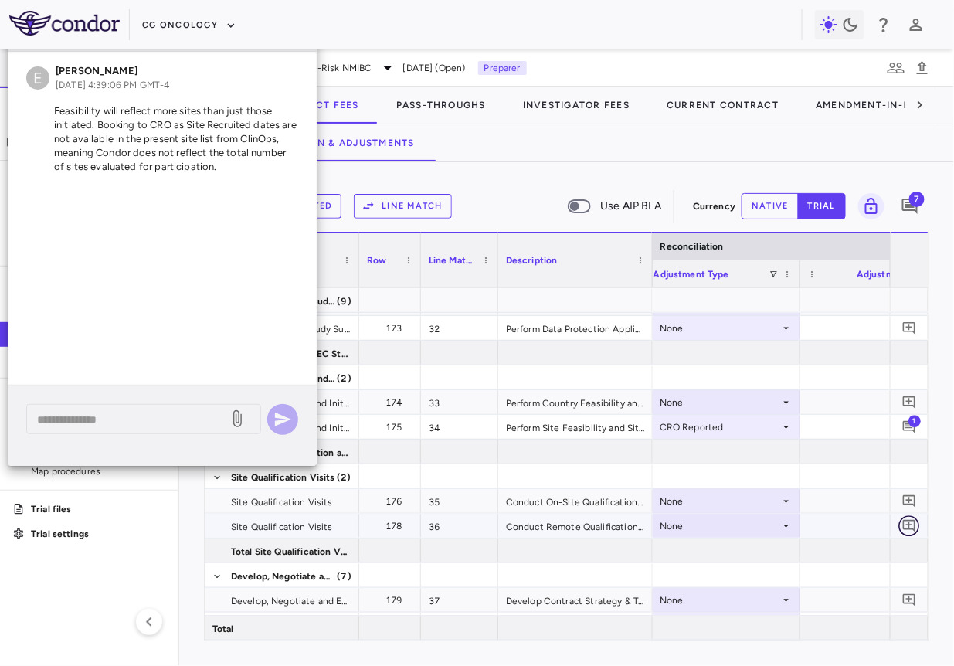
click at [907, 524] on icon "Add comment" at bounding box center [909, 525] width 15 height 15
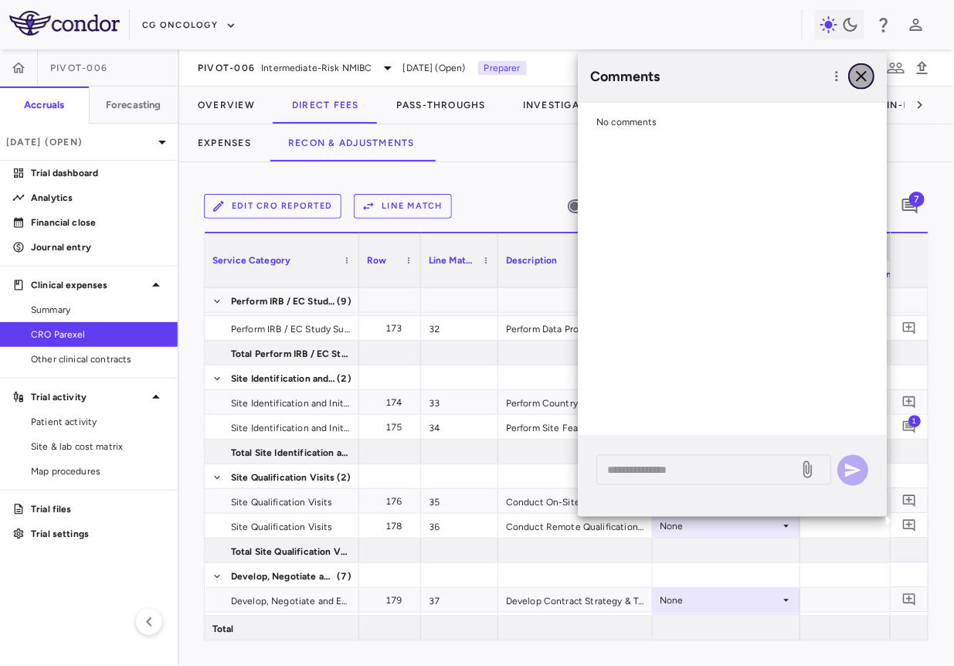
click at [860, 78] on icon "button" at bounding box center [861, 76] width 11 height 11
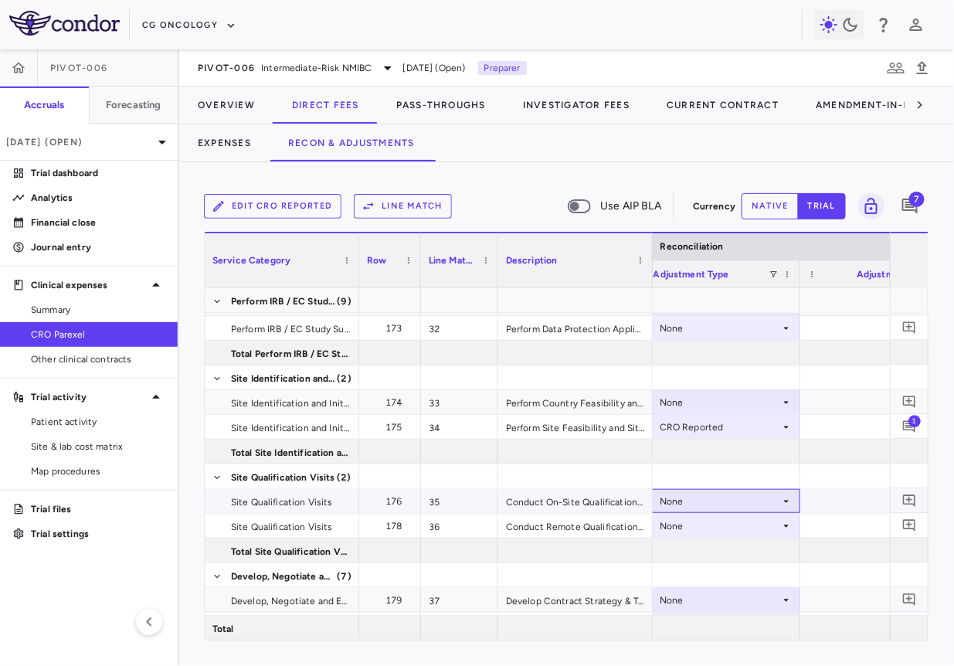
click at [718, 504] on div "None" at bounding box center [720, 501] width 120 height 25
click at [703, 552] on div "CRO Reported" at bounding box center [713, 554] width 73 height 14
click at [724, 524] on div "None" at bounding box center [720, 526] width 120 height 25
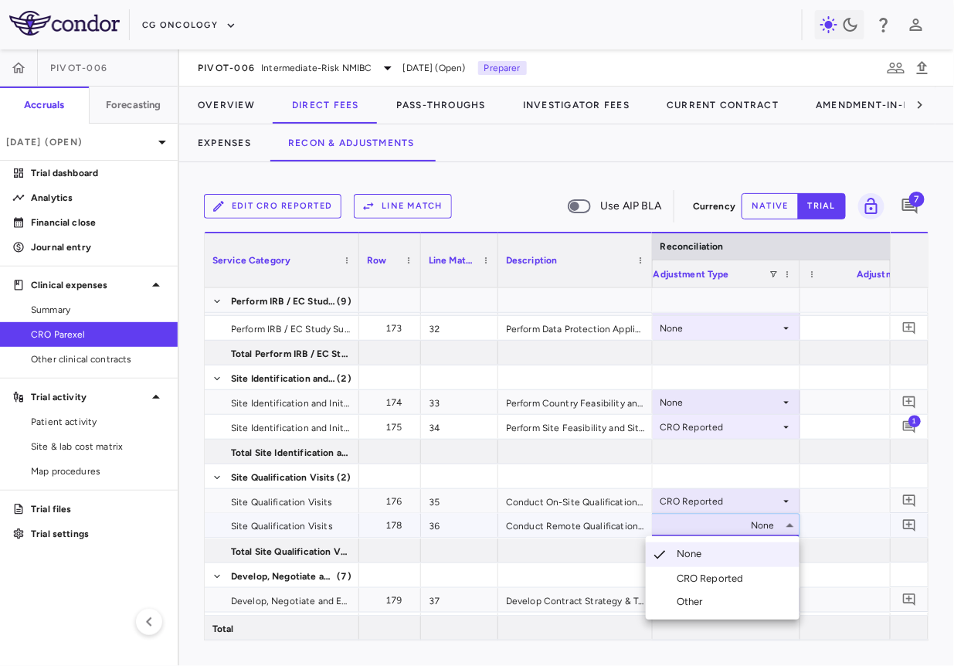
click at [709, 578] on div "CRO Reported" at bounding box center [713, 579] width 73 height 14
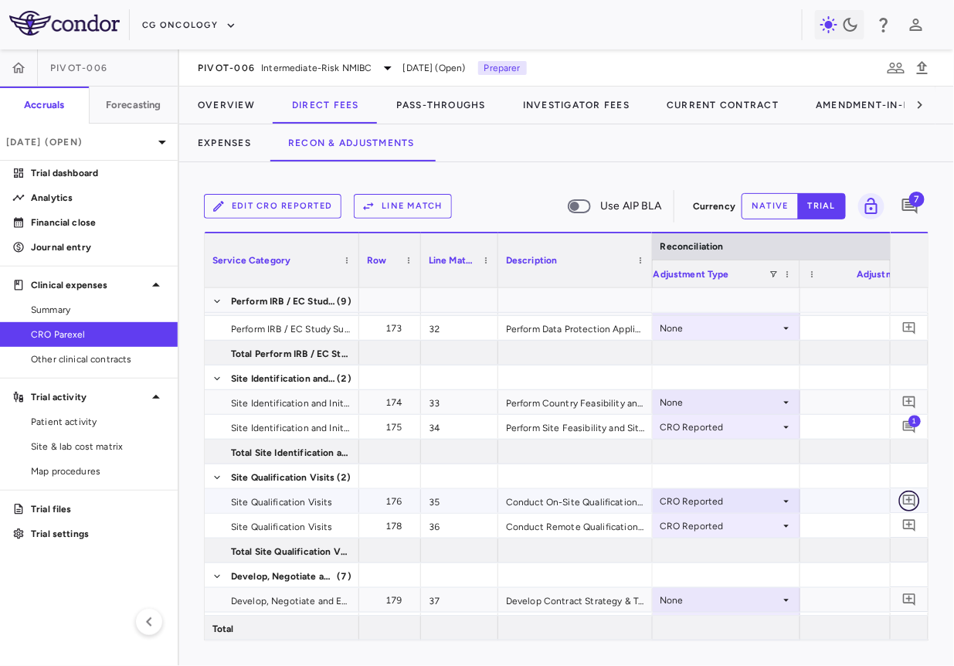
click at [907, 496] on icon "Add comment" at bounding box center [909, 501] width 15 height 15
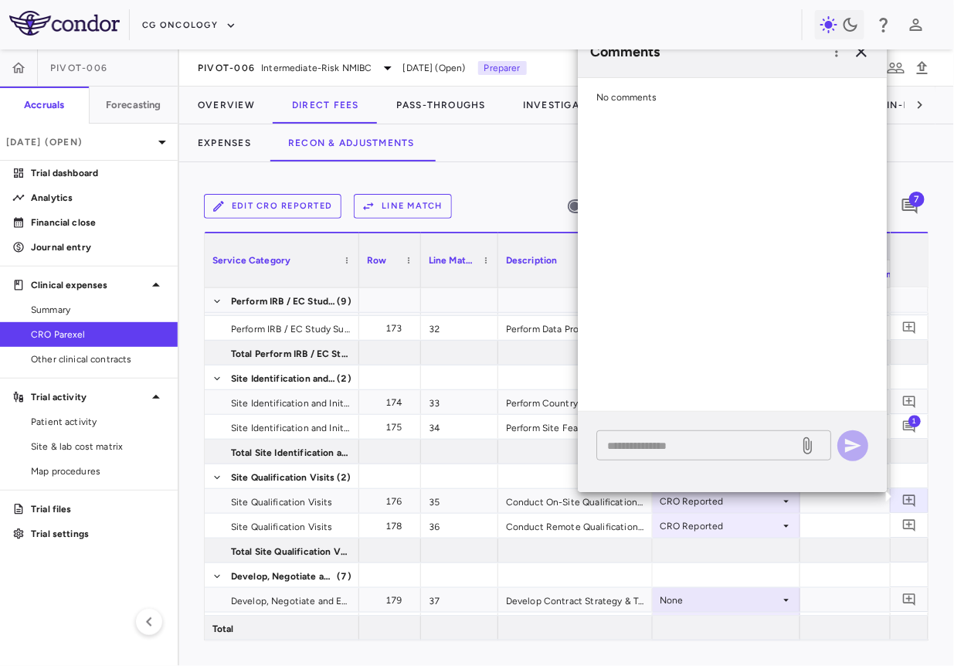
click at [720, 450] on textarea at bounding box center [697, 445] width 181 height 17
paste textarea "**********"
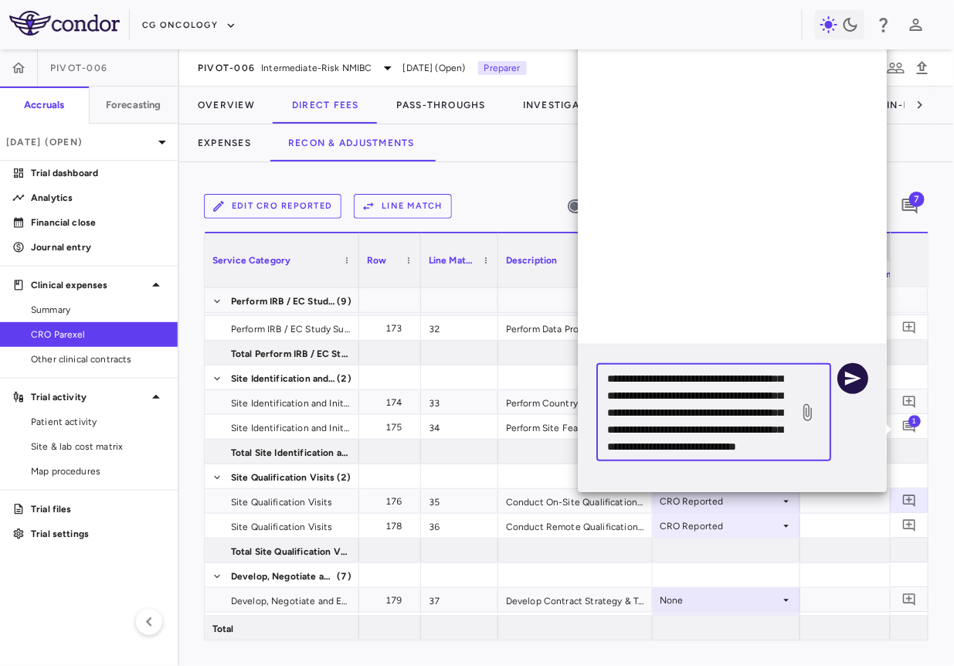
type textarea "**********"
click at [851, 381] on icon "button" at bounding box center [853, 379] width 16 height 14
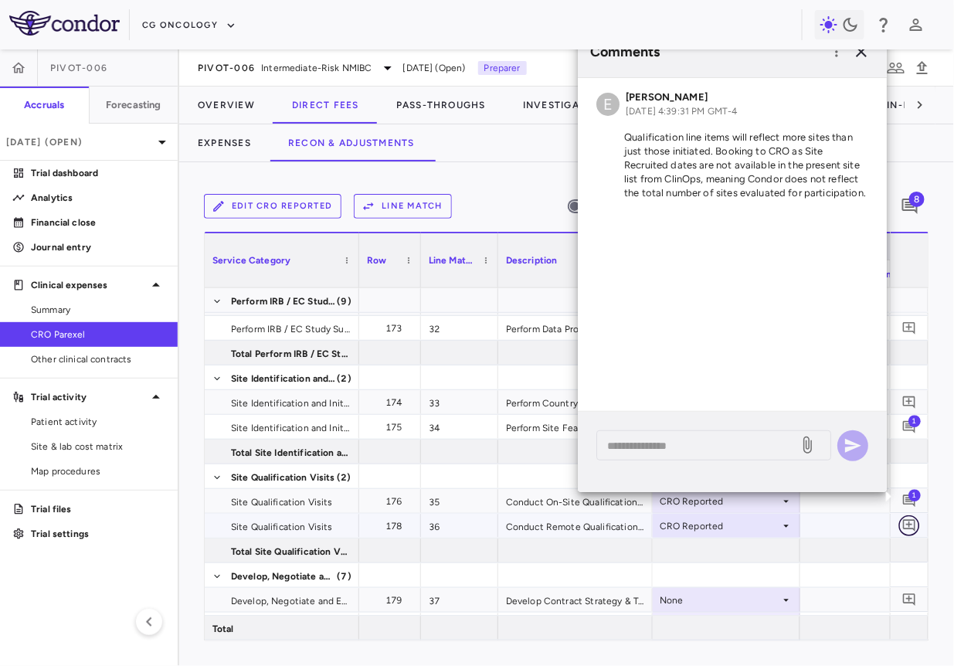
click at [908, 516] on button "button" at bounding box center [909, 525] width 21 height 21
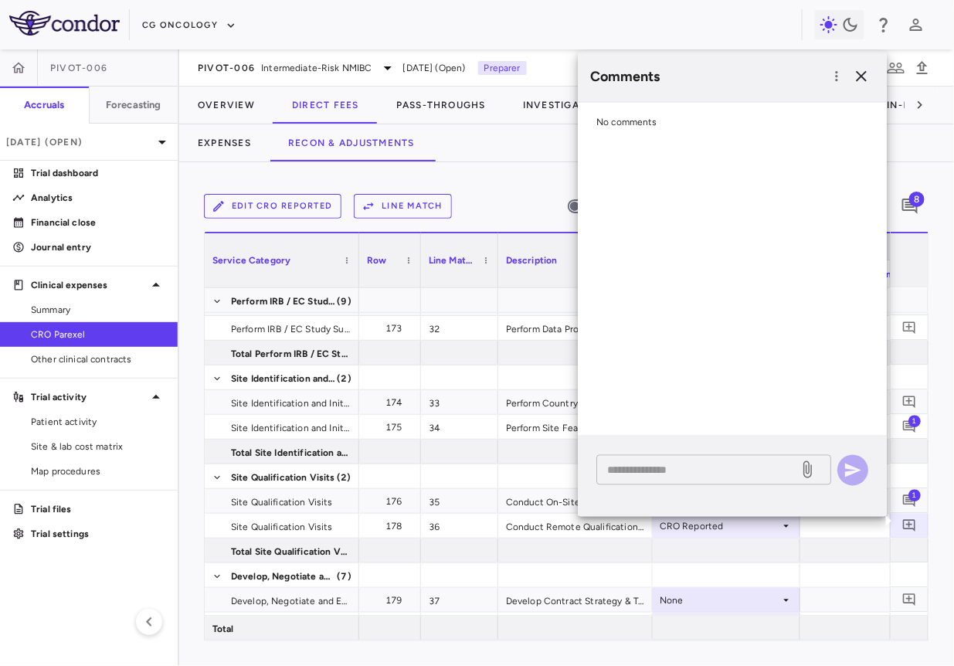
click at [753, 465] on textarea at bounding box center [697, 469] width 181 height 17
paste textarea "**********"
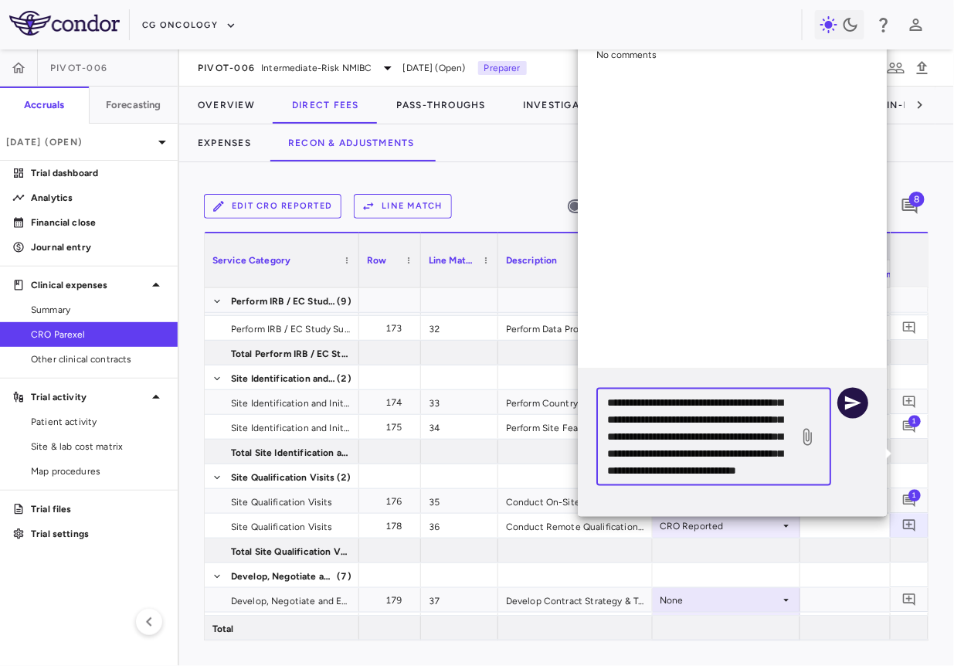
type textarea "**********"
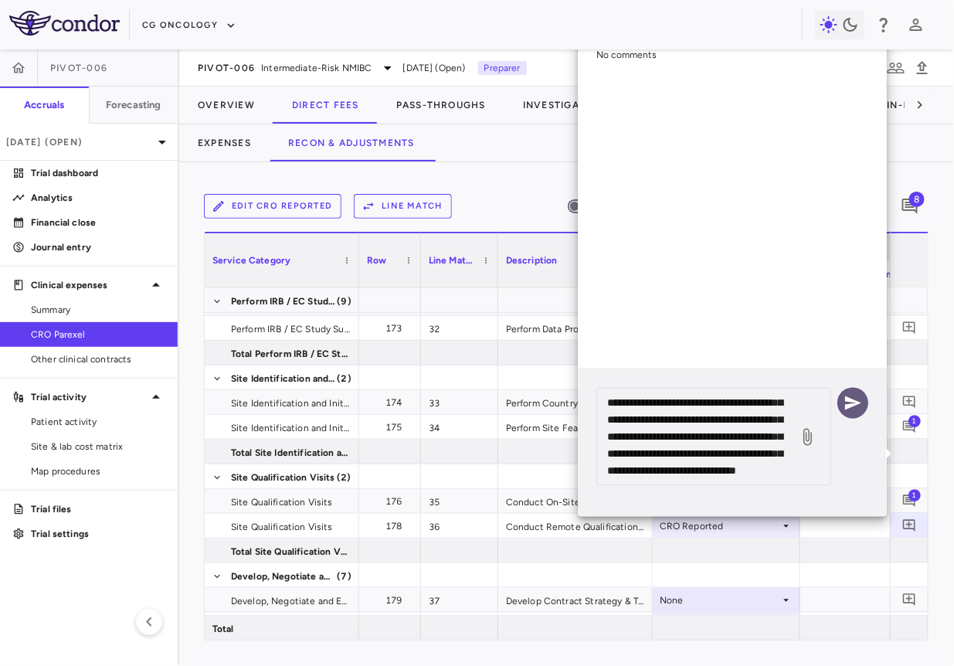
click at [854, 407] on icon "button" at bounding box center [852, 403] width 19 height 19
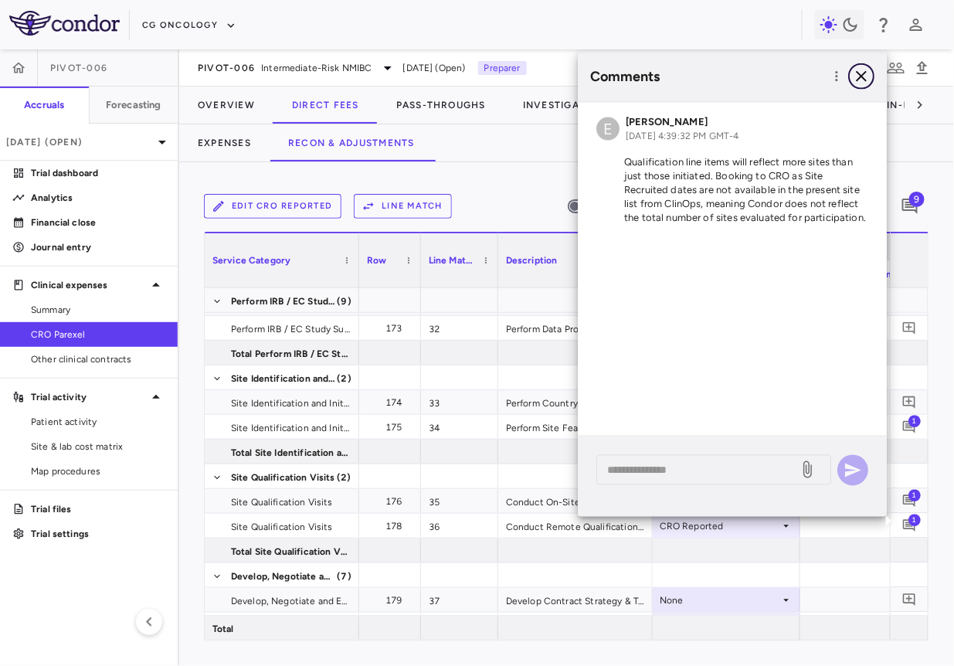
click at [859, 78] on icon "button" at bounding box center [861, 76] width 19 height 19
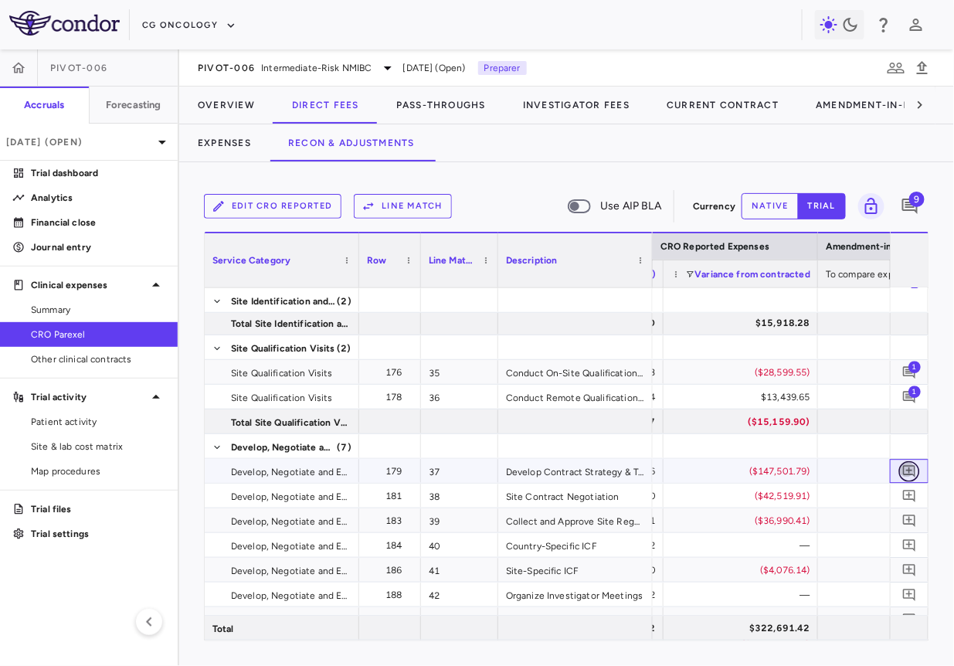
click at [912, 465] on icon "Add comment" at bounding box center [909, 470] width 15 height 15
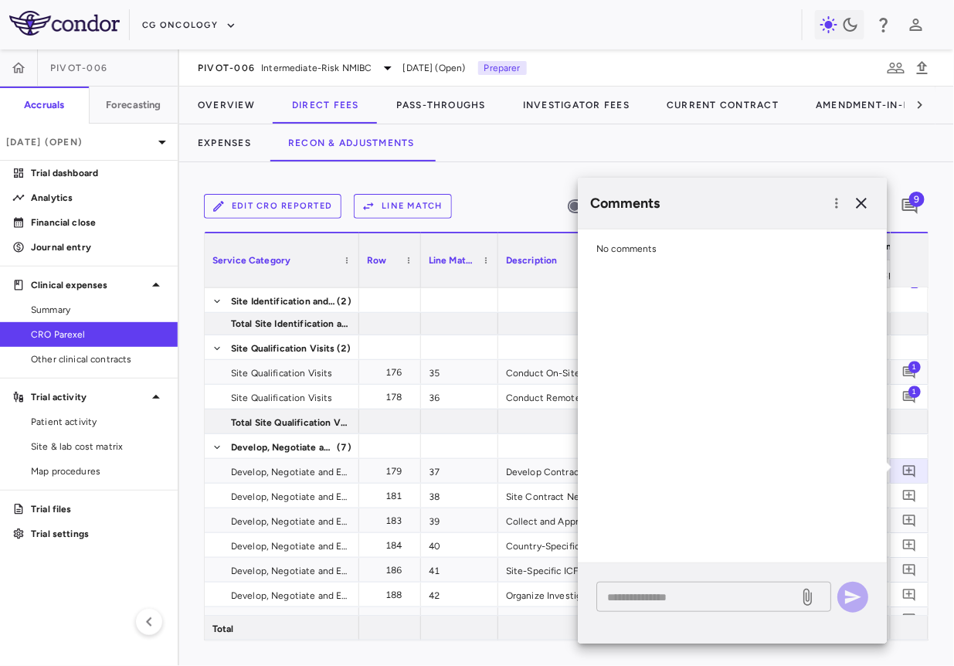
click at [732, 594] on textarea at bounding box center [697, 597] width 181 height 17
paste textarea "**********"
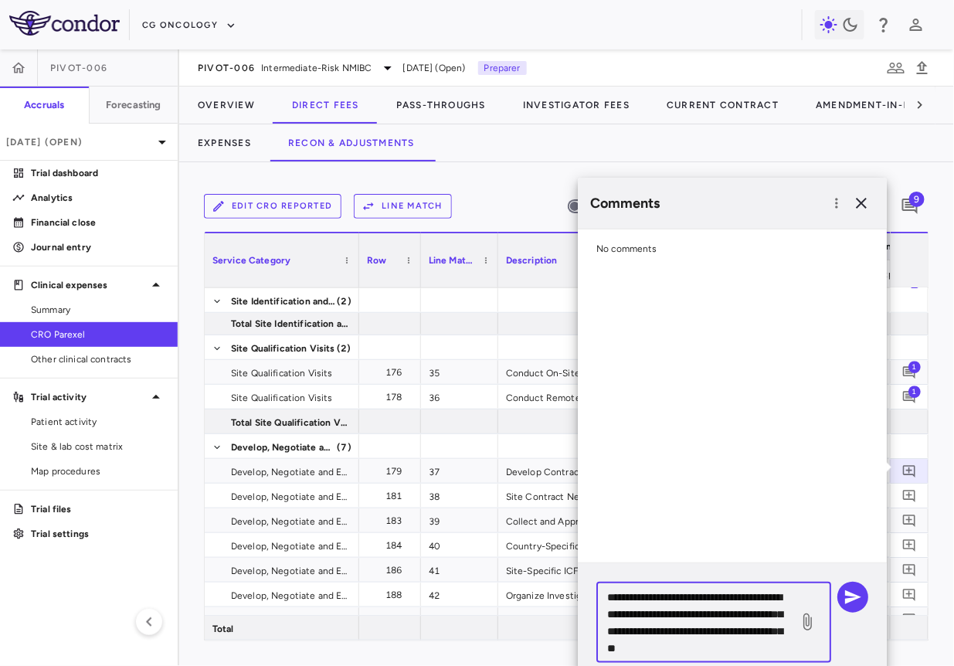
drag, startPoint x: 660, startPoint y: 614, endPoint x: 603, endPoint y: 614, distance: 57.2
click at [604, 614] on div "**********" at bounding box center [713, 622] width 235 height 81
click at [677, 617] on textarea "**********" at bounding box center [697, 623] width 181 height 68
type textarea "**********"
click at [849, 589] on icon "button" at bounding box center [852, 597] width 19 height 19
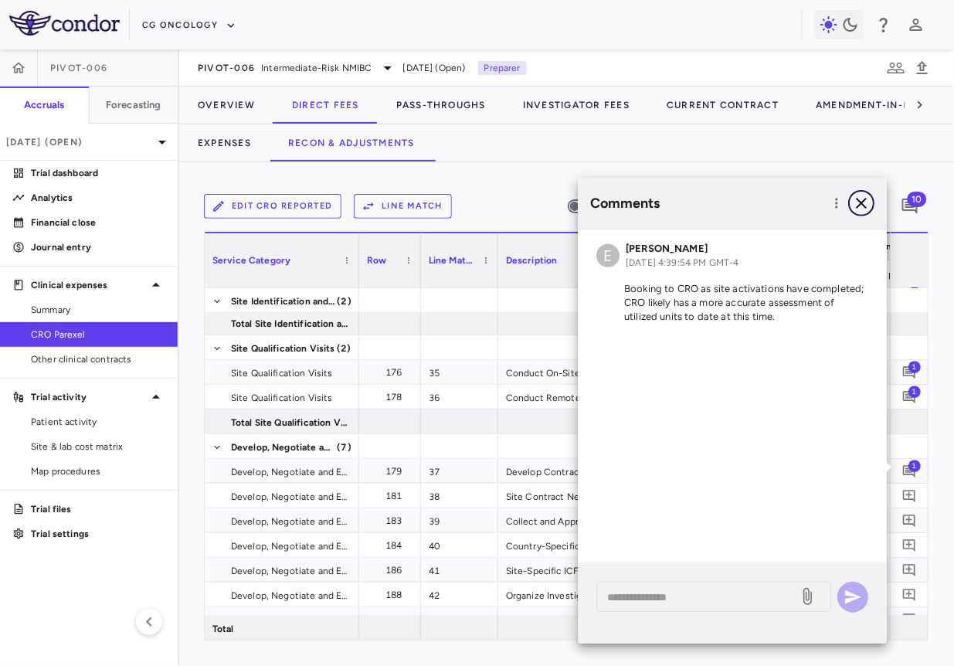
click at [865, 198] on icon "button" at bounding box center [861, 203] width 19 height 19
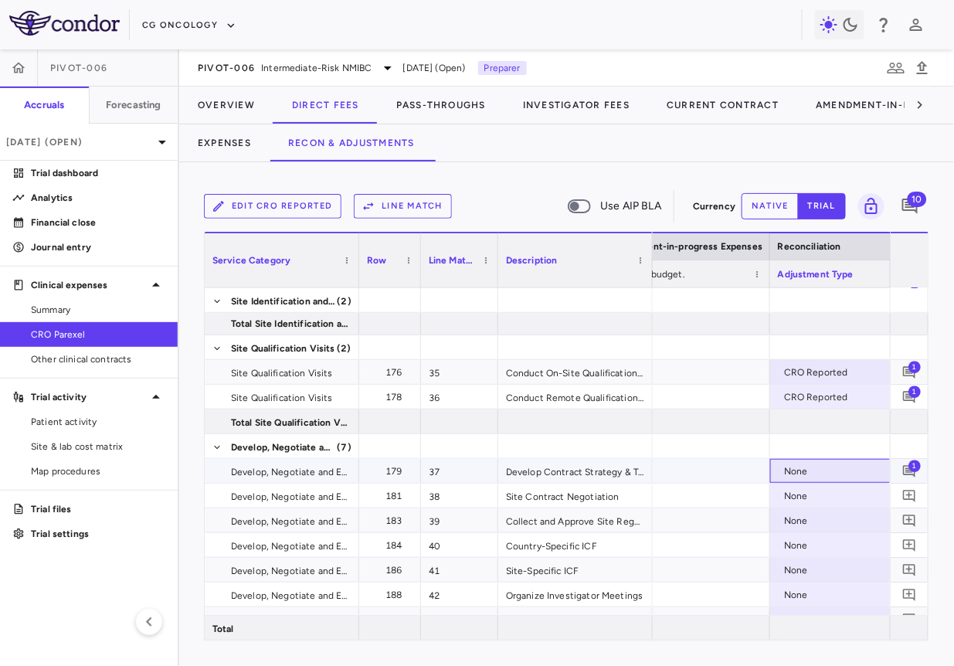
click at [860, 473] on div "None" at bounding box center [844, 471] width 120 height 25
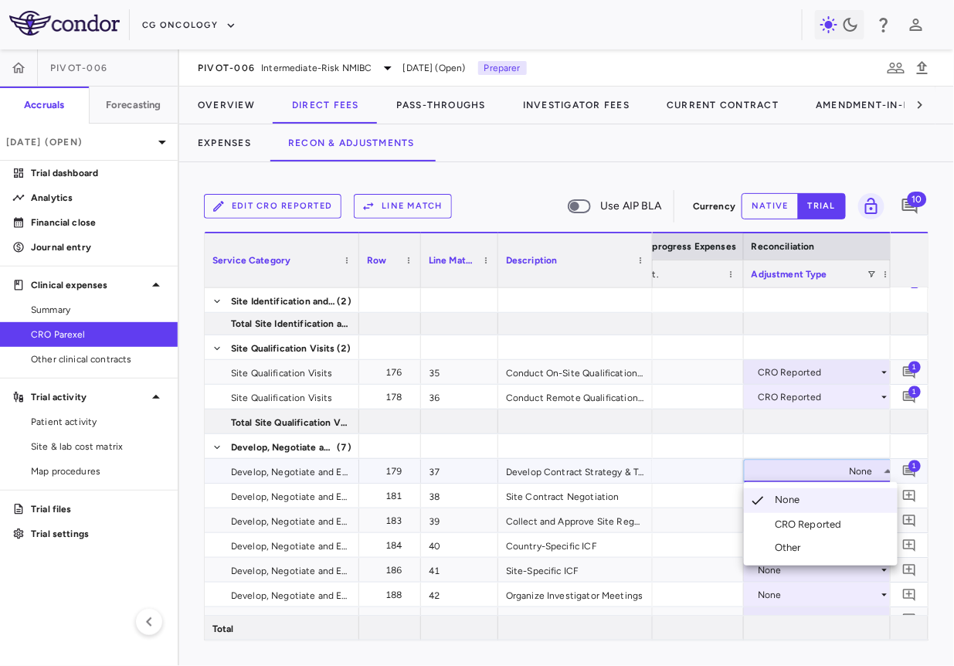
click at [822, 524] on div "CRO Reported" at bounding box center [811, 524] width 73 height 14
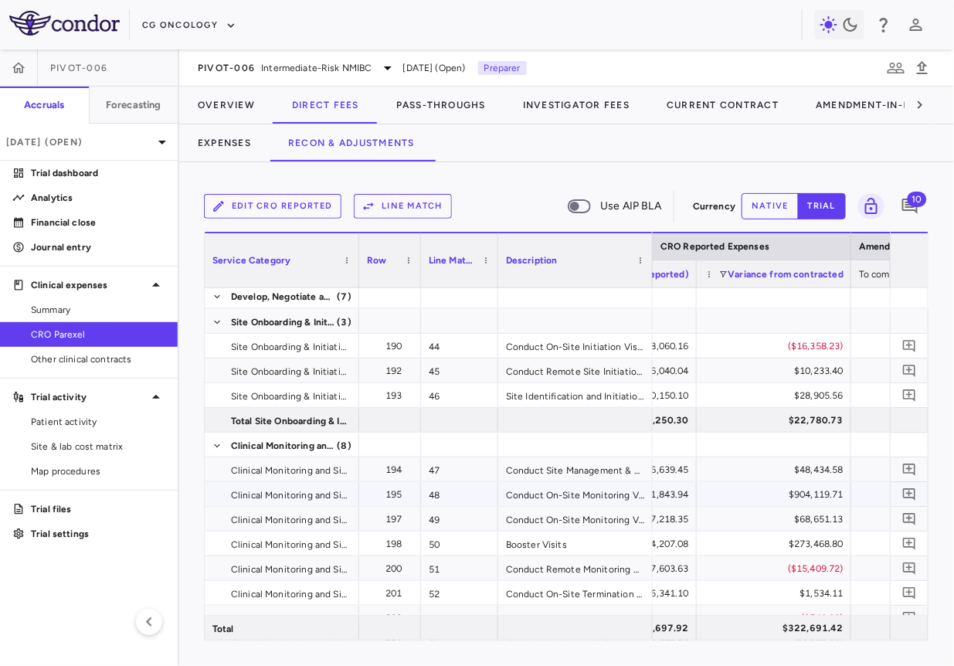
click at [813, 487] on div "$904,119.71" at bounding box center [777, 494] width 133 height 25
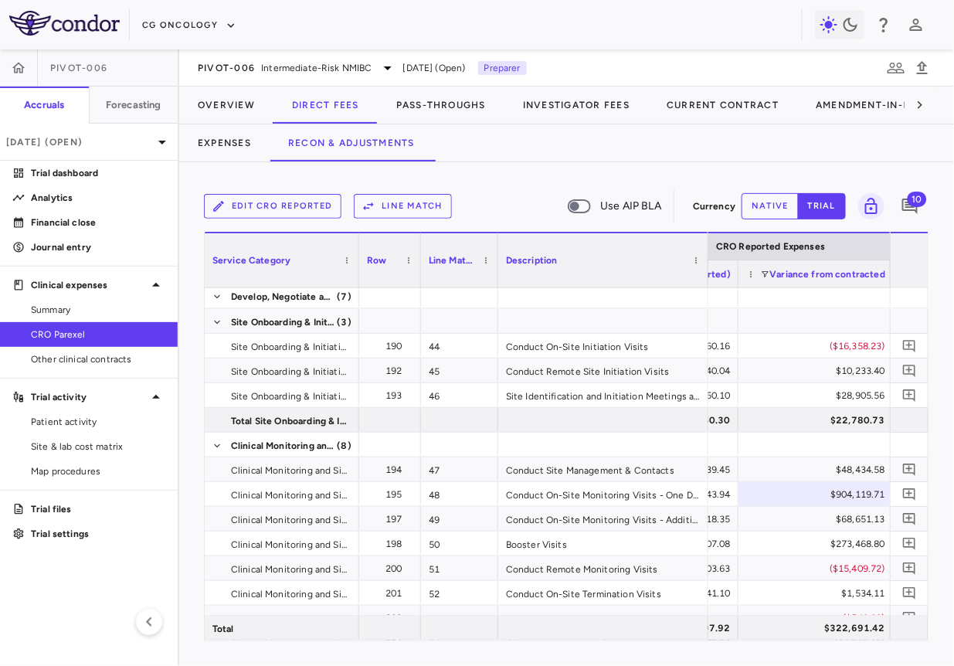
drag, startPoint x: 651, startPoint y: 270, endPoint x: 700, endPoint y: 275, distance: 49.0
click at [704, 275] on div at bounding box center [707, 260] width 6 height 54
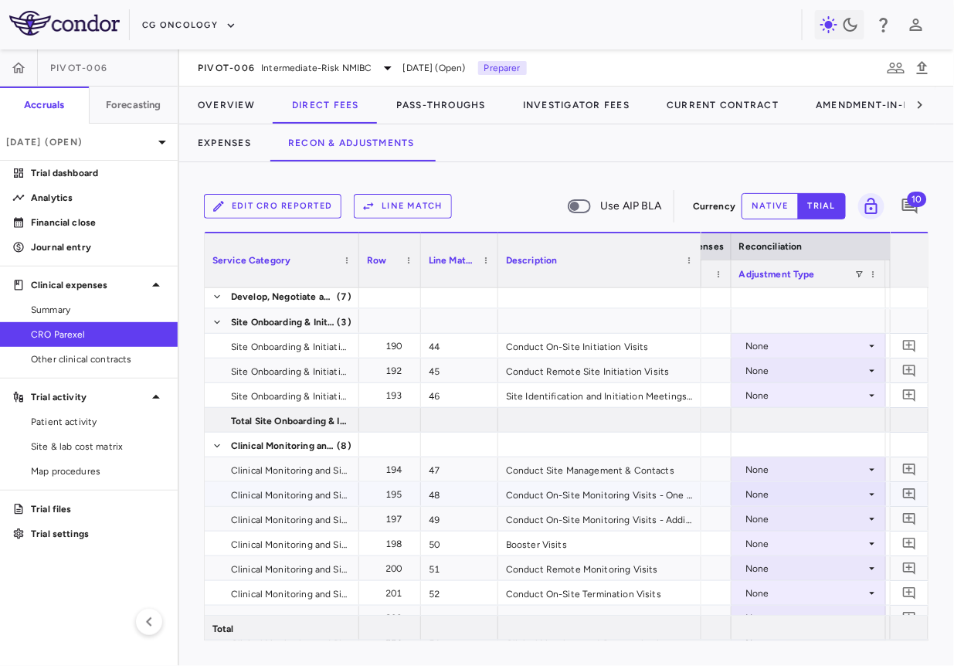
click at [843, 489] on div "None" at bounding box center [805, 494] width 120 height 25
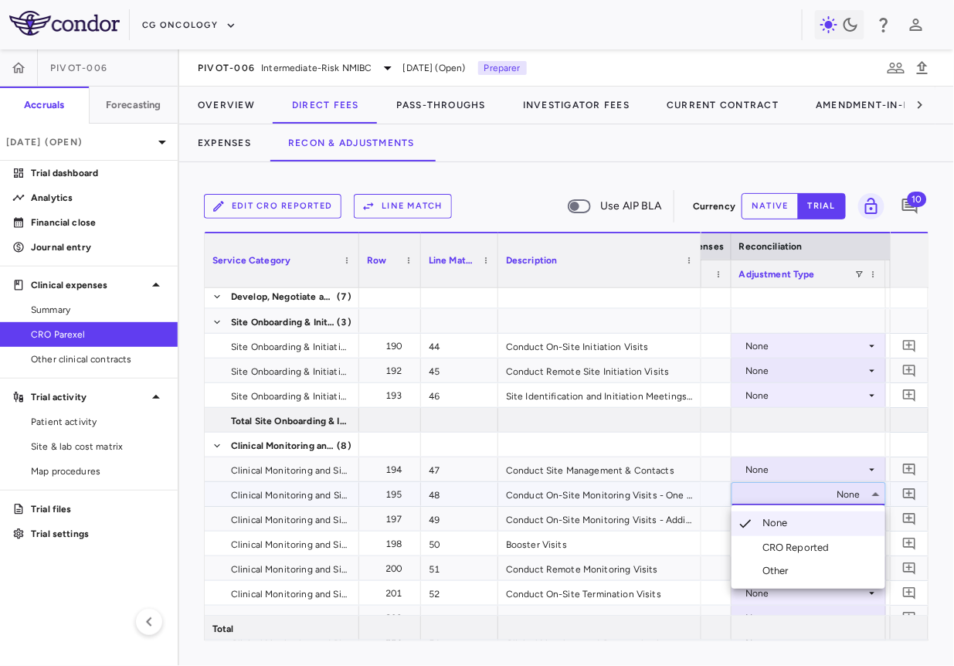
click at [786, 549] on div "CRO Reported" at bounding box center [798, 548] width 73 height 14
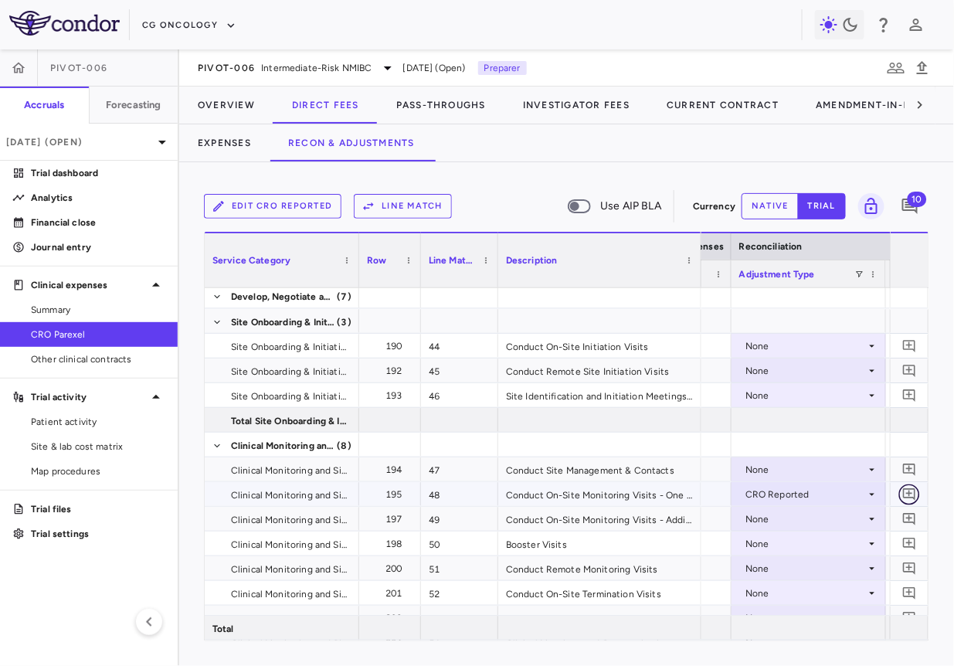
click at [908, 490] on icon "Add comment" at bounding box center [909, 494] width 12 height 12
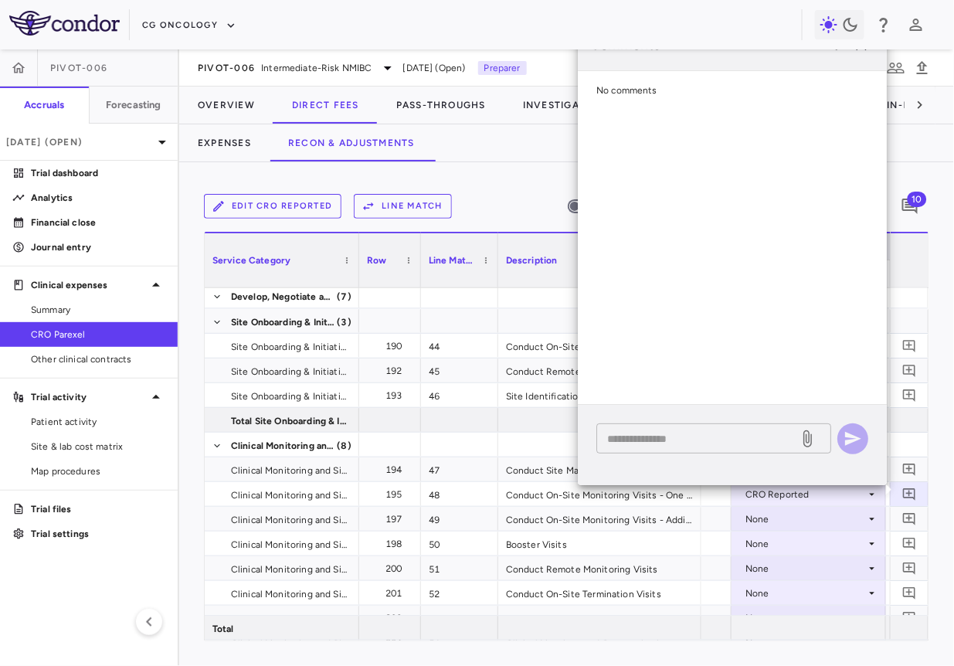
click at [689, 440] on textarea at bounding box center [697, 438] width 181 height 17
paste textarea "**********"
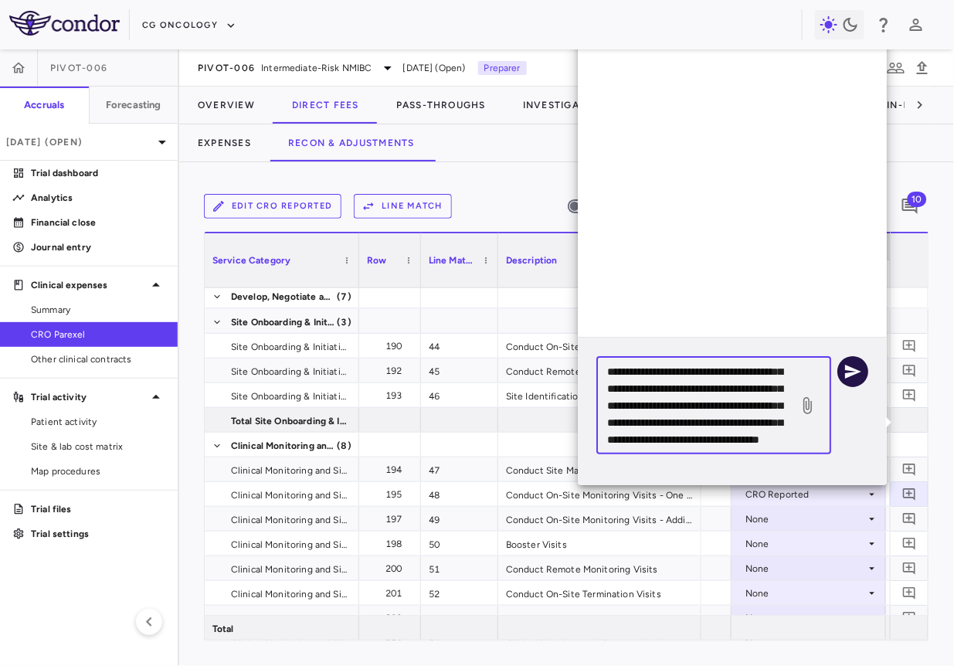
type textarea "**********"
click at [840, 374] on button "button" at bounding box center [852, 371] width 31 height 31
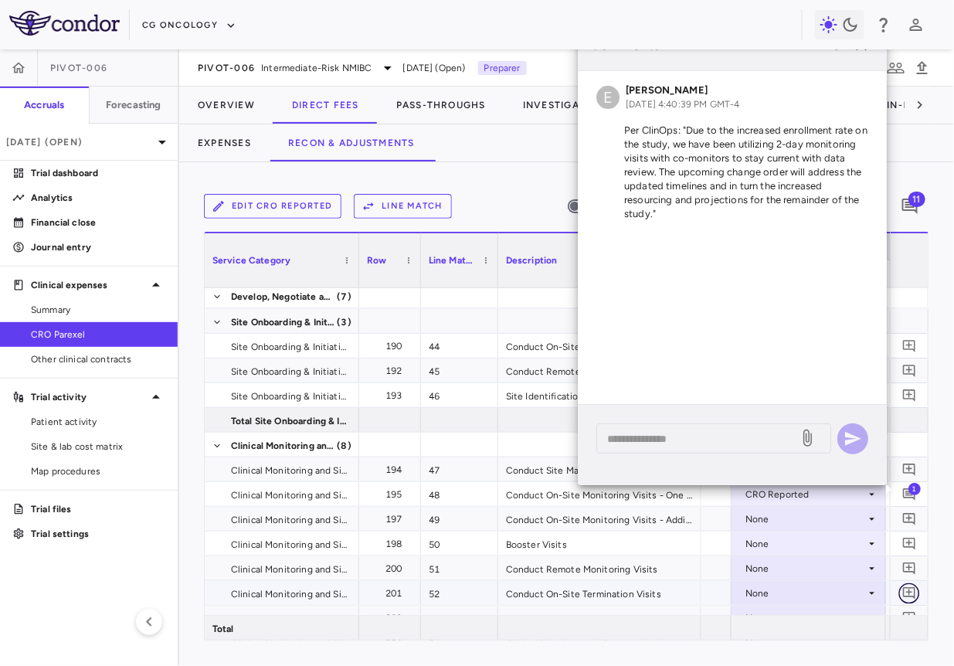
click at [910, 590] on icon "Add comment" at bounding box center [909, 593] width 12 height 12
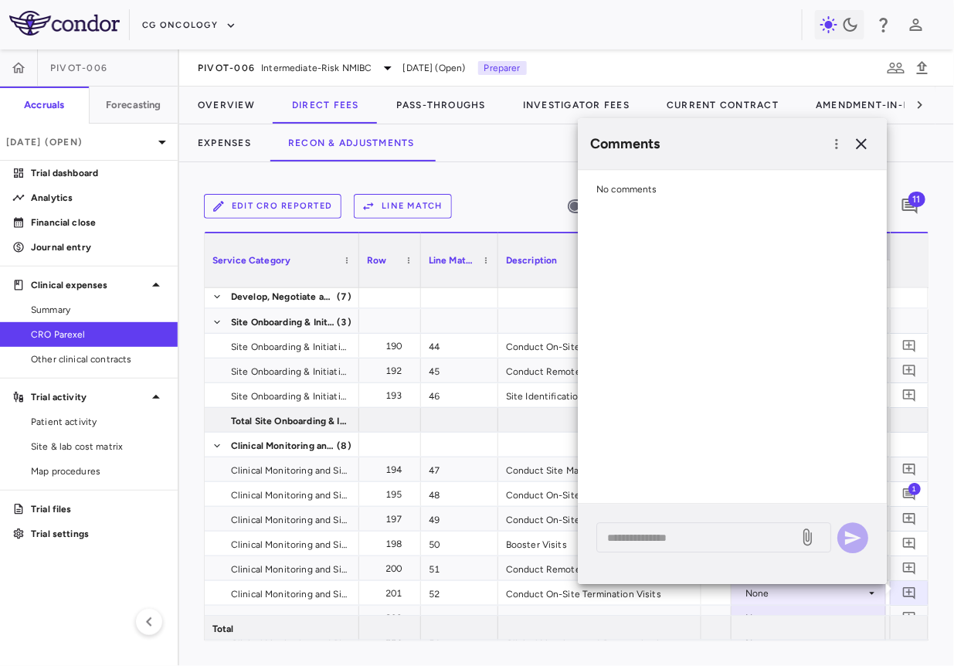
click at [859, 130] on div "Comments" at bounding box center [732, 143] width 309 height 51
click at [860, 148] on icon "button" at bounding box center [861, 143] width 19 height 19
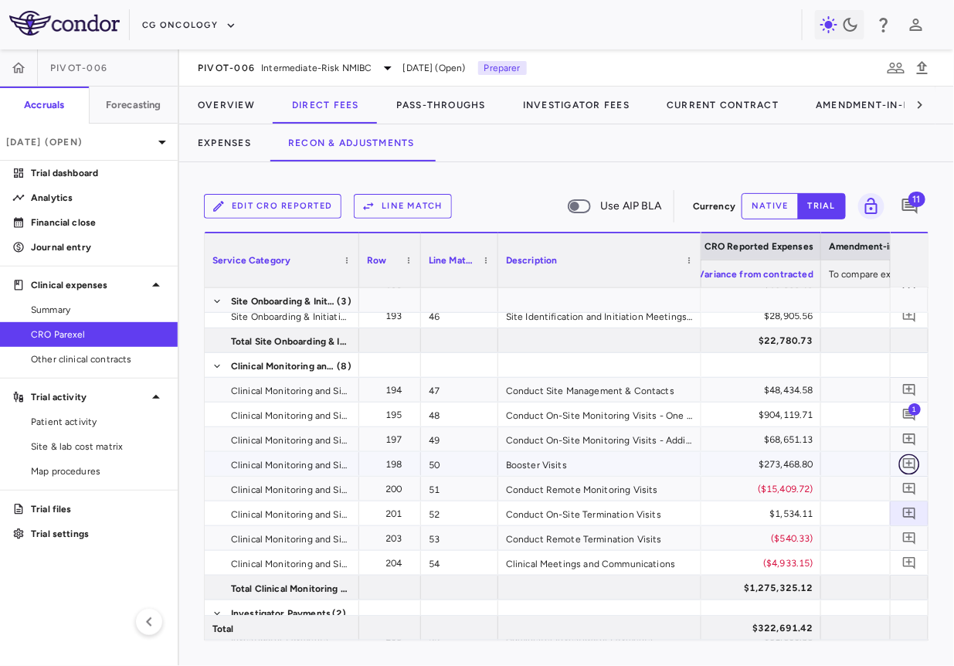
click at [906, 460] on icon "Add comment" at bounding box center [909, 463] width 15 height 15
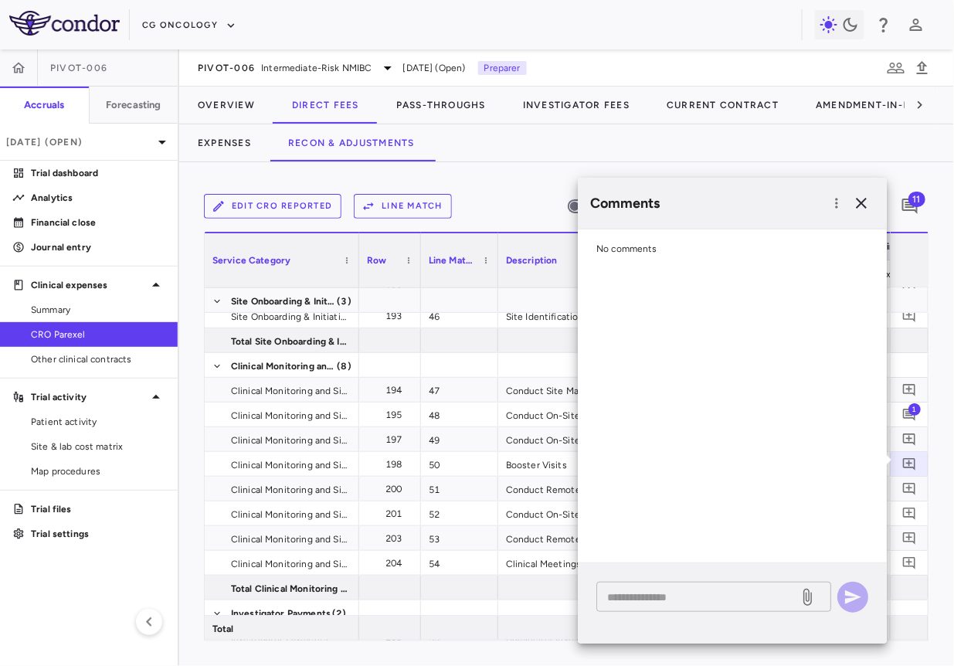
click at [707, 590] on textarea at bounding box center [697, 597] width 181 height 17
paste textarea "**********"
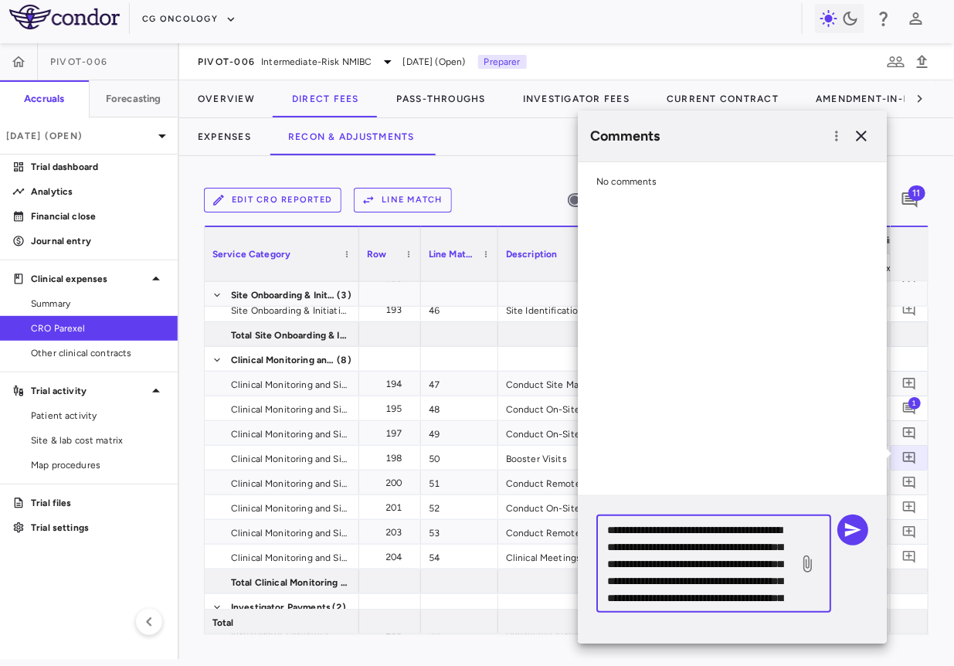
drag, startPoint x: 670, startPoint y: 595, endPoint x: 664, endPoint y: 533, distance: 62.8
click at [664, 533] on textarea "**********" at bounding box center [697, 563] width 181 height 85
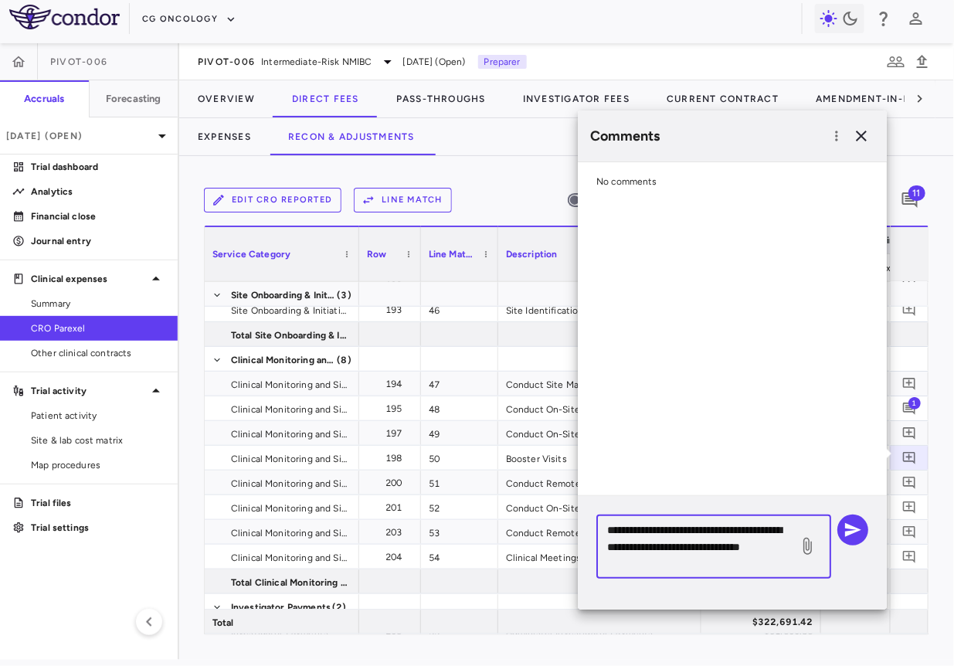
drag, startPoint x: 700, startPoint y: 565, endPoint x: 713, endPoint y: 545, distance: 23.4
click at [713, 545] on textarea "**********" at bounding box center [697, 546] width 181 height 51
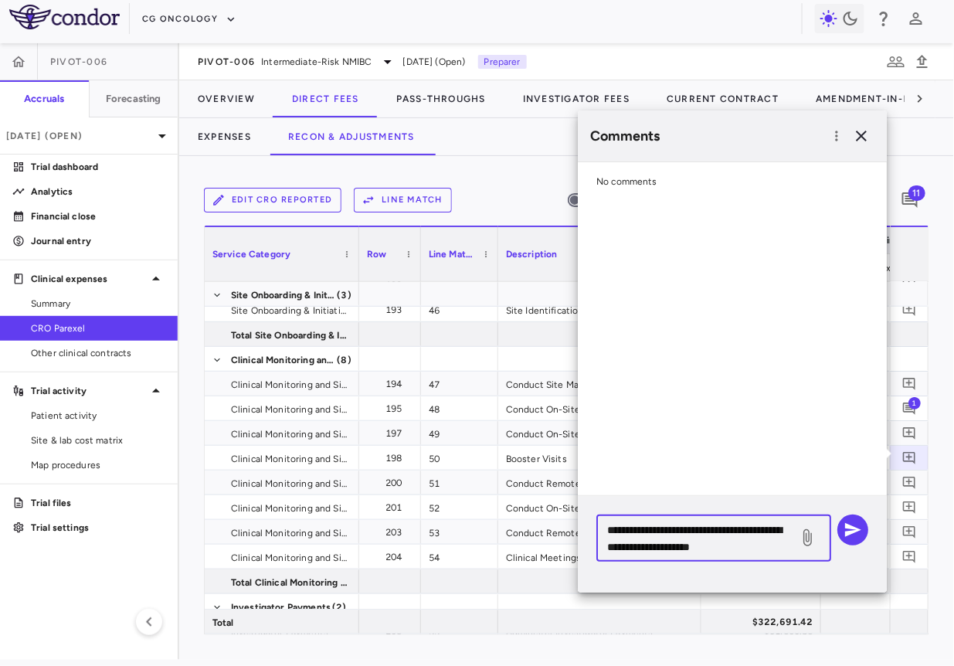
drag, startPoint x: 732, startPoint y: 548, endPoint x: 812, endPoint y: 548, distance: 79.6
click at [812, 548] on div "**********" at bounding box center [713, 537] width 235 height 47
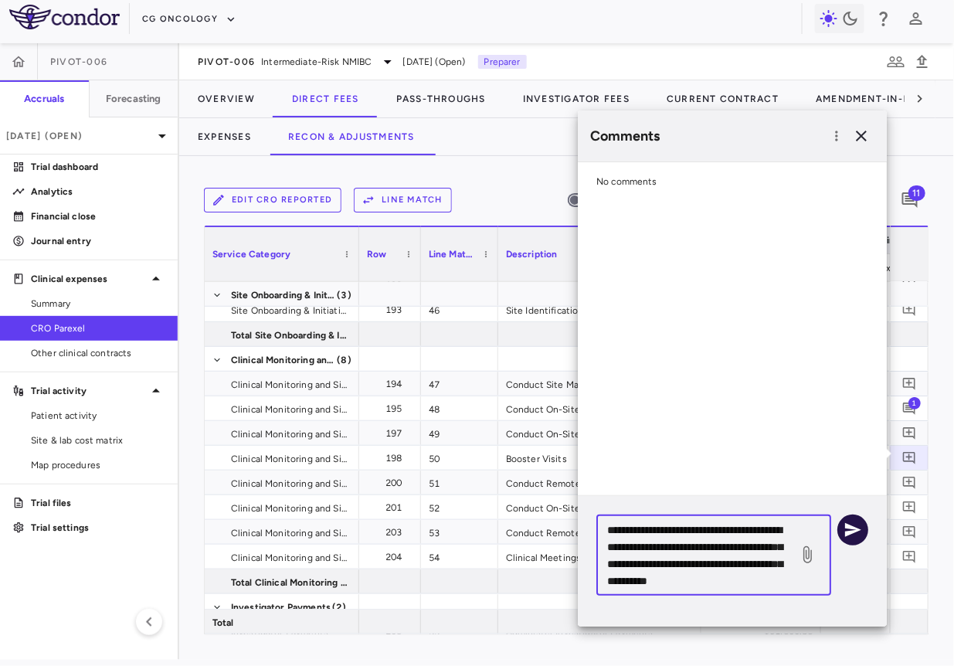
type textarea "**********"
click at [860, 530] on icon "button" at bounding box center [852, 530] width 19 height 19
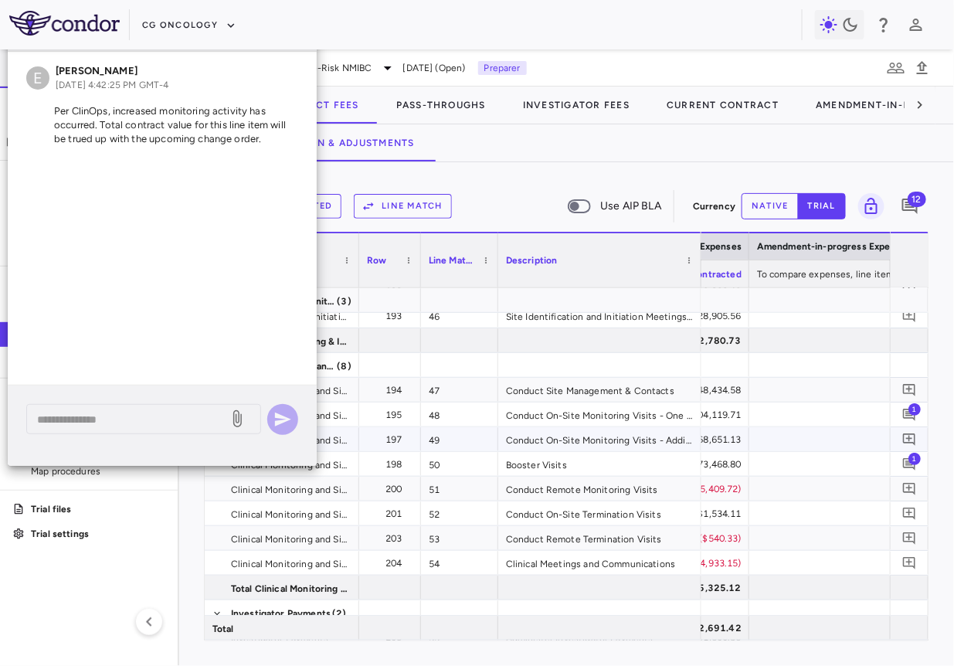
scroll to position [0, 2345]
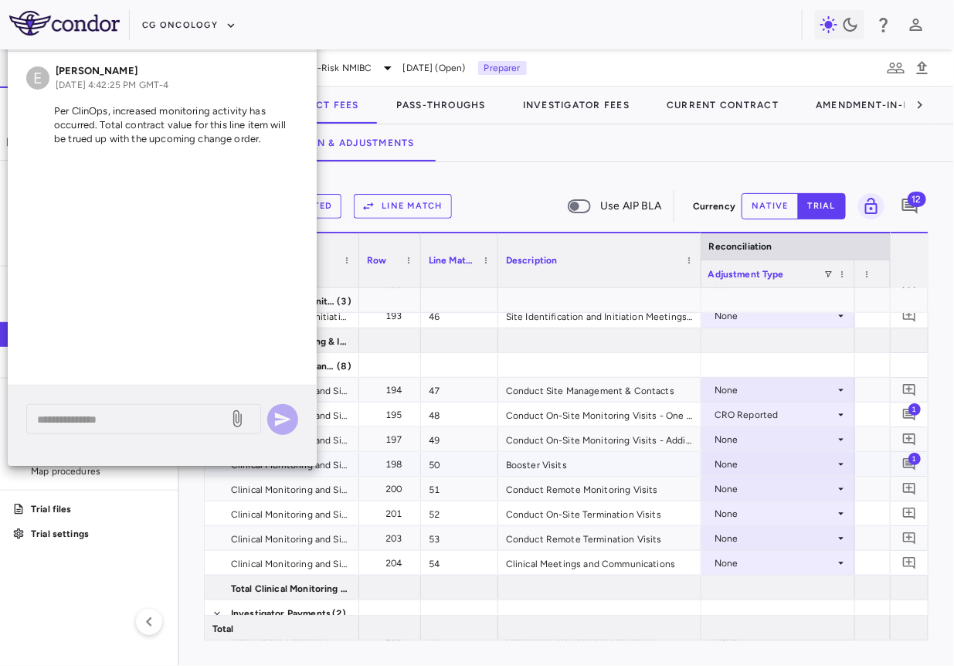
click at [772, 470] on div "None" at bounding box center [774, 464] width 120 height 25
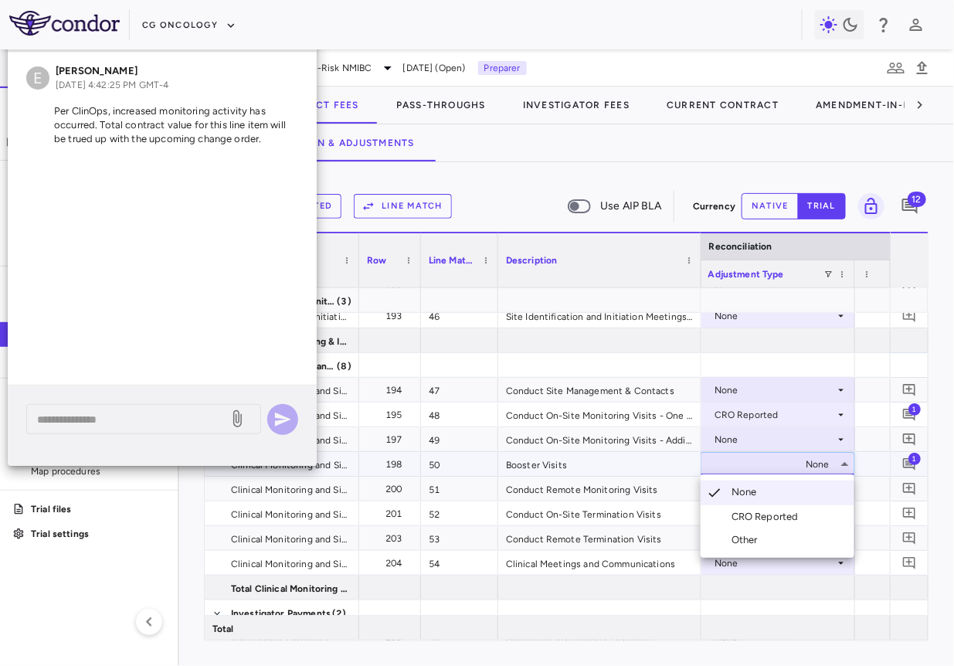
click at [764, 521] on div "CRO Reported" at bounding box center [767, 517] width 73 height 14
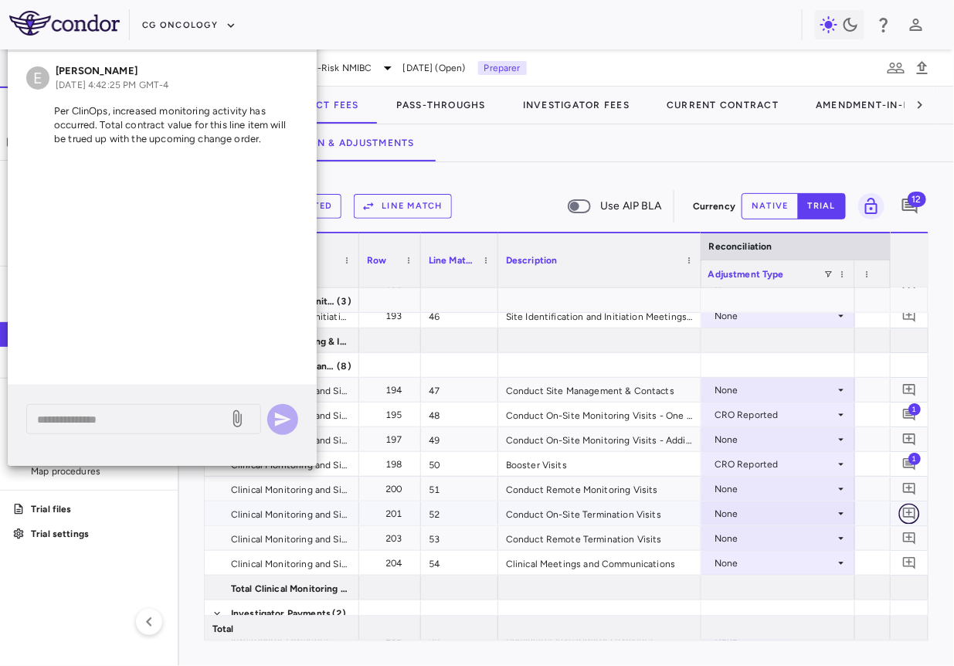
click at [910, 507] on icon "Add comment" at bounding box center [909, 513] width 15 height 15
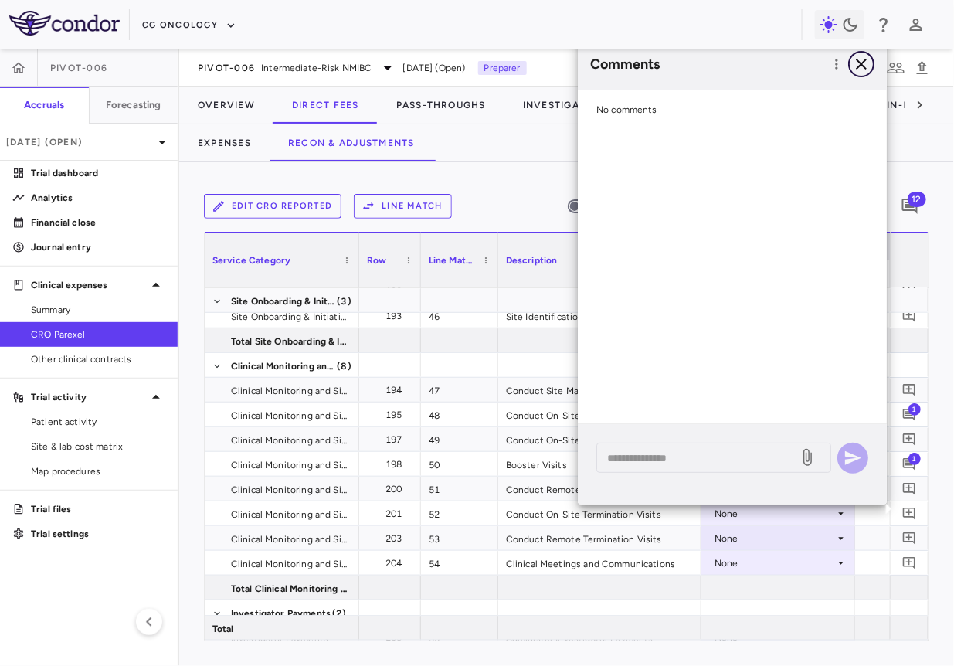
click at [864, 59] on icon "button" at bounding box center [861, 64] width 19 height 19
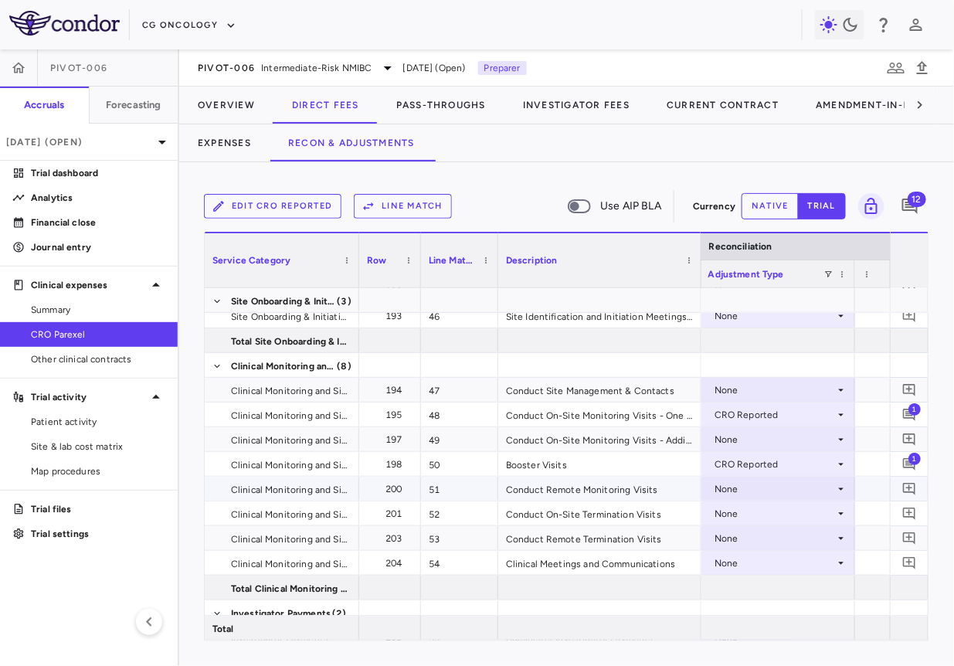
scroll to position [0, 2582]
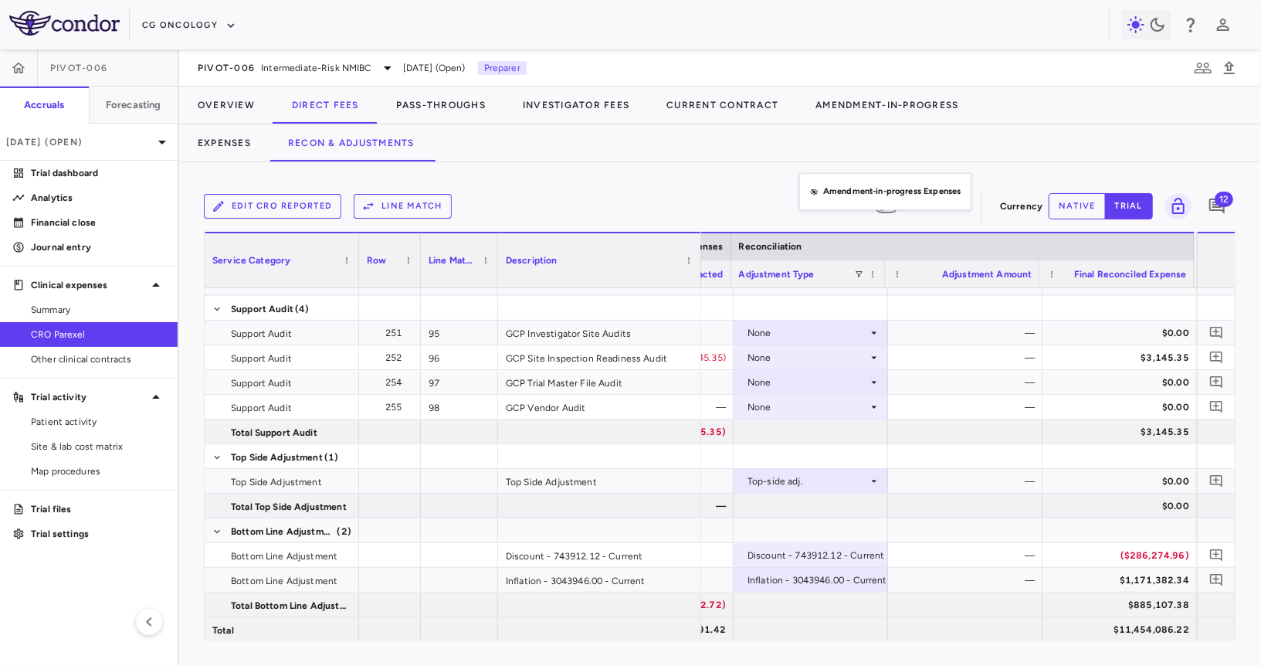
drag, startPoint x: 857, startPoint y: 243, endPoint x: 800, endPoint y: 169, distance: 93.2
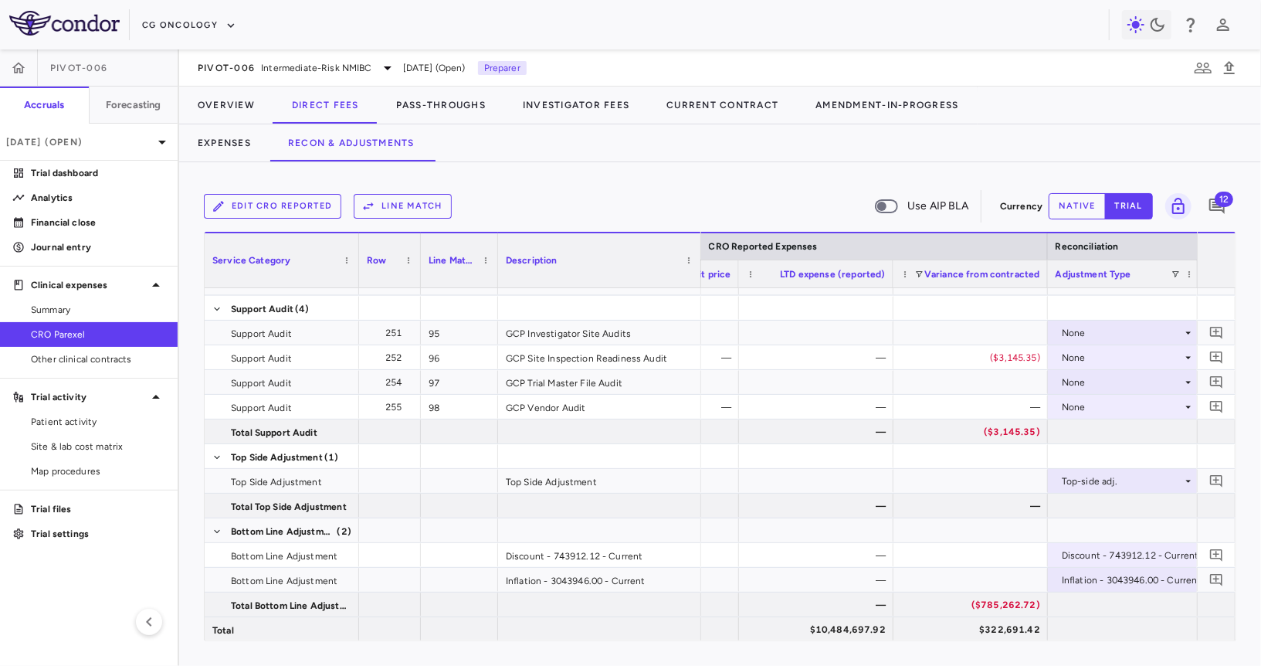
click at [953, 206] on button "native" at bounding box center [1077, 206] width 57 height 26
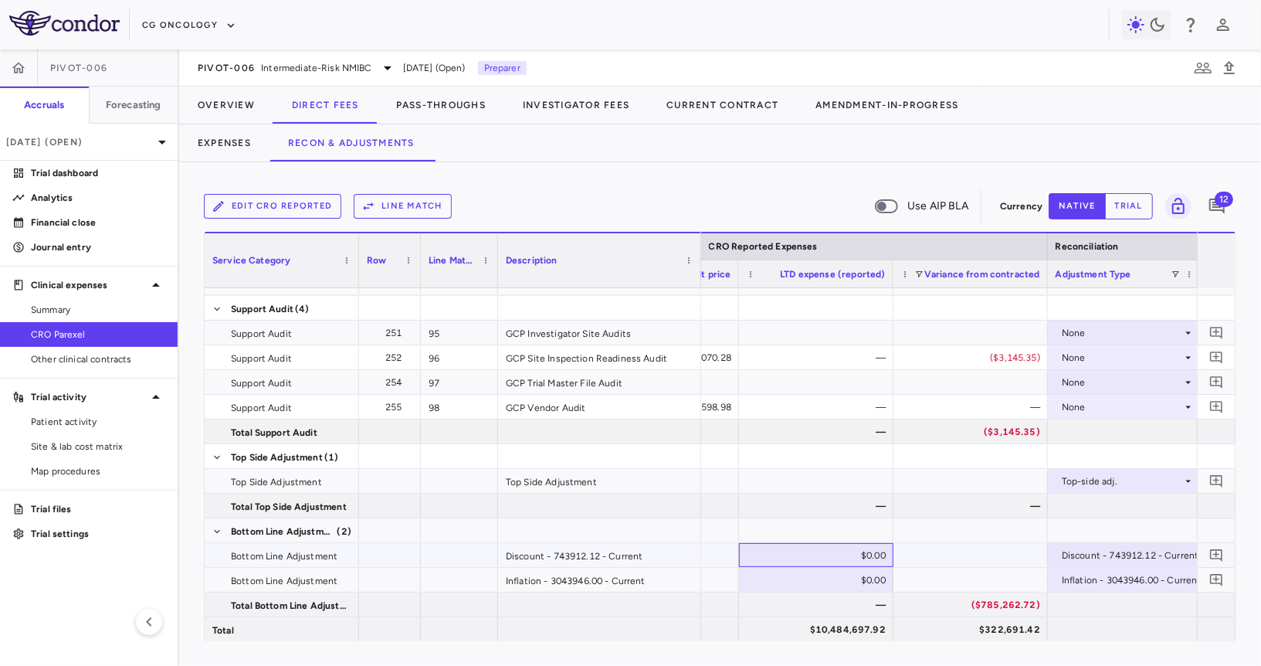
click at [860, 558] on div "$0.00" at bounding box center [819, 555] width 133 height 25
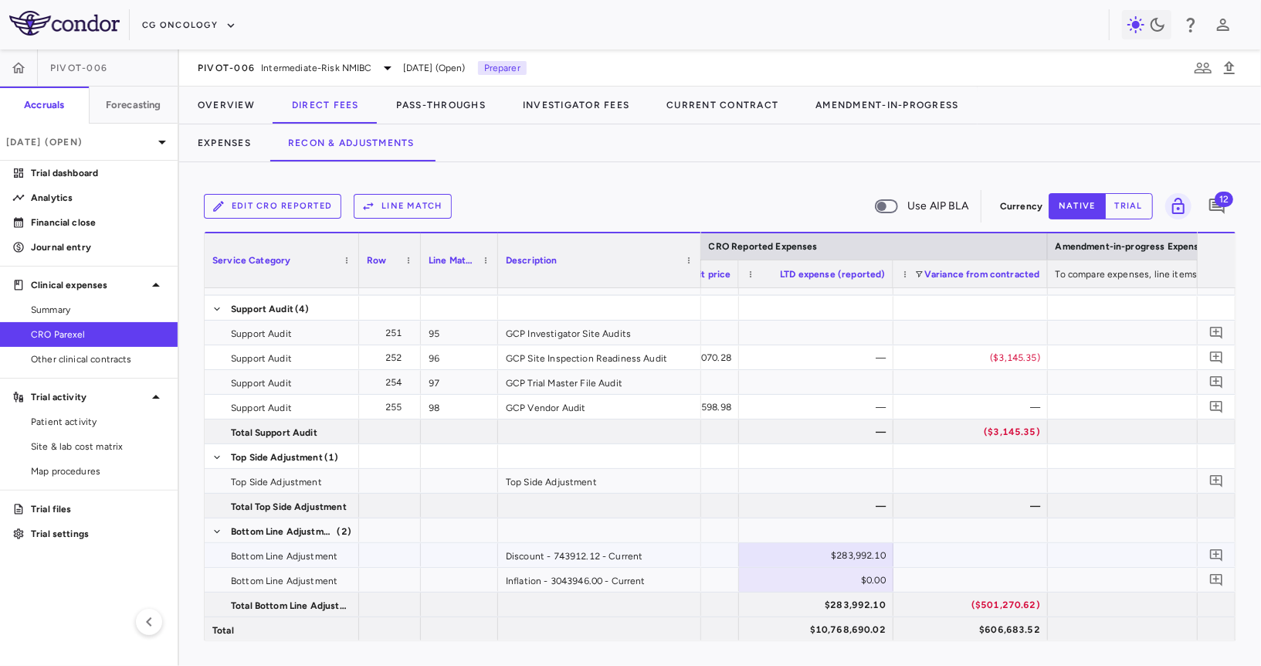
click at [825, 559] on div "$283,992.10" at bounding box center [819, 555] width 133 height 25
click at [825, 559] on input "********" at bounding box center [828, 556] width 130 height 25
type input "*********"
click at [849, 583] on div "$0.00" at bounding box center [819, 580] width 133 height 25
type input "**********"
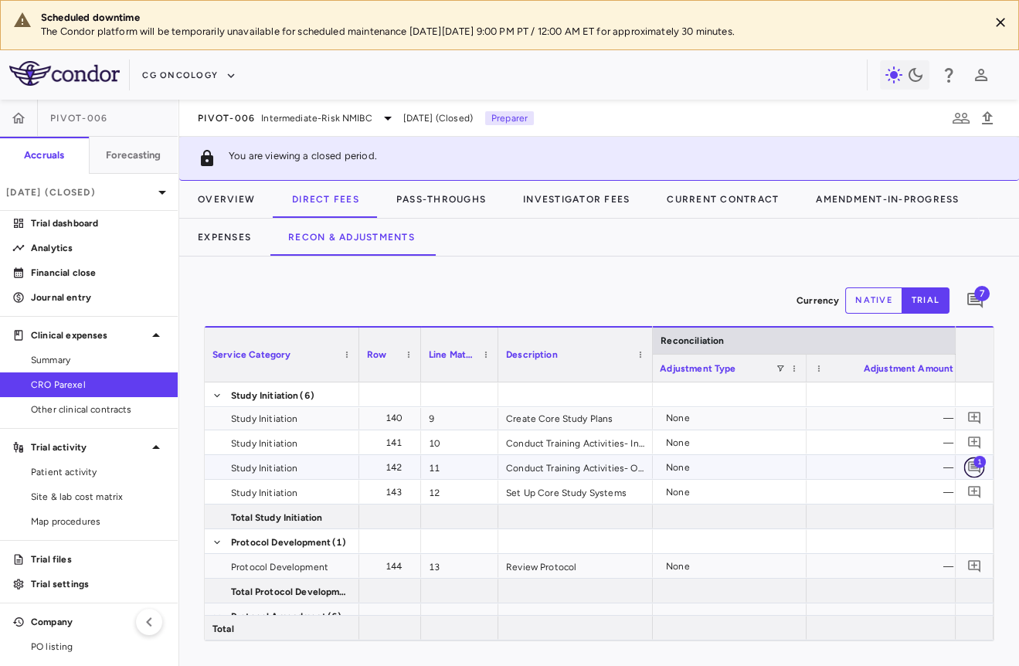
click at [971, 460] on icon "Add comment" at bounding box center [974, 467] width 15 height 15
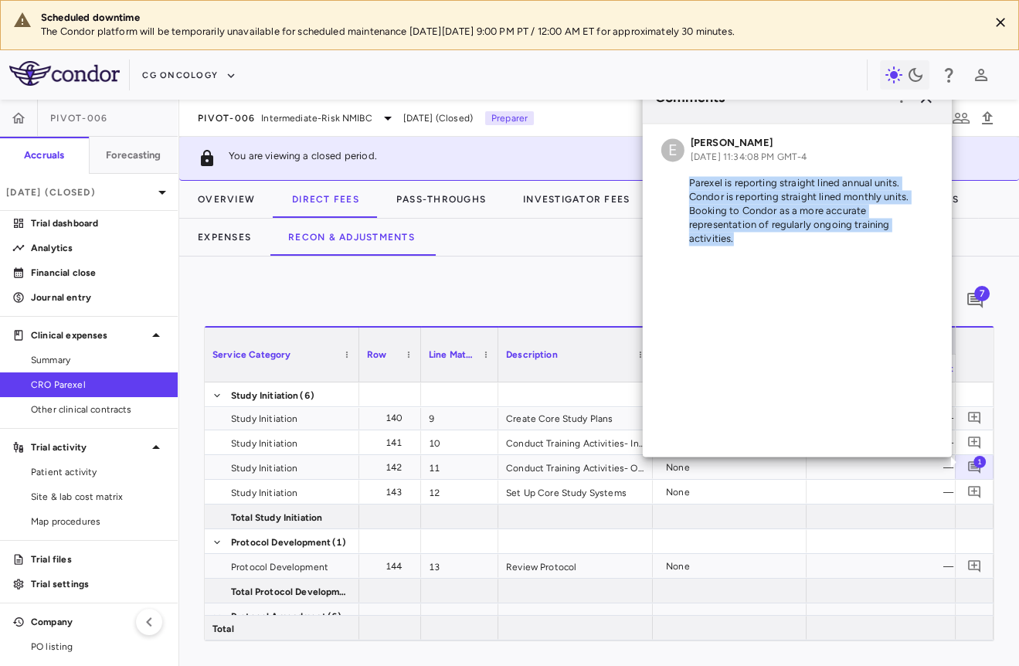
drag, startPoint x: 736, startPoint y: 238, endPoint x: 680, endPoint y: 186, distance: 76.0
click at [680, 186] on p "Parexel is reporting straight lined annual units. Condor is reporting straight …" at bounding box center [797, 211] width 272 height 70
copy p "Parexel is reporting straight lined annual units. Condor is reporting straight …"
click at [928, 99] on icon "button" at bounding box center [926, 97] width 11 height 11
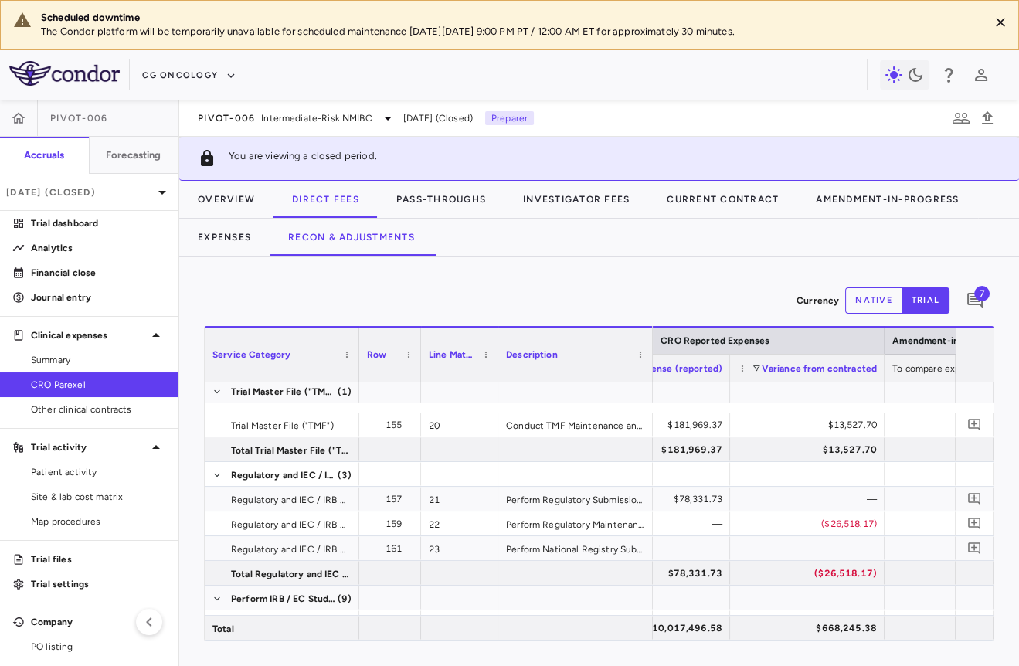
scroll to position [815, 0]
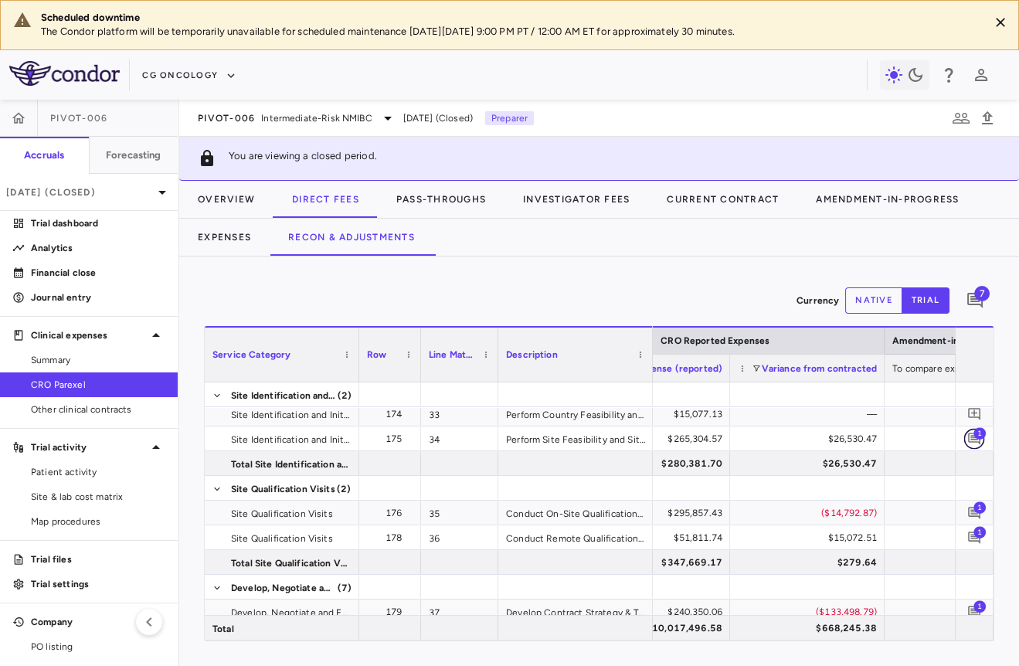
click at [981, 439] on button "button" at bounding box center [974, 438] width 21 height 21
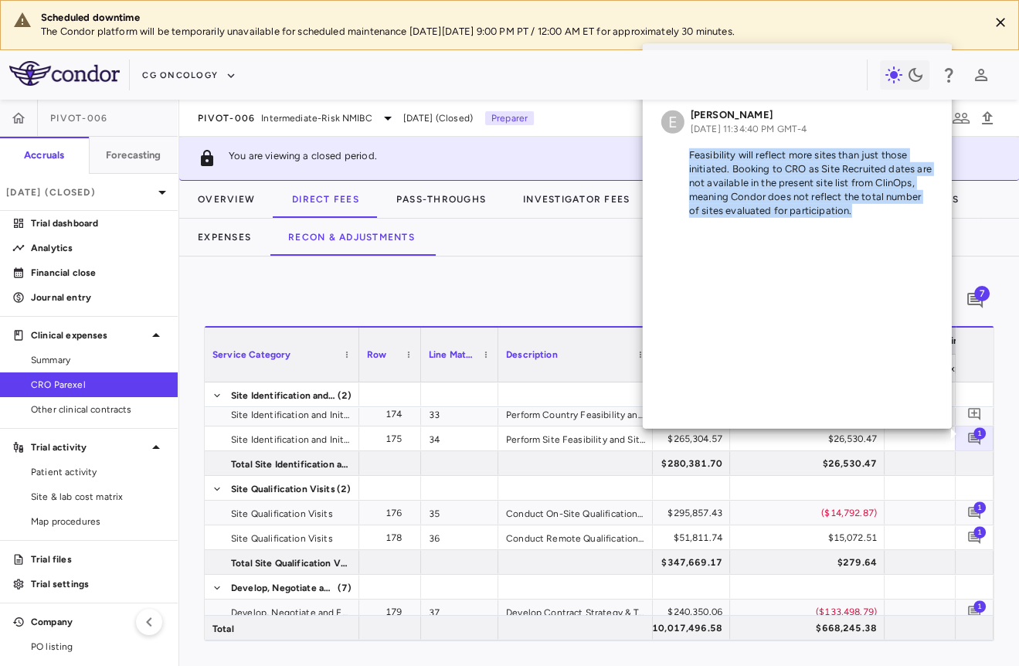
drag, startPoint x: 687, startPoint y: 157, endPoint x: 849, endPoint y: 224, distance: 174.9
click at [849, 224] on div "E [PERSON_NAME] [DATE] 11:34:40 PM GMT-4 Feasibility will reflect more sites th…" at bounding box center [797, 166] width 309 height 141
copy p "Feasibility will reflect more sites than just those initiated. Booking to CRO a…"
click at [971, 531] on icon "Add comment" at bounding box center [974, 537] width 12 height 12
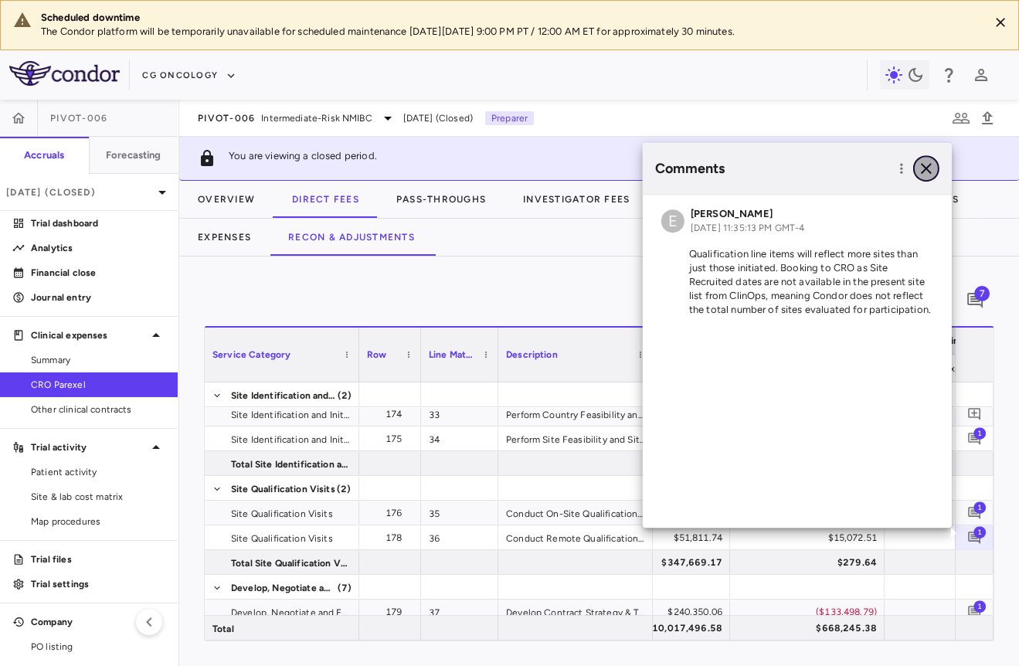
click at [924, 178] on button "button" at bounding box center [926, 168] width 26 height 26
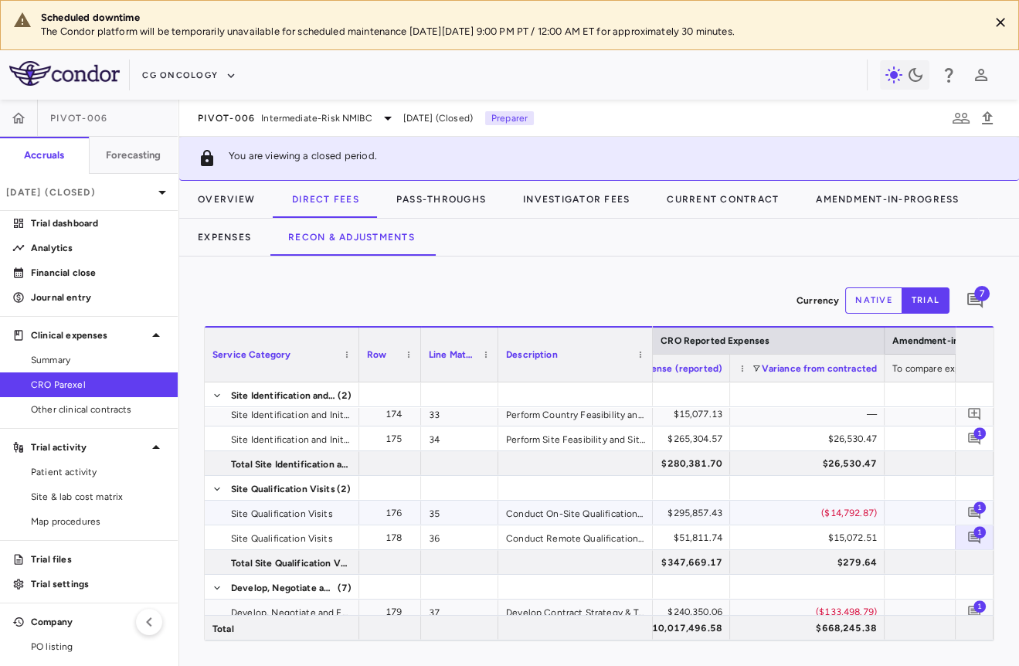
click at [976, 503] on span "1" at bounding box center [979, 506] width 12 height 12
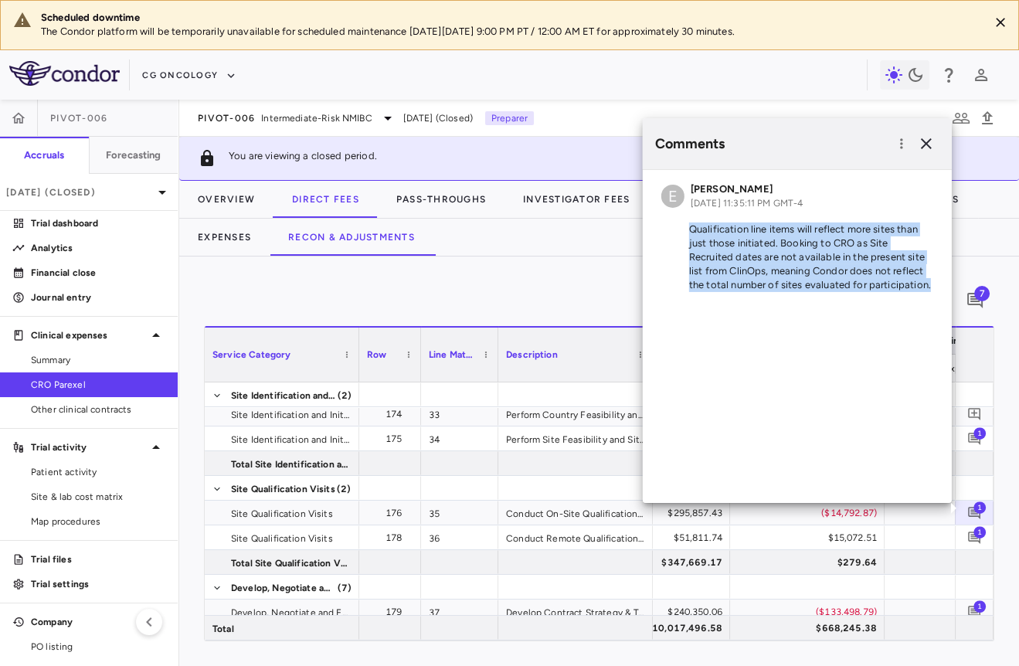
drag, startPoint x: 687, startPoint y: 231, endPoint x: 931, endPoint y: 280, distance: 249.0
click at [931, 280] on p "Qualification line items will reflect more sites than just those initiated. Boo…" at bounding box center [797, 257] width 272 height 70
copy p "Qualification line items will reflect more sites than just those initiated. Boo…"
click at [977, 539] on icon "Add comment" at bounding box center [974, 537] width 15 height 15
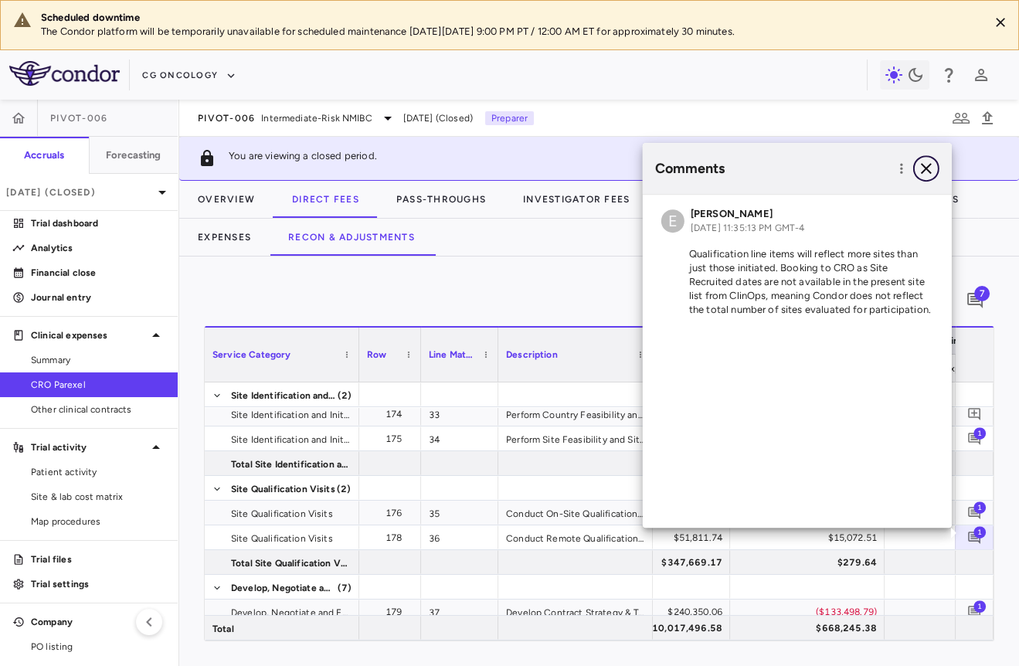
click at [920, 161] on icon "button" at bounding box center [926, 168] width 19 height 19
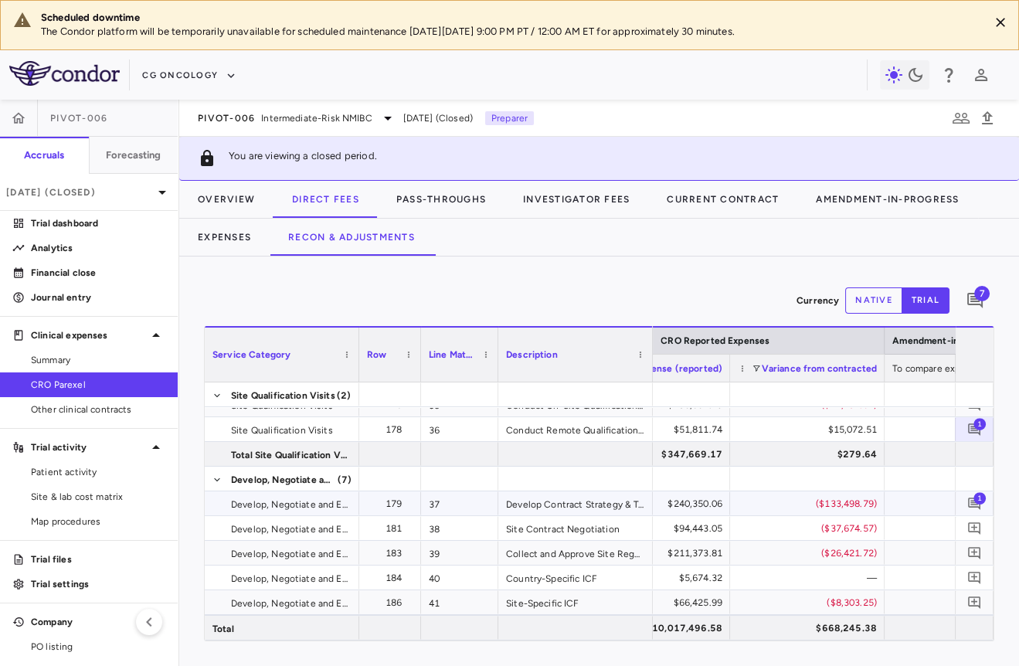
click at [976, 494] on span "1" at bounding box center [979, 497] width 12 height 12
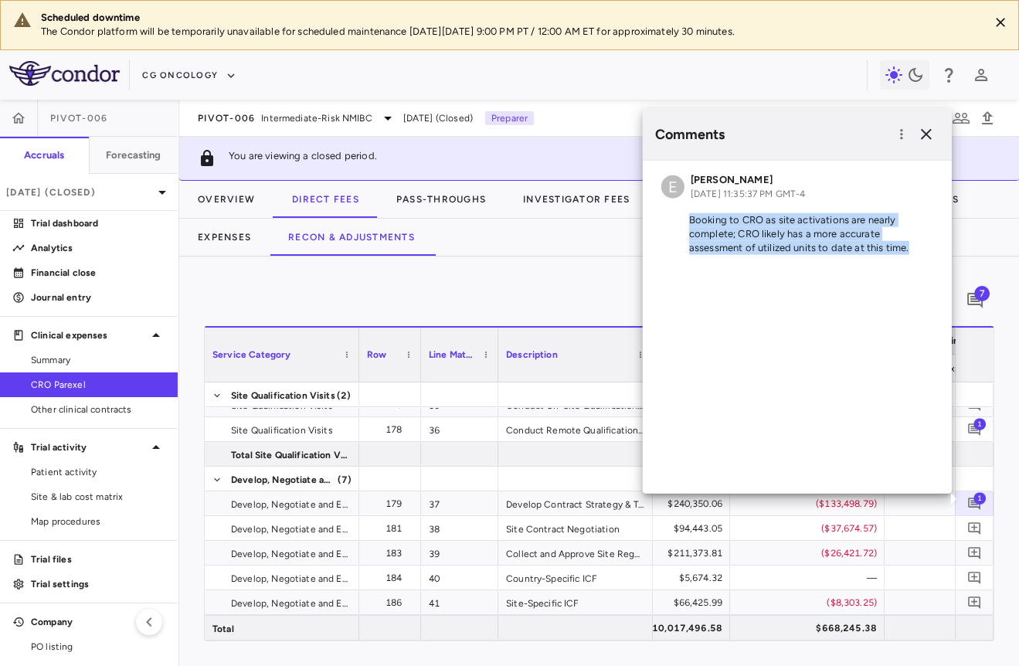
drag, startPoint x: 684, startPoint y: 218, endPoint x: 919, endPoint y: 251, distance: 237.1
click at [919, 251] on p "Booking to CRO as site activations are nearly complete; CRO likely has a more a…" at bounding box center [797, 234] width 272 height 42
copy p "Booking to CRO as site activations are nearly complete; CRO likely has a more a…"
click at [923, 146] on button "button" at bounding box center [926, 134] width 26 height 26
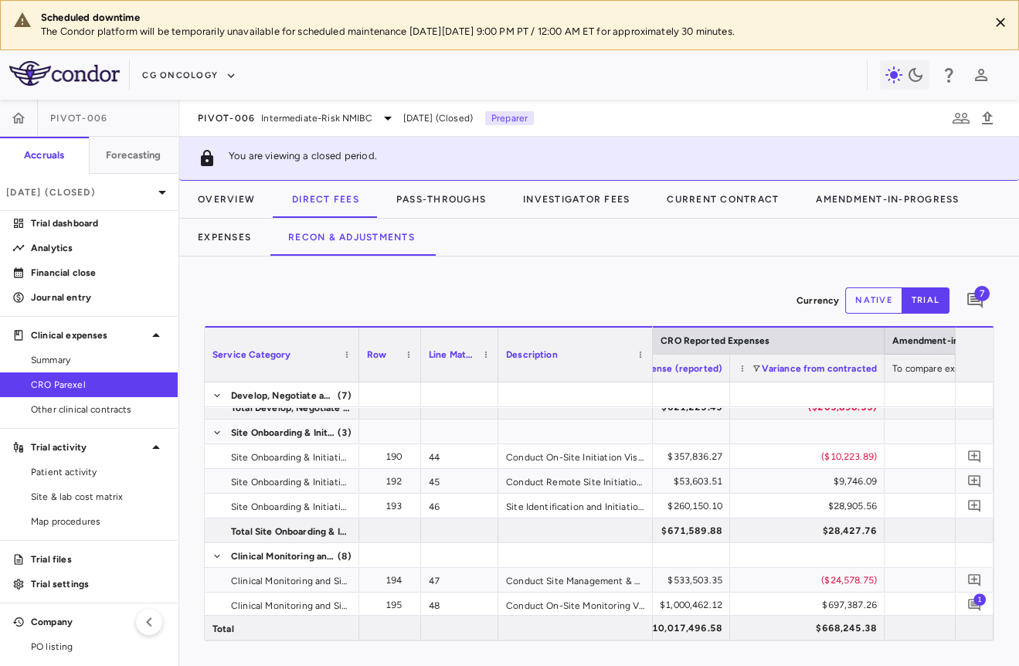
scroll to position [1592, 0]
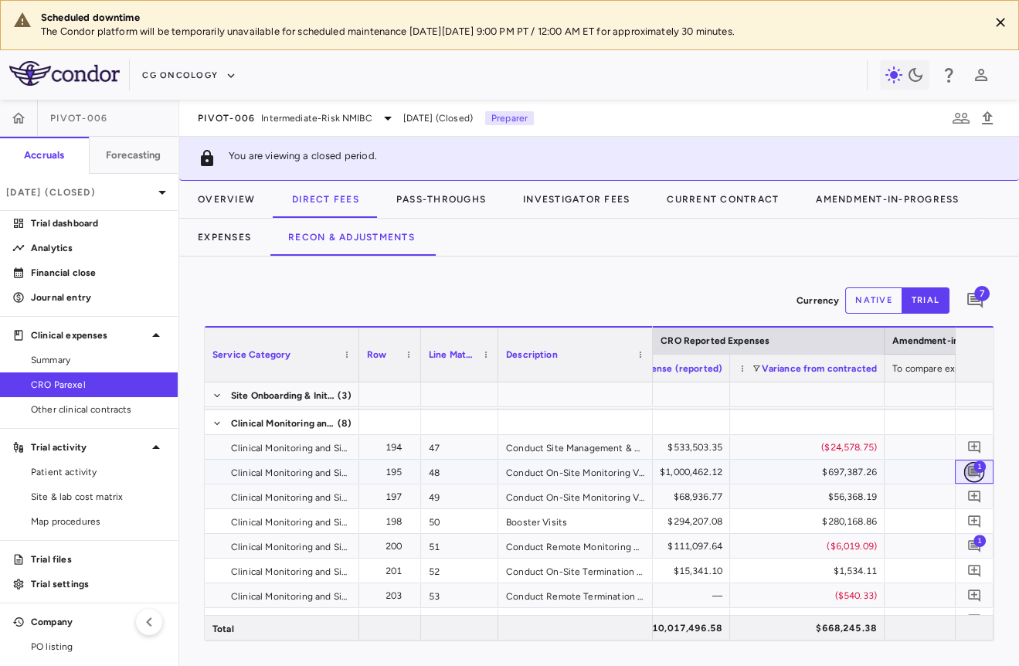
click at [978, 472] on icon "Add comment" at bounding box center [974, 472] width 12 height 12
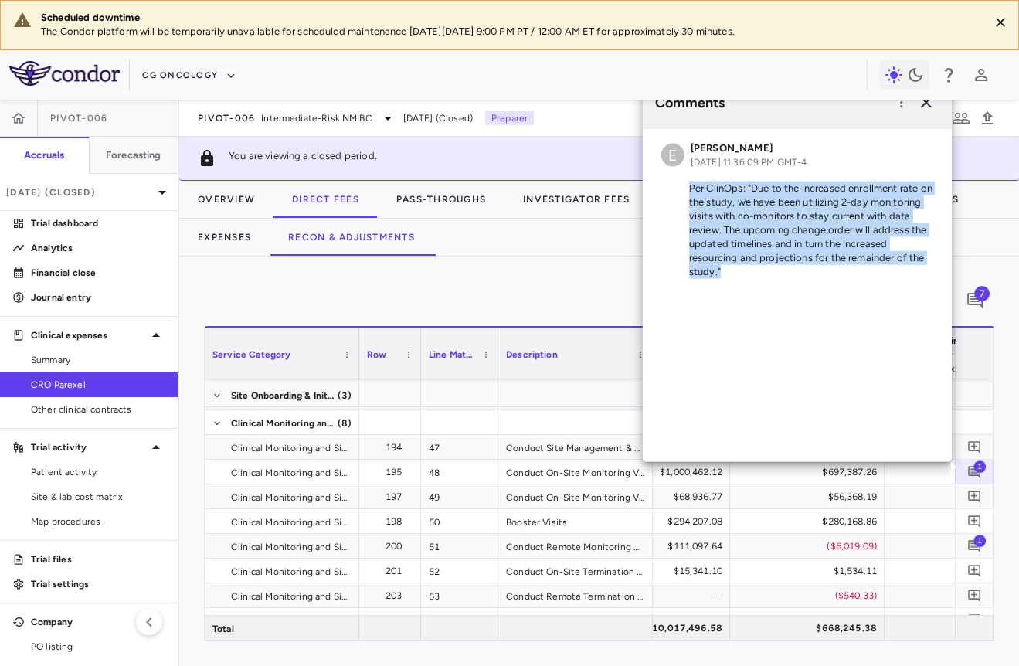
drag, startPoint x: 689, startPoint y: 185, endPoint x: 834, endPoint y: 291, distance: 179.7
click at [834, 291] on div "E [PERSON_NAME] [DATE] 11:36:09 PM GMT-4 Per ClinOps: "Due to the increased enr…" at bounding box center [797, 295] width 309 height 333
copy div "Per ClinOps: "Due to the increased enrollment rate on the study, we have been u…"
click at [923, 102] on icon "button" at bounding box center [926, 102] width 19 height 19
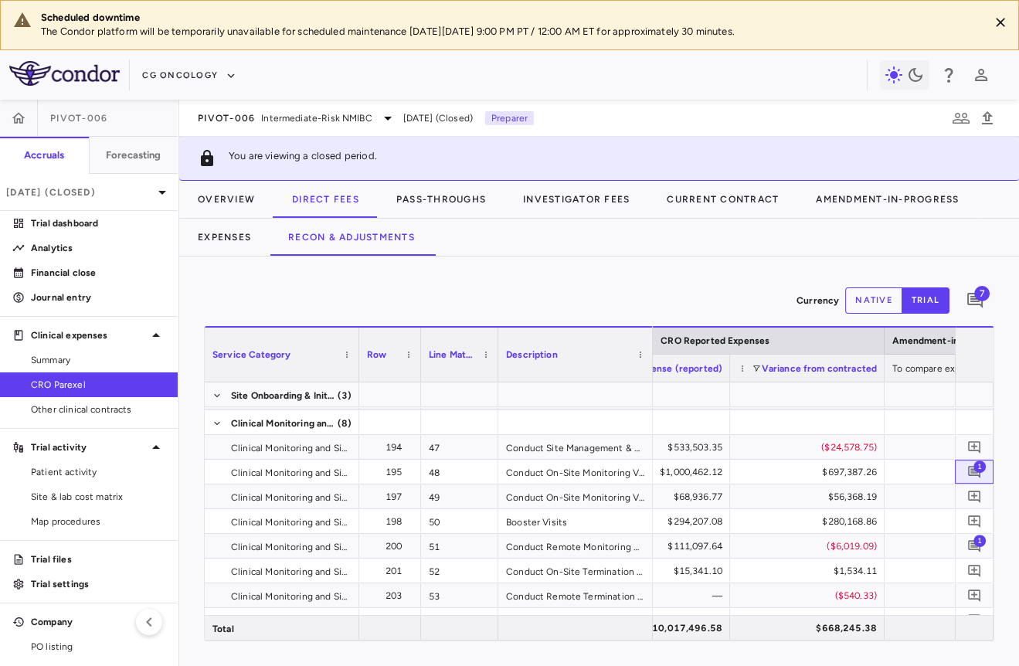
click at [973, 463] on span "1" at bounding box center [979, 466] width 12 height 12
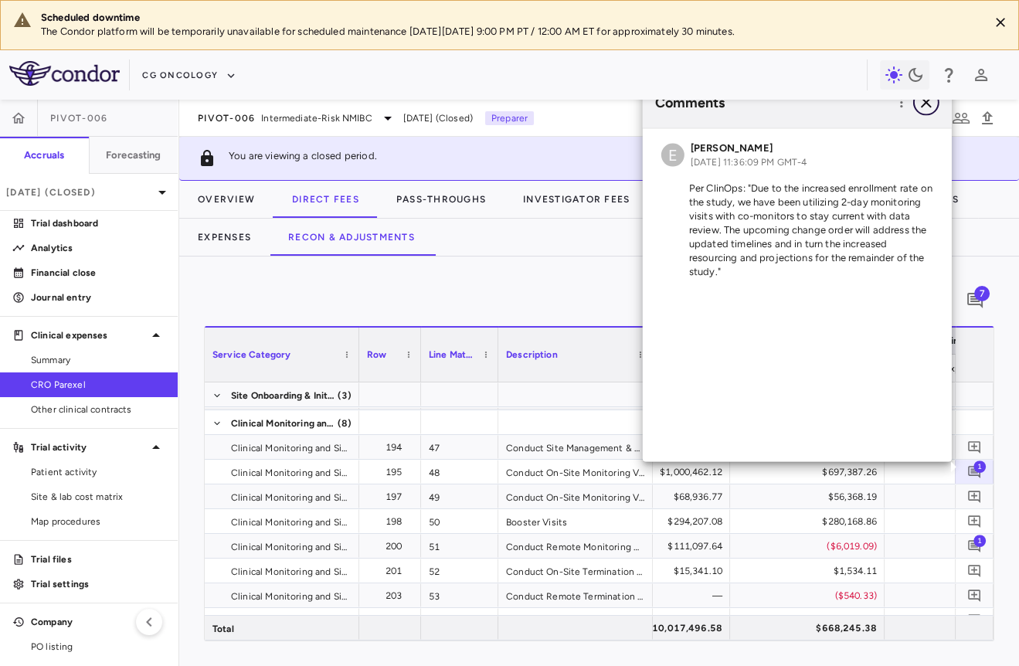
click at [935, 106] on button "button" at bounding box center [926, 103] width 26 height 26
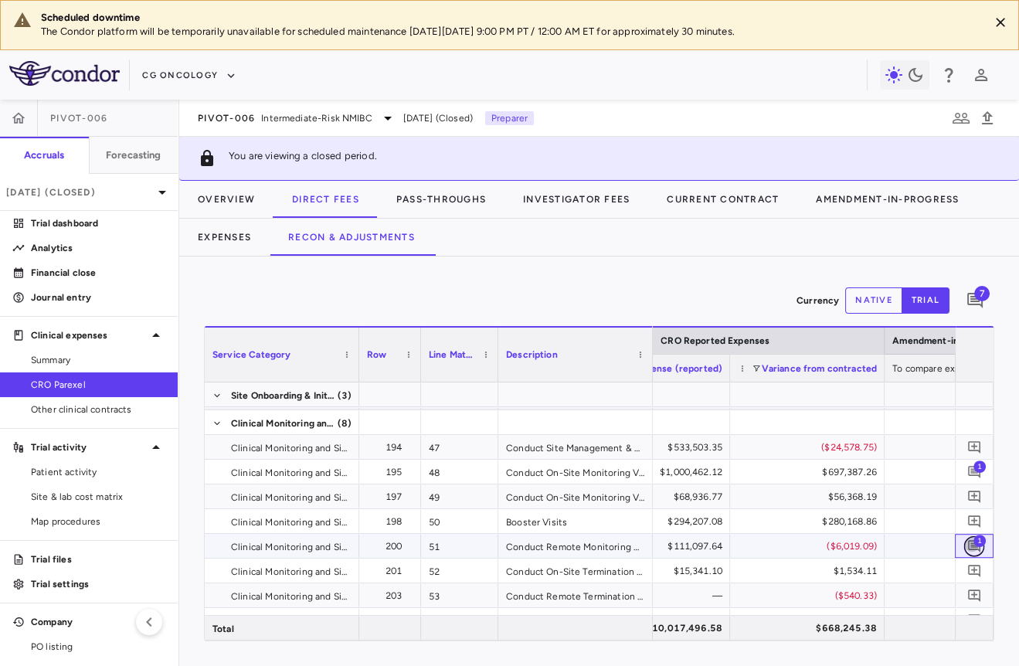
click at [964, 546] on button "button" at bounding box center [974, 545] width 21 height 21
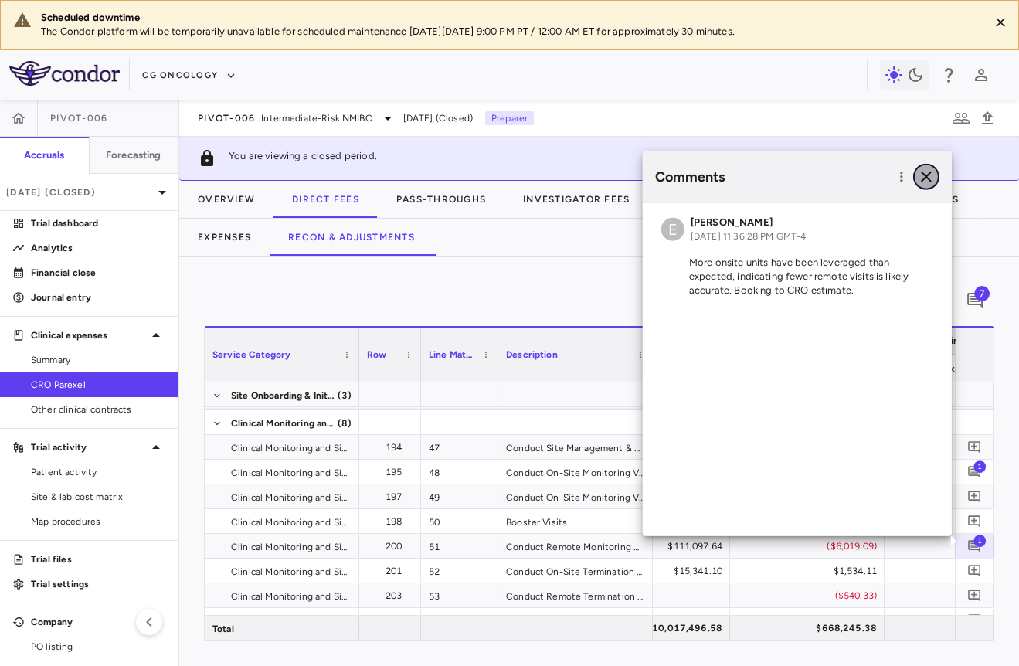
click at [923, 179] on icon "button" at bounding box center [926, 176] width 11 height 11
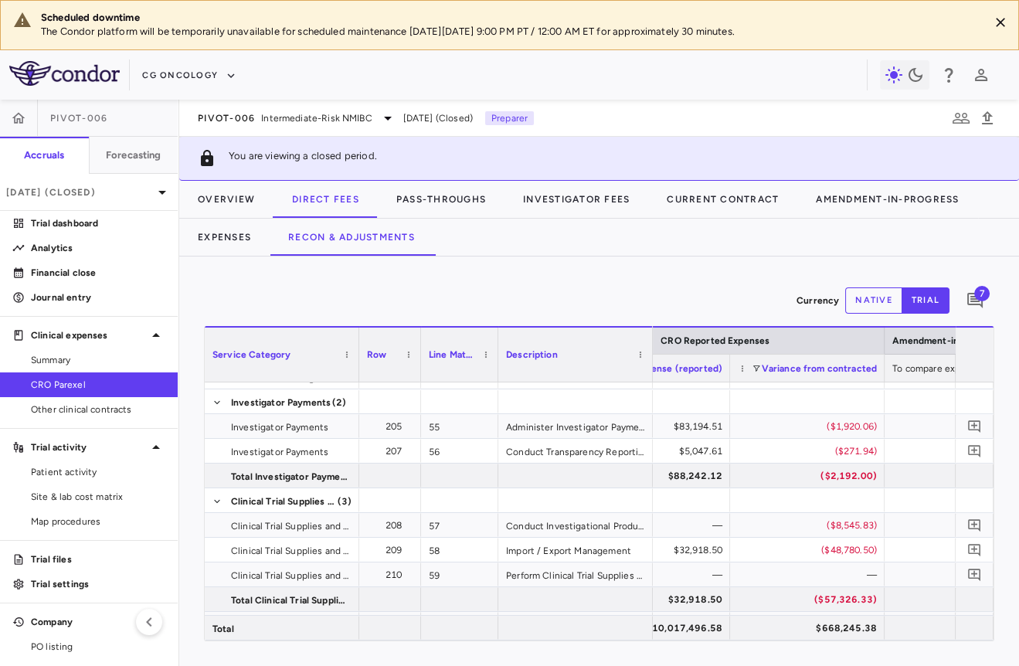
scroll to position [2101, 0]
